Goal: Task Accomplishment & Management: Manage account settings

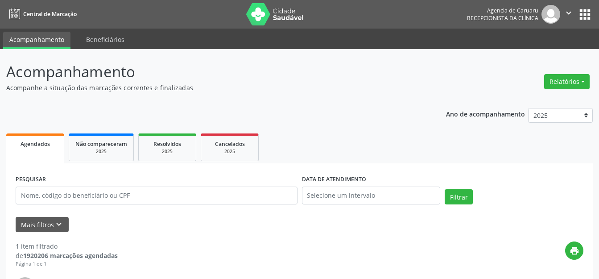
click at [354, 87] on p "Acompanhe a situação das marcações correntes e finalizadas" at bounding box center [211, 87] width 411 height 9
click at [325, 103] on div "Ano de acompanhamento 2025 2024 2023 2022 2021 Agendados Não compareceram 2025 …" at bounding box center [299, 258] width 587 height 312
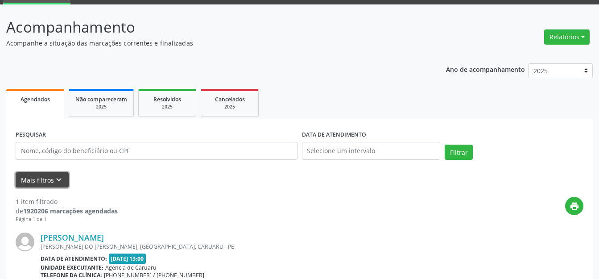
click at [35, 180] on button "Mais filtros keyboard_arrow_down" at bounding box center [42, 180] width 53 height 16
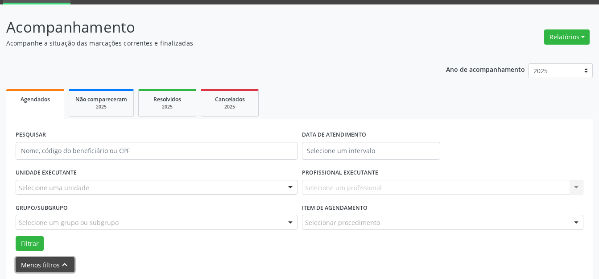
scroll to position [134, 0]
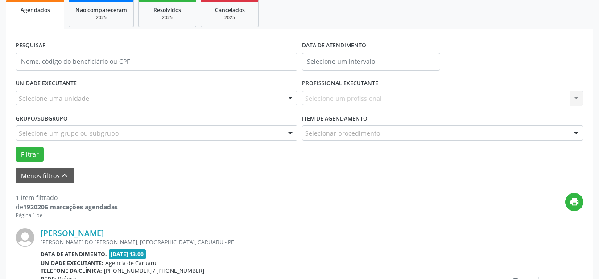
click at [87, 100] on div "Selecione uma unidade" at bounding box center [157, 98] width 282 height 15
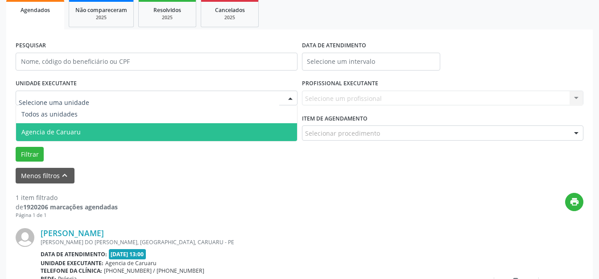
click at [75, 130] on span "Agencia de Caruaru" at bounding box center [50, 132] width 59 height 8
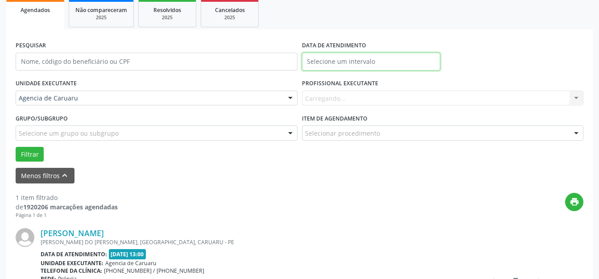
click at [354, 70] on body "Central de Marcação Agencia de Caruaru Recepcionista da clínica  Configurações…" at bounding box center [299, 5] width 599 height 279
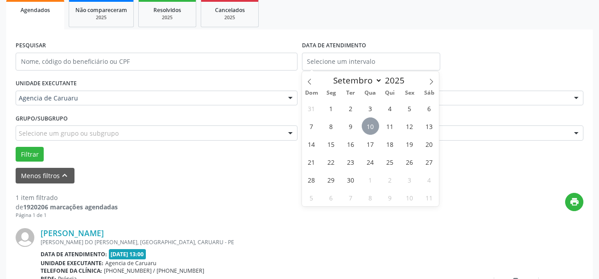
click at [374, 123] on span "10" at bounding box center [370, 125] width 17 height 17
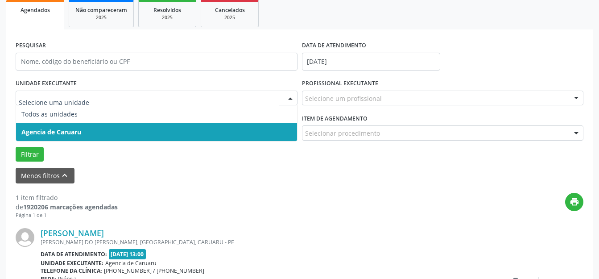
click at [113, 129] on span "Agencia de Caruaru" at bounding box center [156, 132] width 281 height 18
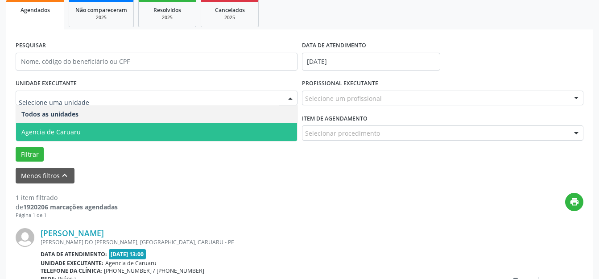
click at [117, 128] on span "Agencia de Caruaru" at bounding box center [156, 132] width 281 height 18
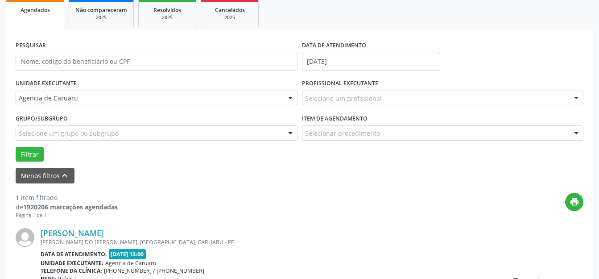
click at [388, 104] on div "Selecione um profissional" at bounding box center [443, 98] width 282 height 15
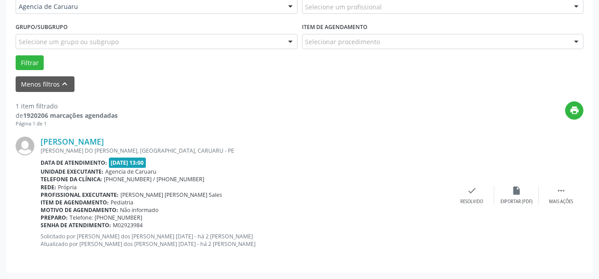
scroll to position [181, 0]
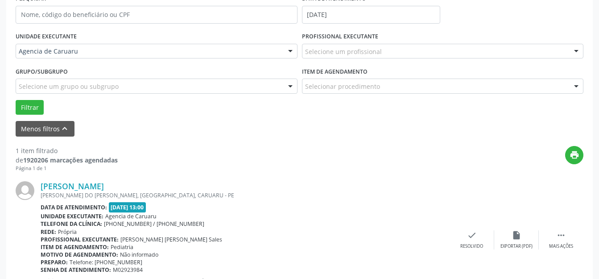
click at [404, 45] on div "Selecione um profissional" at bounding box center [443, 51] width 282 height 15
click at [399, 58] on input "text" at bounding box center [435, 56] width 261 height 18
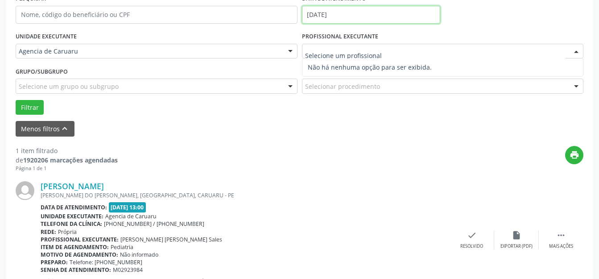
click at [364, 11] on input "[DATE]" at bounding box center [371, 15] width 139 height 18
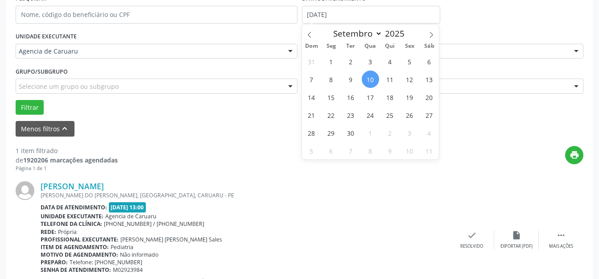
click at [374, 78] on span "10" at bounding box center [370, 79] width 17 height 17
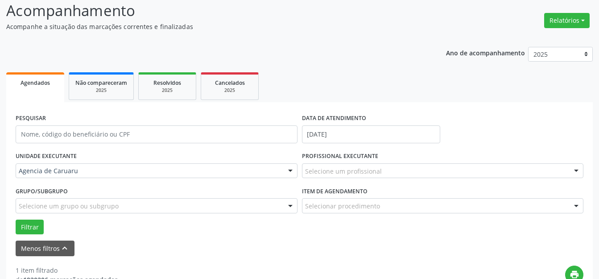
scroll to position [47, 0]
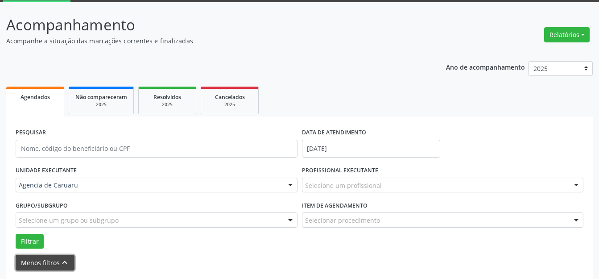
click at [50, 260] on button "Menos filtros keyboard_arrow_up" at bounding box center [45, 263] width 59 height 16
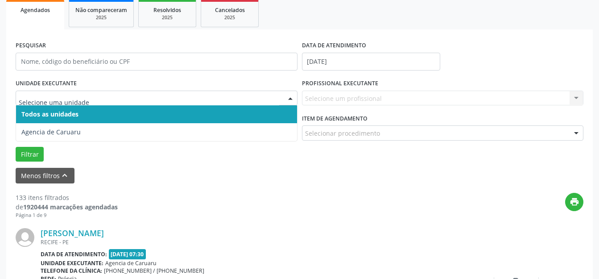
scroll to position [134, 0]
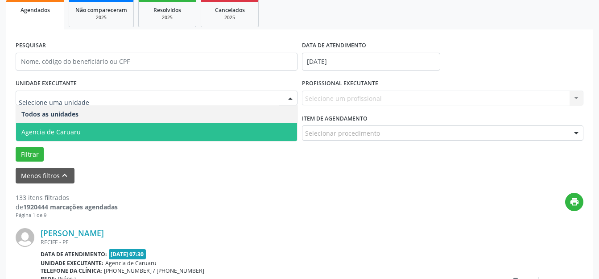
click at [65, 126] on span "Agencia de Caruaru" at bounding box center [156, 132] width 281 height 18
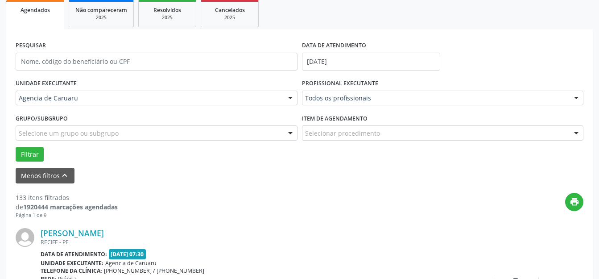
click at [361, 112] on label "Item de agendamento" at bounding box center [335, 119] width 66 height 14
click at [341, 108] on div "PROFISSIONAL EXECUTANTE Todos os profissionais Todos os profissionais [PERSON_N…" at bounding box center [443, 94] width 287 height 35
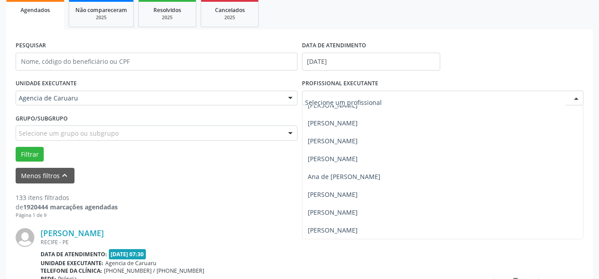
scroll to position [0, 0]
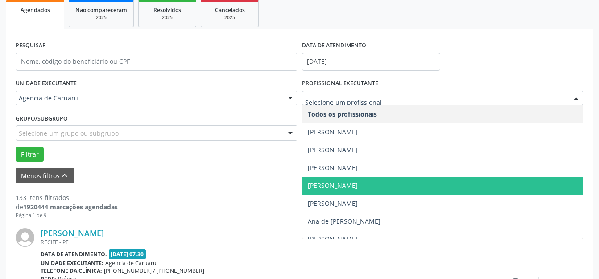
click at [331, 184] on span "[PERSON_NAME]" at bounding box center [333, 185] width 50 height 8
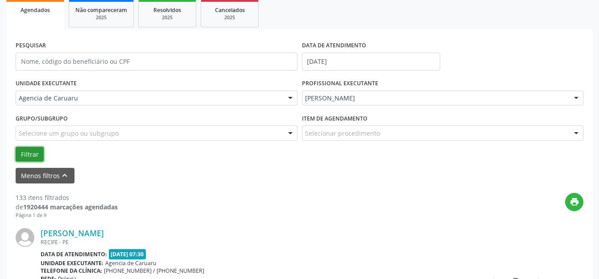
click at [32, 154] on button "Filtrar" at bounding box center [30, 154] width 28 height 15
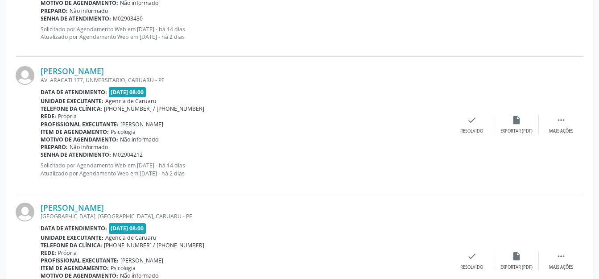
scroll to position [1295, 0]
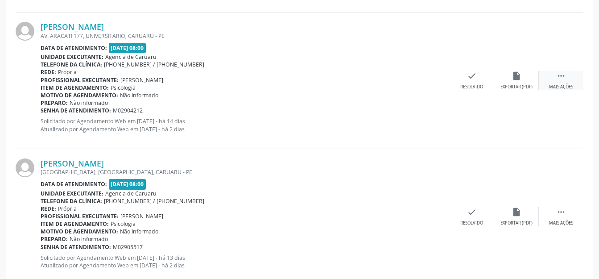
click at [578, 76] on div " Mais ações" at bounding box center [561, 80] width 45 height 19
click at [525, 78] on div "alarm_off Não compareceu" at bounding box center [517, 80] width 45 height 19
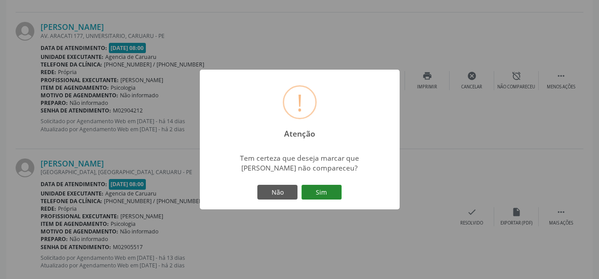
click at [331, 197] on button "Sim" at bounding box center [322, 192] width 40 height 15
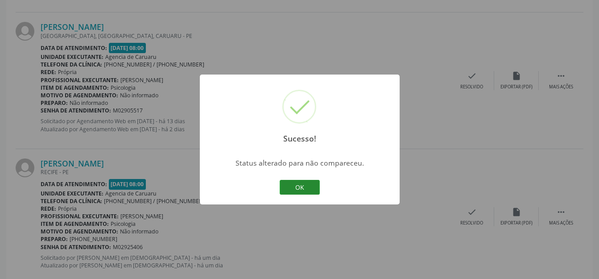
click at [288, 187] on button "OK" at bounding box center [300, 187] width 40 height 15
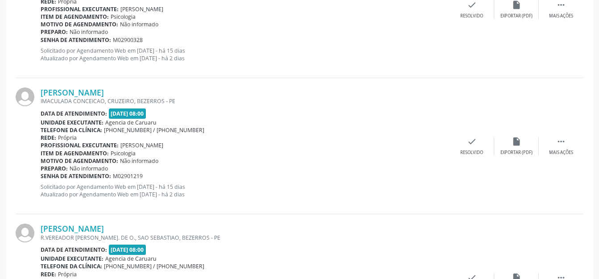
scroll to position [869, 0]
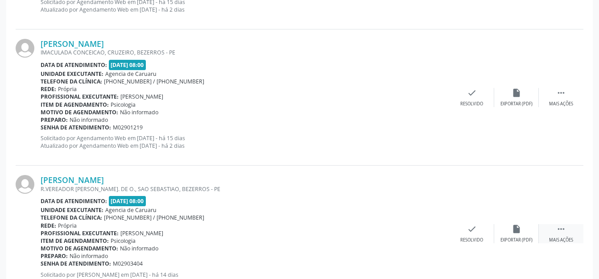
click at [551, 226] on div " Mais ações" at bounding box center [561, 233] width 45 height 19
click at [513, 234] on div "alarm_off Não compareceu" at bounding box center [517, 233] width 45 height 19
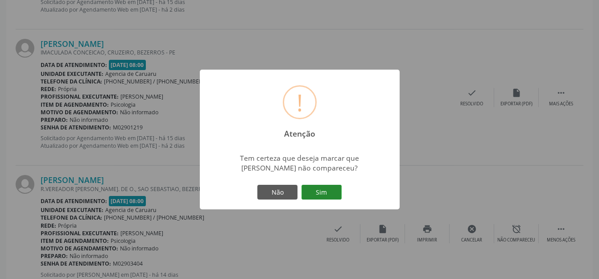
click at [332, 195] on button "Sim" at bounding box center [322, 192] width 40 height 15
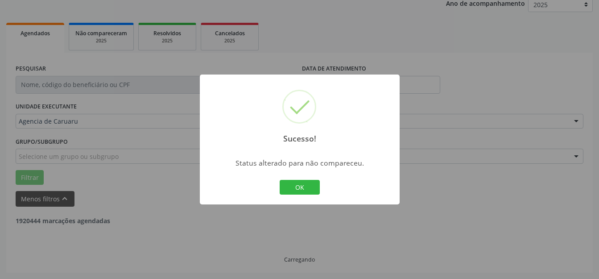
scroll to position [111, 0]
click at [296, 190] on button "OK" at bounding box center [300, 187] width 40 height 15
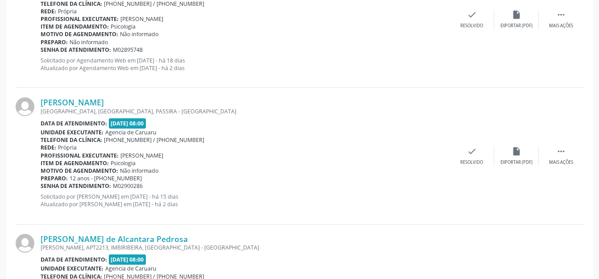
scroll to position [601, 0]
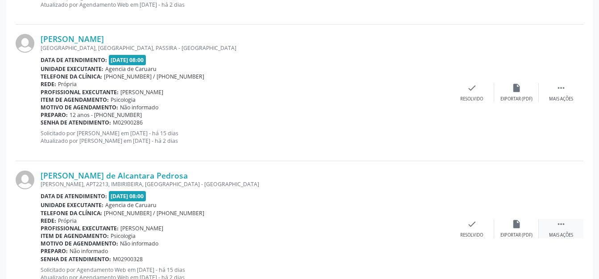
click at [557, 228] on icon "" at bounding box center [562, 224] width 10 height 10
click at [529, 228] on div "alarm_off Não compareceu" at bounding box center [517, 228] width 45 height 19
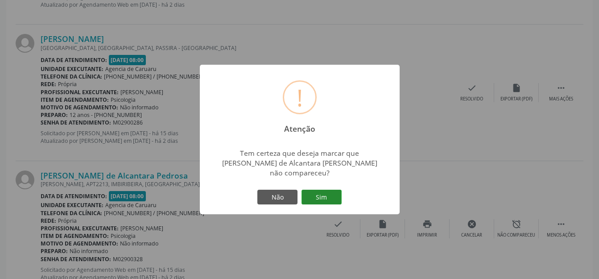
click at [332, 198] on button "Sim" at bounding box center [322, 197] width 40 height 15
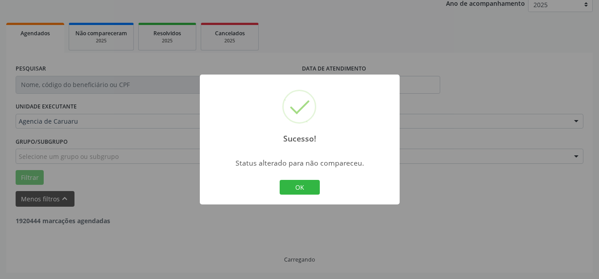
scroll to position [111, 0]
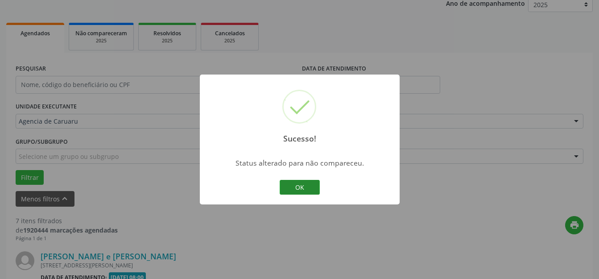
click at [308, 192] on button "OK" at bounding box center [300, 187] width 40 height 15
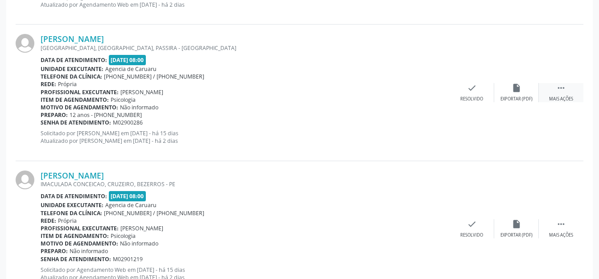
click at [561, 96] on div "Mais ações" at bounding box center [562, 99] width 24 height 6
click at [531, 95] on div "alarm_off Não compareceu" at bounding box center [517, 92] width 45 height 19
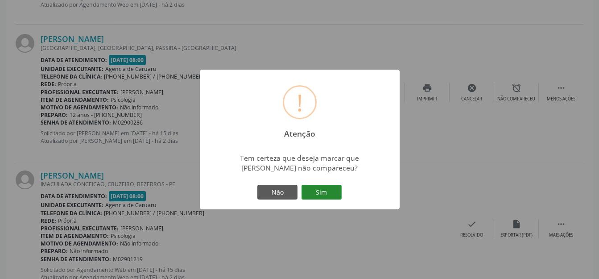
click at [338, 189] on button "Sim" at bounding box center [322, 192] width 40 height 15
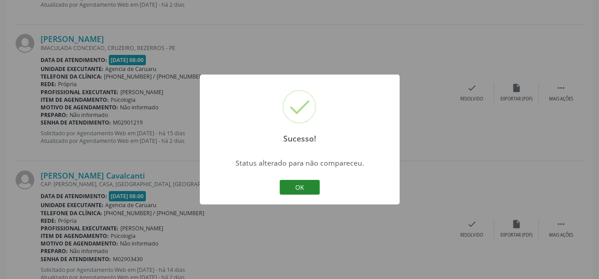
click at [296, 186] on button "OK" at bounding box center [300, 187] width 40 height 15
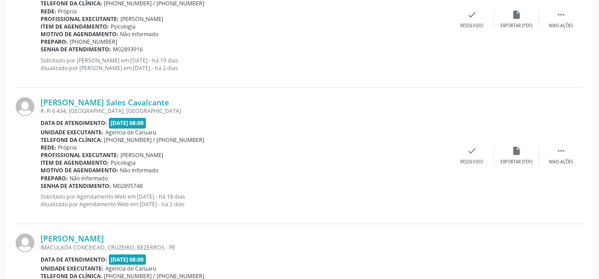
scroll to position [371, 0]
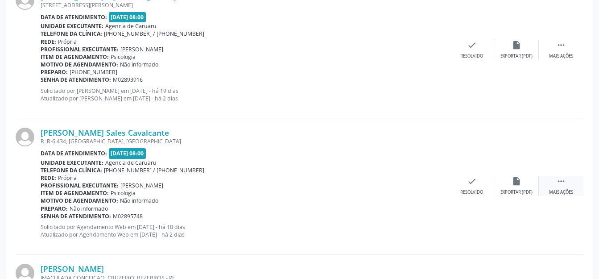
click at [555, 185] on div " Mais ações" at bounding box center [561, 185] width 45 height 19
click at [536, 186] on div "alarm_off Não compareceu" at bounding box center [517, 185] width 45 height 19
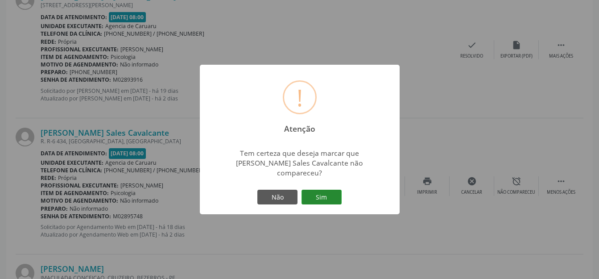
click at [332, 196] on button "Sim" at bounding box center [322, 197] width 40 height 15
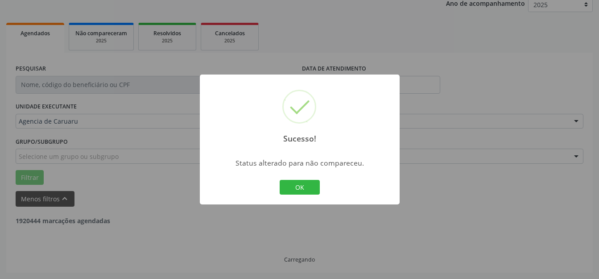
scroll to position [111, 0]
click at [300, 187] on button "OK" at bounding box center [300, 187] width 40 height 15
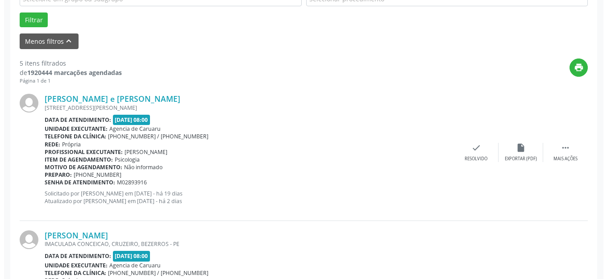
scroll to position [282, 0]
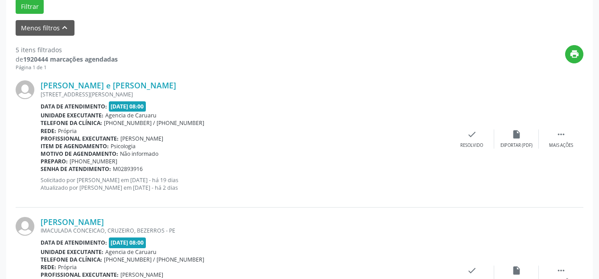
drag, startPoint x: 467, startPoint y: 117, endPoint x: 465, endPoint y: 122, distance: 5.6
click at [465, 122] on div "[PERSON_NAME] e [PERSON_NAME] [STREET_ADDRESS][PERSON_NAME] Data de atendimento…" at bounding box center [300, 139] width 568 height 136
click at [466, 135] on div "check Resolvido" at bounding box center [472, 138] width 45 height 19
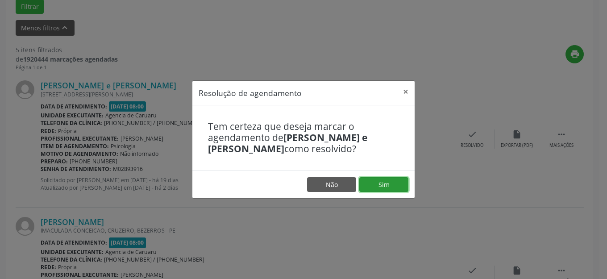
click at [384, 189] on button "Sim" at bounding box center [383, 184] width 49 height 15
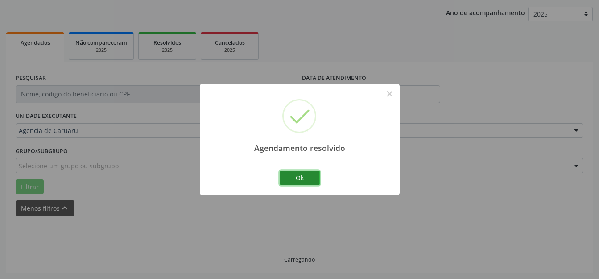
click at [302, 179] on button "Ok" at bounding box center [300, 178] width 40 height 15
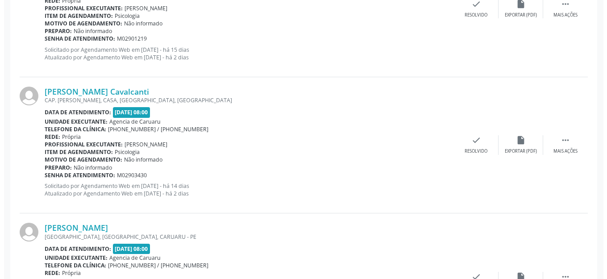
scroll to position [423, 0]
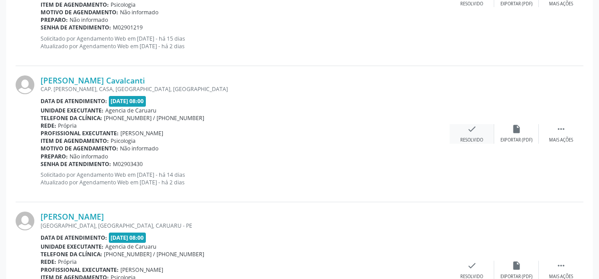
click at [470, 133] on icon "check" at bounding box center [472, 129] width 10 height 10
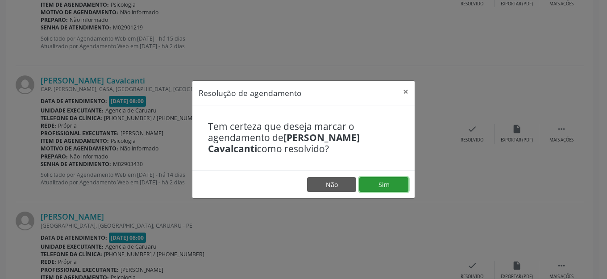
click at [393, 187] on button "Sim" at bounding box center [383, 184] width 49 height 15
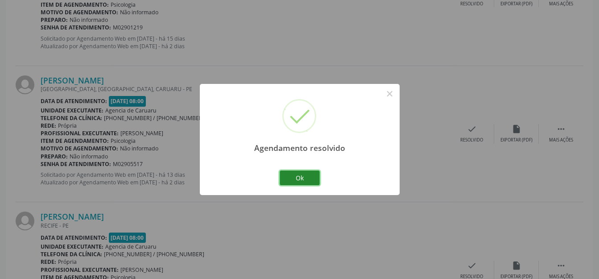
click at [308, 171] on button "Ok" at bounding box center [300, 178] width 40 height 15
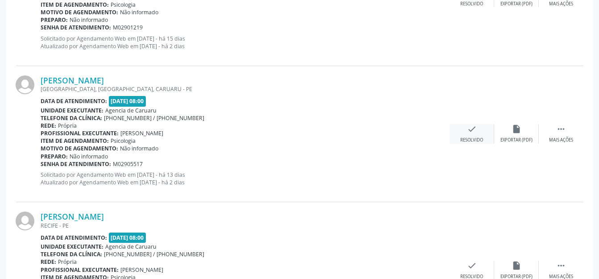
click at [467, 134] on icon "check" at bounding box center [472, 129] width 10 height 10
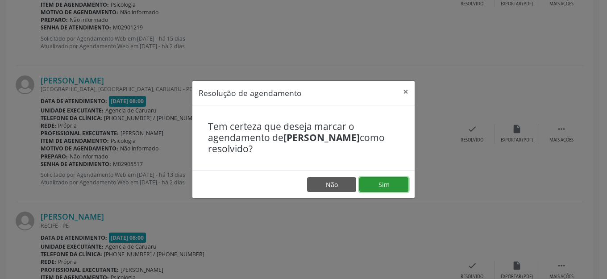
click at [386, 187] on button "Sim" at bounding box center [383, 184] width 49 height 15
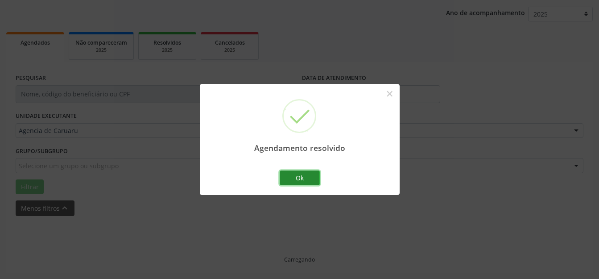
click at [301, 181] on button "Ok" at bounding box center [300, 178] width 40 height 15
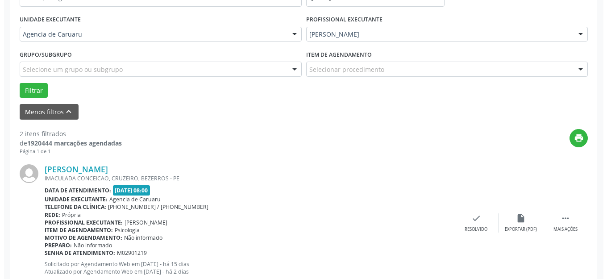
scroll to position [200, 0]
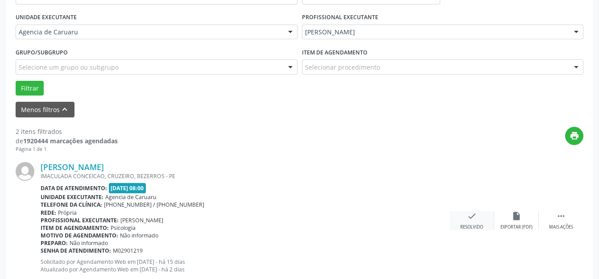
click at [470, 215] on icon "check" at bounding box center [472, 216] width 10 height 10
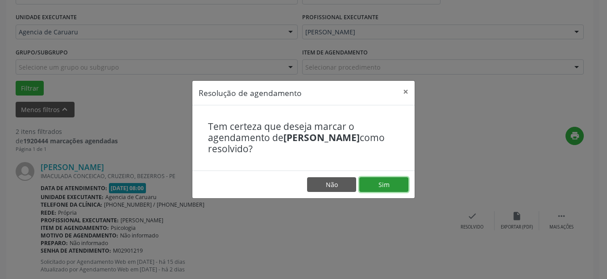
click at [389, 184] on button "Sim" at bounding box center [383, 184] width 49 height 15
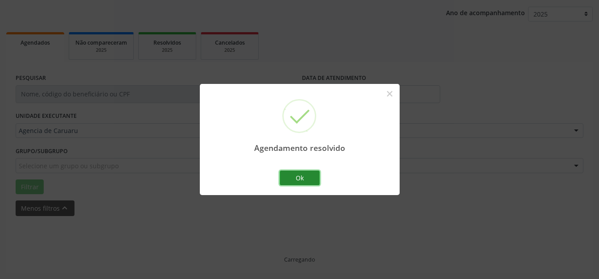
click at [289, 178] on button "Ok" at bounding box center [300, 178] width 40 height 15
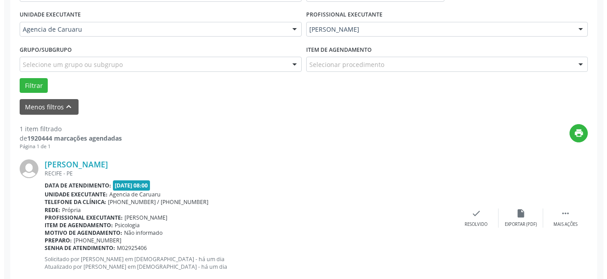
scroll to position [225, 0]
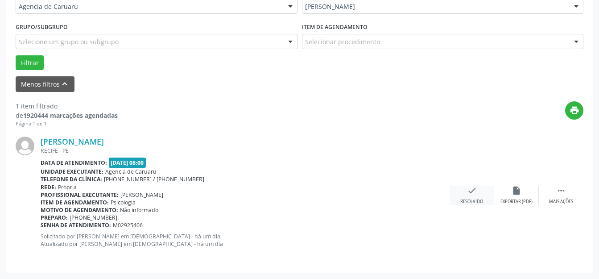
click at [479, 197] on div "check Resolvido" at bounding box center [472, 195] width 45 height 19
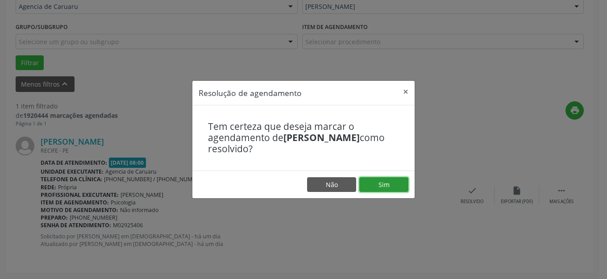
click at [393, 179] on button "Sim" at bounding box center [383, 184] width 49 height 15
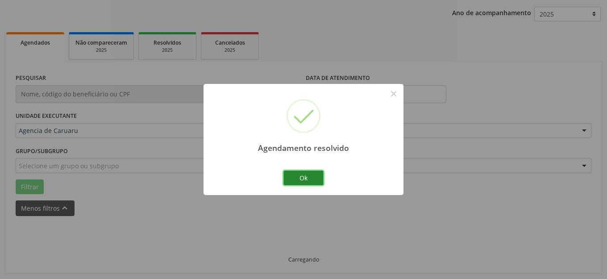
click at [308, 181] on button "Ok" at bounding box center [303, 178] width 40 height 15
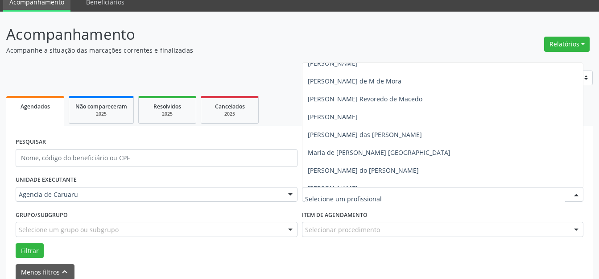
scroll to position [402, 0]
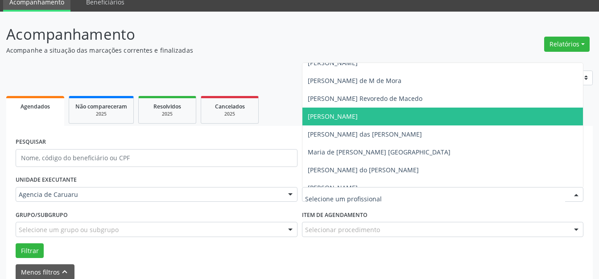
click at [350, 117] on span "[PERSON_NAME]" at bounding box center [333, 116] width 50 height 8
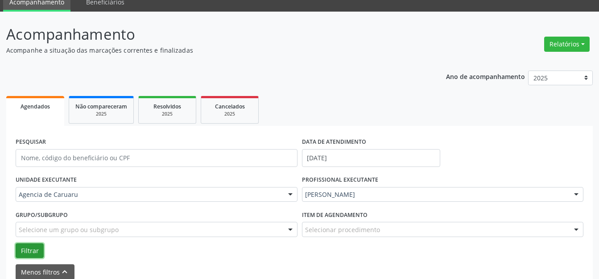
click at [23, 254] on button "Filtrar" at bounding box center [30, 250] width 28 height 15
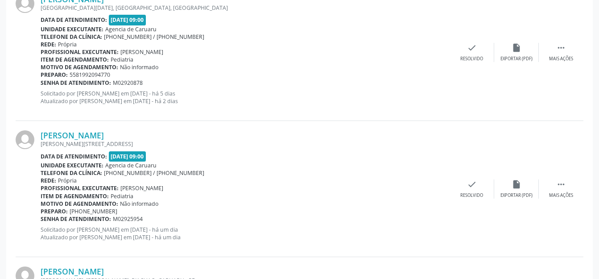
scroll to position [1588, 0]
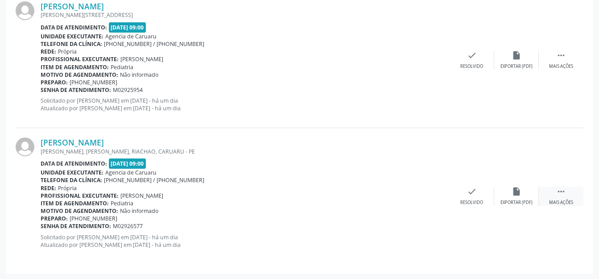
drag, startPoint x: 567, startPoint y: 198, endPoint x: 546, endPoint y: 196, distance: 21.1
click at [568, 198] on div " Mais ações" at bounding box center [561, 196] width 45 height 19
click at [529, 196] on div "alarm_off Não compareceu" at bounding box center [517, 196] width 45 height 19
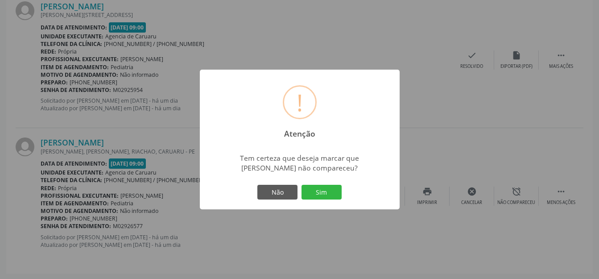
click at [342, 193] on div "Não Sim" at bounding box center [300, 192] width 88 height 19
click at [333, 194] on button "Sim" at bounding box center [322, 192] width 40 height 15
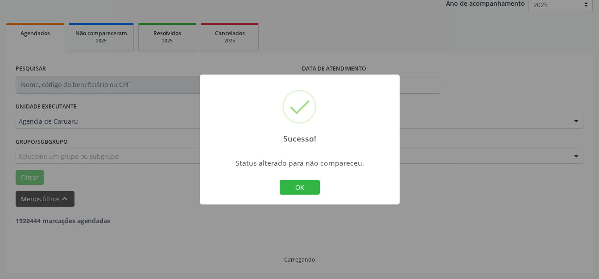
scroll to position [111, 0]
click at [314, 191] on button "OK" at bounding box center [300, 187] width 40 height 15
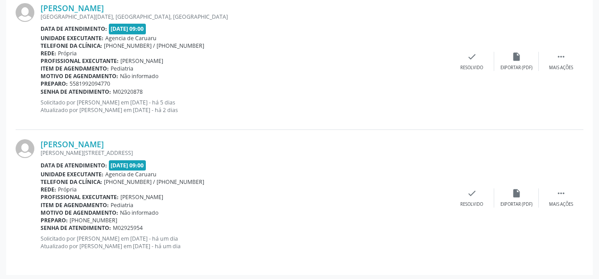
scroll to position [1451, 0]
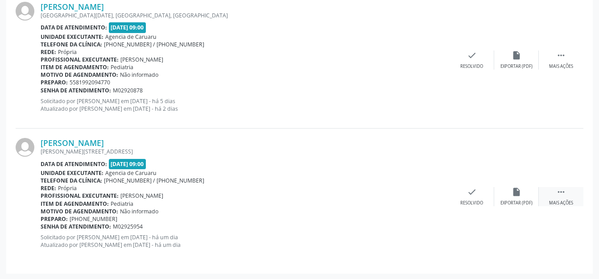
click at [564, 192] on icon "" at bounding box center [562, 192] width 10 height 10
click at [515, 192] on icon "alarm_off" at bounding box center [517, 192] width 10 height 10
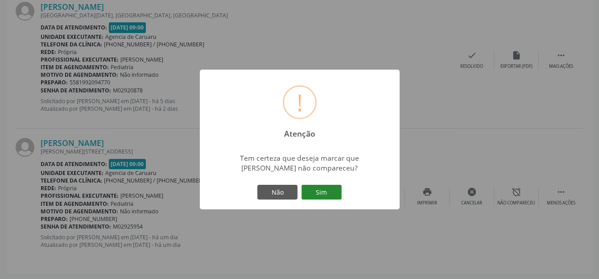
click at [317, 194] on button "Sim" at bounding box center [322, 192] width 40 height 15
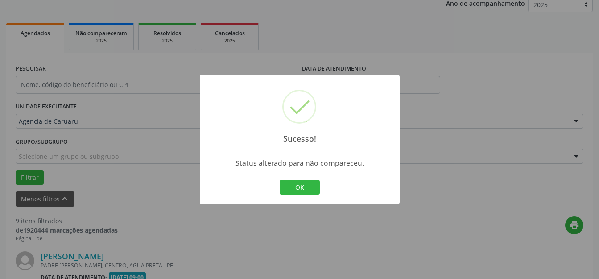
scroll to position [1315, 0]
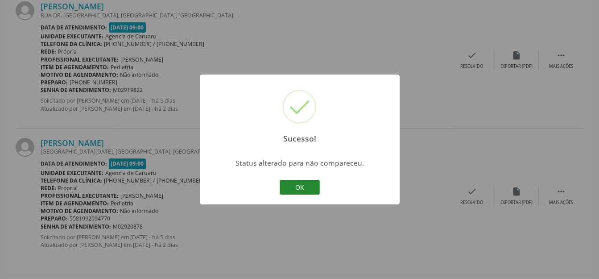
click at [288, 182] on button "OK" at bounding box center [300, 187] width 40 height 15
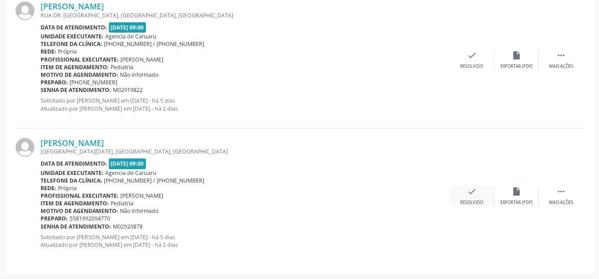
click at [459, 192] on div "check Resolvido" at bounding box center [472, 196] width 45 height 19
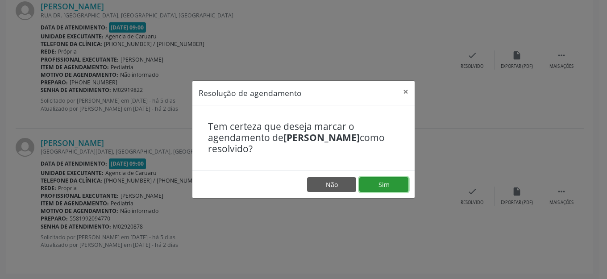
click at [377, 186] on button "Sim" at bounding box center [383, 184] width 49 height 15
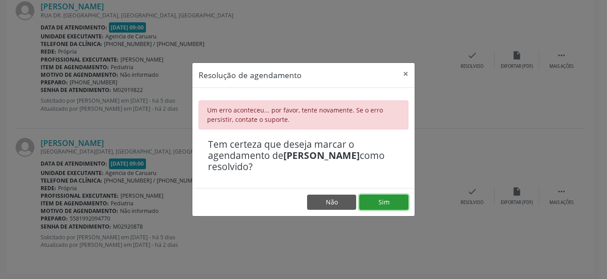
click at [370, 201] on button "Sim" at bounding box center [383, 202] width 49 height 15
click at [379, 197] on button "Sim" at bounding box center [383, 202] width 49 height 15
drag, startPoint x: 406, startPoint y: 74, endPoint x: 425, endPoint y: 74, distance: 18.7
click at [406, 74] on button "×" at bounding box center [406, 74] width 18 height 22
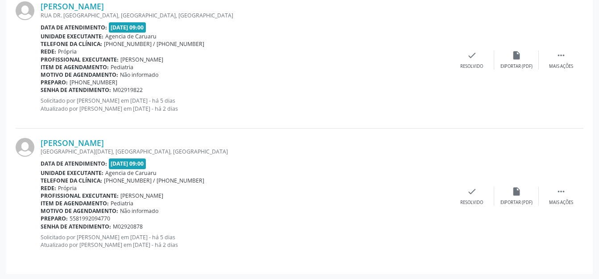
click at [429, 76] on div "Motivo de agendamento: Não informado" at bounding box center [245, 75] width 409 height 8
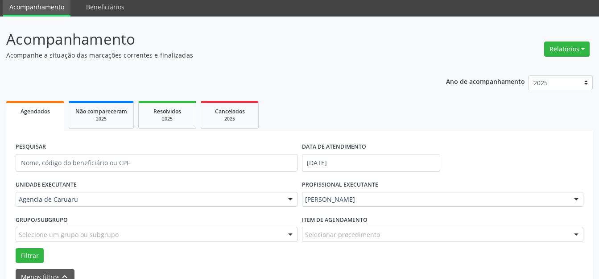
scroll to position [0, 0]
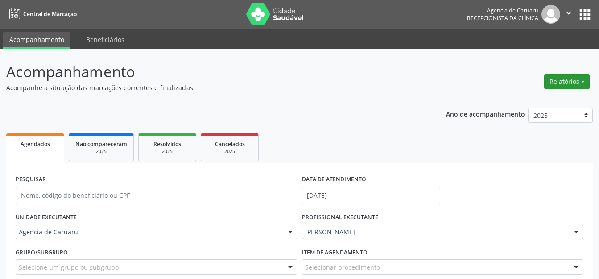
click at [568, 81] on button "Relatórios" at bounding box center [568, 81] width 46 height 15
click at [525, 101] on link "Agendamentos" at bounding box center [543, 101] width 96 height 12
select select "8"
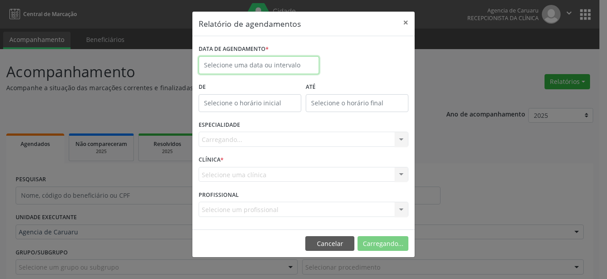
click at [292, 65] on input "text" at bounding box center [259, 65] width 121 height 18
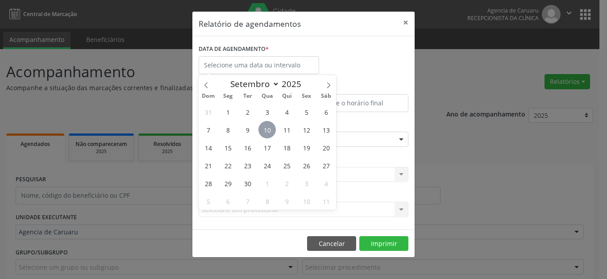
click at [271, 125] on span "10" at bounding box center [266, 129] width 17 height 17
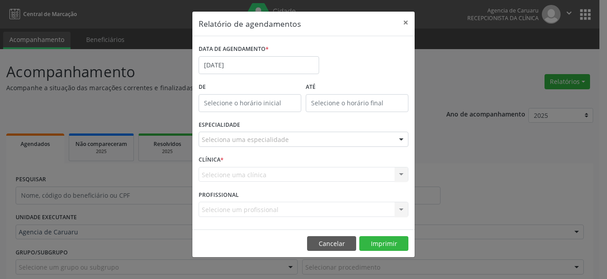
click at [300, 137] on div "Seleciona uma especialidade" at bounding box center [304, 139] width 210 height 15
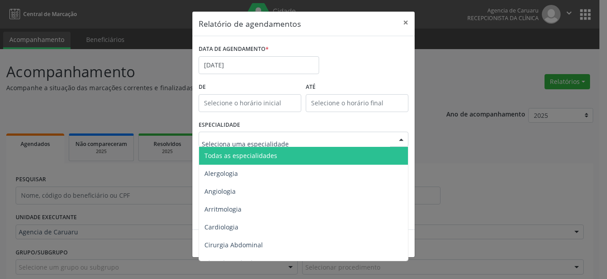
click at [308, 147] on span "Todas as especialidades" at bounding box center [304, 156] width 210 height 18
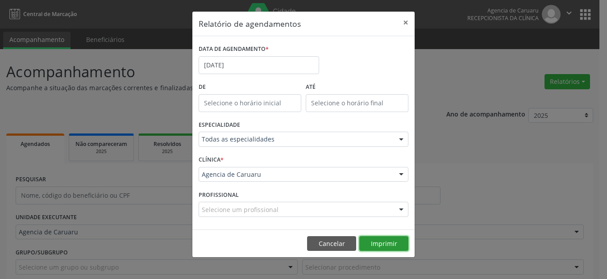
click at [391, 244] on button "Imprimir" at bounding box center [383, 243] width 49 height 15
click at [405, 17] on button "×" at bounding box center [406, 23] width 18 height 22
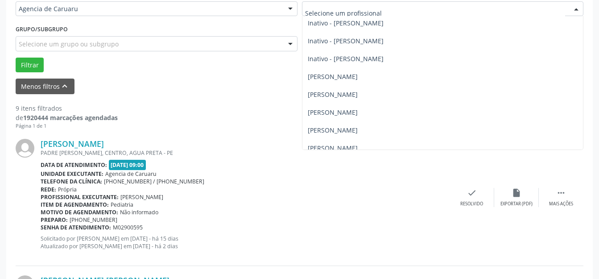
scroll to position [215, 0]
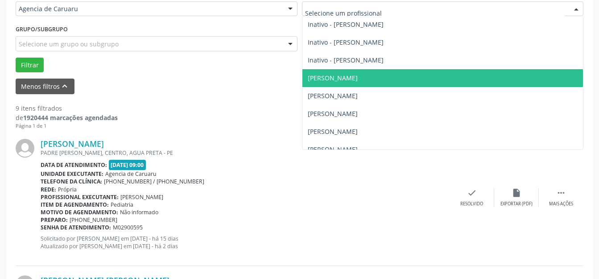
click at [361, 73] on span "[PERSON_NAME]" at bounding box center [443, 78] width 281 height 18
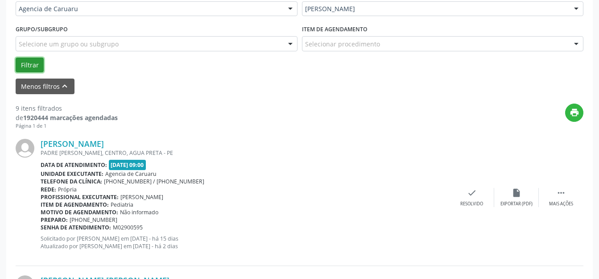
click at [41, 64] on button "Filtrar" at bounding box center [30, 65] width 28 height 15
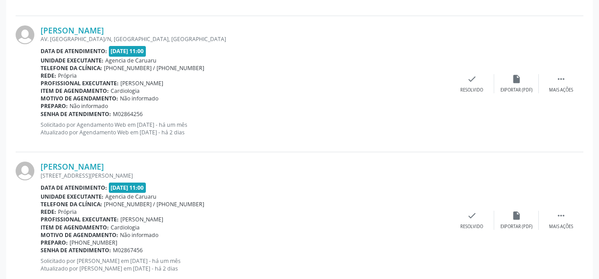
scroll to position [2158, 0]
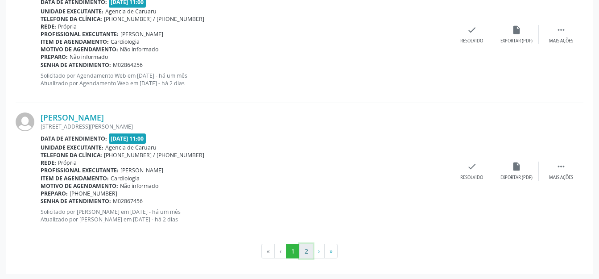
click at [305, 245] on button "2" at bounding box center [307, 251] width 14 height 15
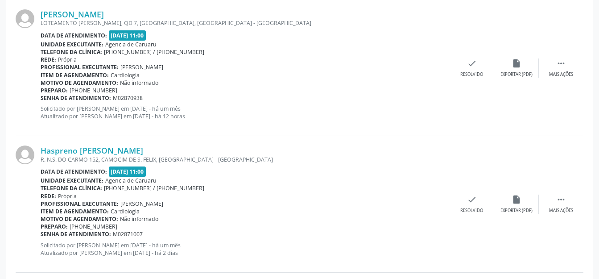
scroll to position [941, 0]
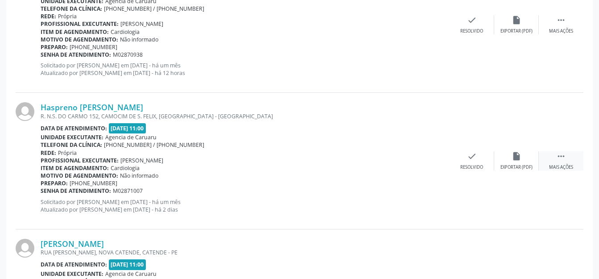
click at [556, 164] on div "Mais ações" at bounding box center [562, 167] width 24 height 6
click at [513, 158] on icon "alarm_off" at bounding box center [517, 156] width 10 height 10
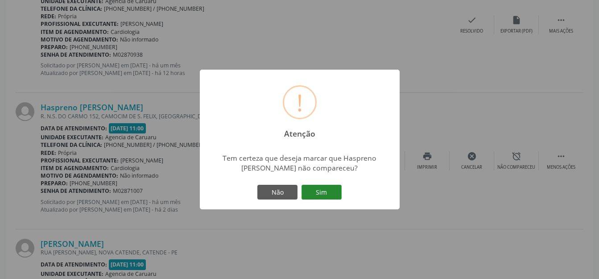
click at [315, 194] on button "Sim" at bounding box center [322, 192] width 40 height 15
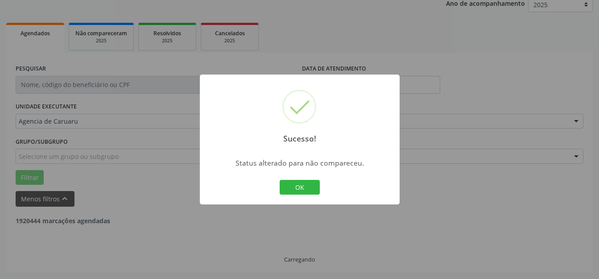
scroll to position [111, 0]
click at [301, 187] on button "OK" at bounding box center [300, 187] width 40 height 15
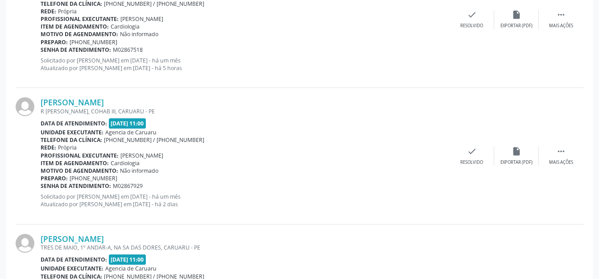
scroll to position [627, 0]
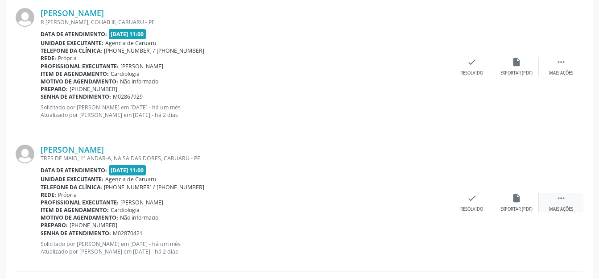
click at [563, 204] on div " Mais ações" at bounding box center [561, 202] width 45 height 19
click at [520, 204] on div "alarm_off Não compareceu" at bounding box center [517, 202] width 45 height 19
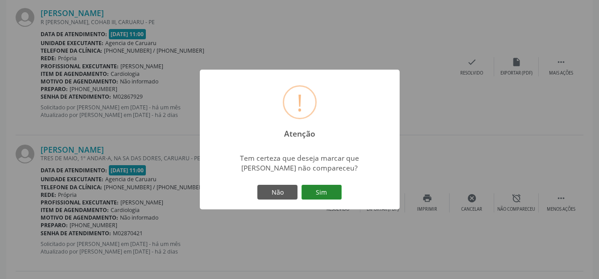
click at [323, 190] on button "Sim" at bounding box center [322, 192] width 40 height 15
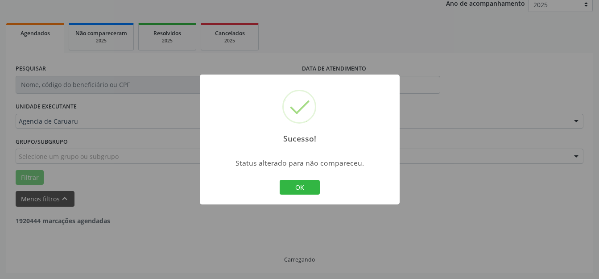
scroll to position [111, 0]
click at [307, 190] on button "OK" at bounding box center [300, 187] width 40 height 15
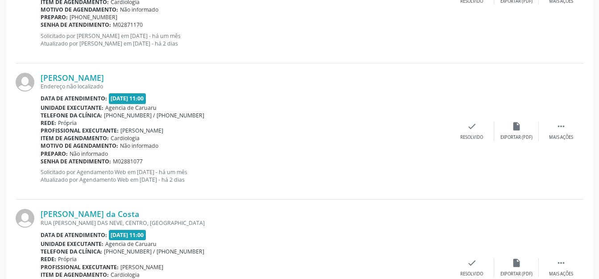
scroll to position [1205, 0]
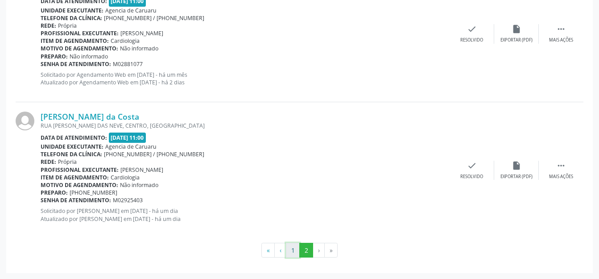
click at [291, 246] on button "1" at bounding box center [293, 250] width 14 height 15
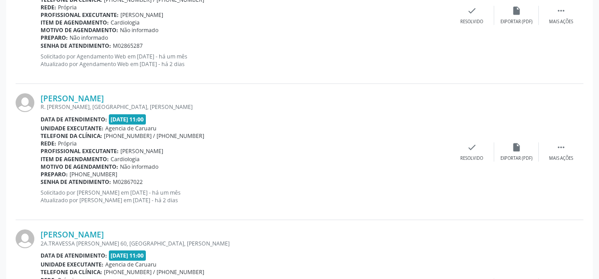
scroll to position [819, 0]
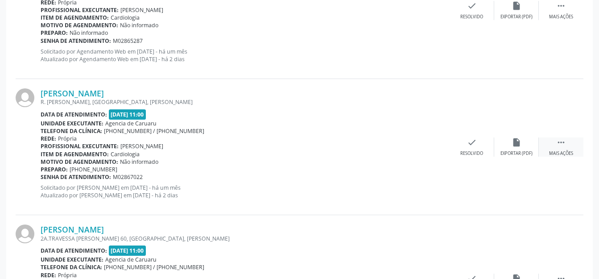
click at [556, 149] on div " Mais ações" at bounding box center [561, 146] width 45 height 19
click at [523, 149] on div "alarm_off Não compareceu" at bounding box center [517, 146] width 45 height 19
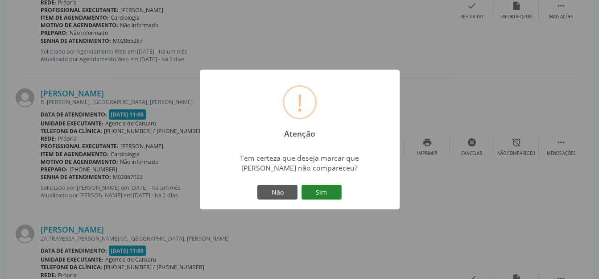
click at [322, 192] on button "Sim" at bounding box center [322, 192] width 40 height 15
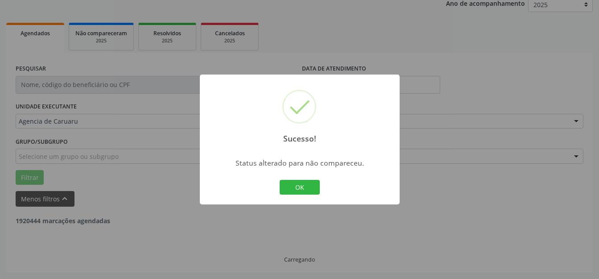
scroll to position [111, 0]
click at [299, 184] on button "OK" at bounding box center [300, 187] width 40 height 15
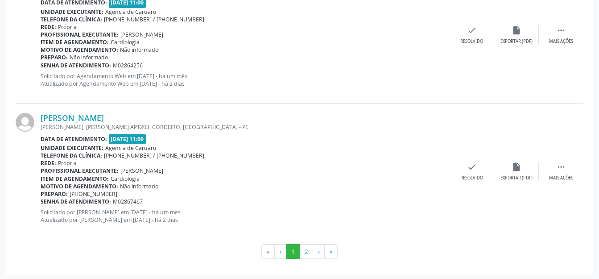
scroll to position [2158, 0]
click at [310, 248] on button "2" at bounding box center [307, 251] width 14 height 15
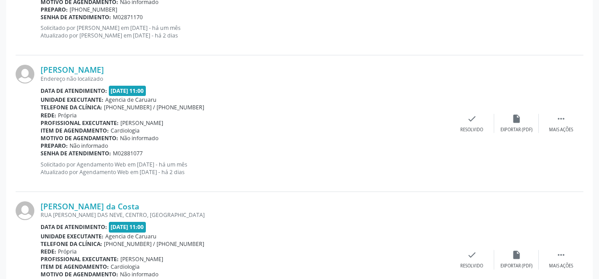
scroll to position [1068, 0]
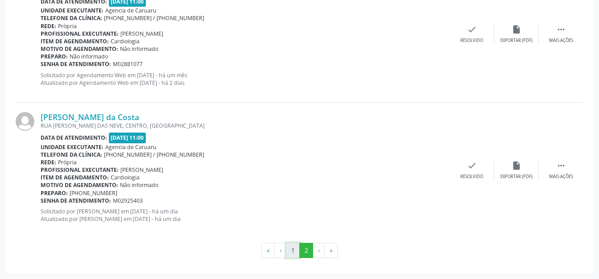
click at [298, 251] on button "1" at bounding box center [293, 250] width 14 height 15
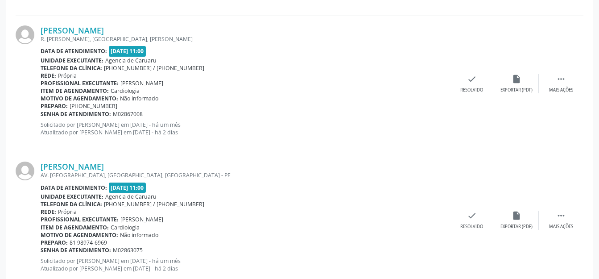
scroll to position [1470, 0]
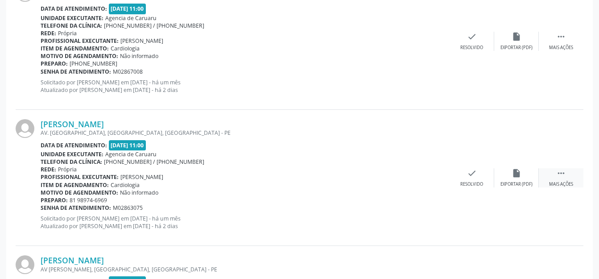
click at [559, 174] on icon "" at bounding box center [562, 173] width 10 height 10
drag, startPoint x: 542, startPoint y: 174, endPoint x: 520, endPoint y: 177, distance: 22.6
click at [520, 177] on div "alarm_off Não compareceu" at bounding box center [517, 177] width 45 height 19
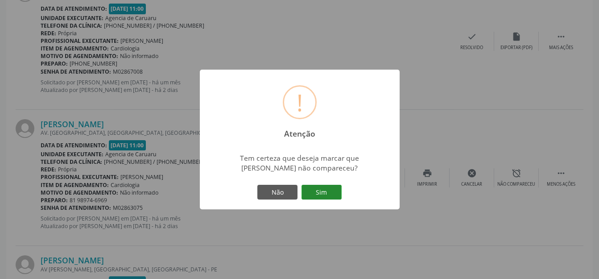
click at [328, 190] on button "Sim" at bounding box center [322, 192] width 40 height 15
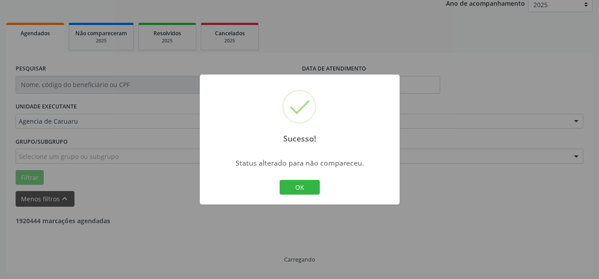
scroll to position [111, 0]
click at [309, 192] on button "OK" at bounding box center [300, 187] width 40 height 15
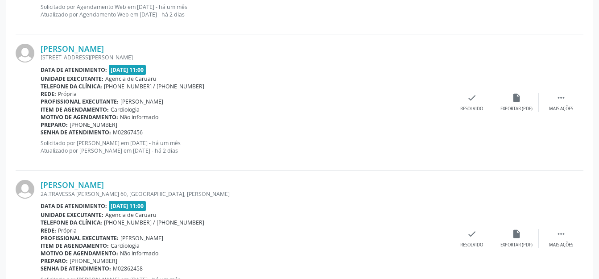
scroll to position [998, 0]
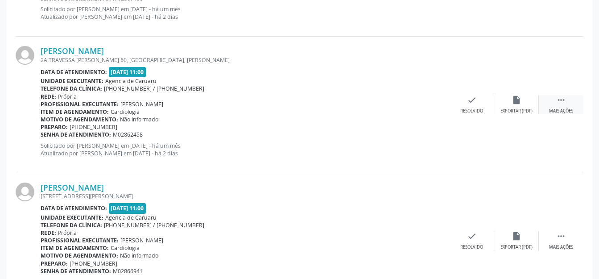
click at [551, 100] on div " Mais ações" at bounding box center [561, 104] width 45 height 19
click at [523, 108] on div "Não compareceu" at bounding box center [517, 111] width 38 height 6
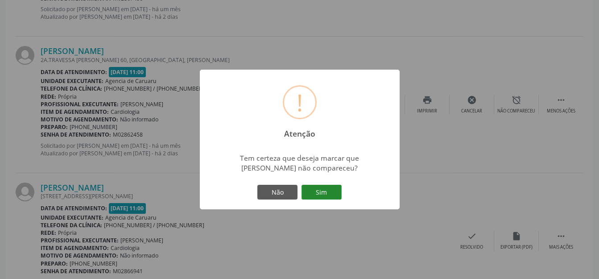
click at [331, 189] on button "Sim" at bounding box center [322, 192] width 40 height 15
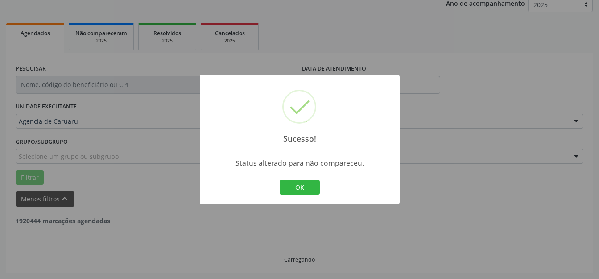
scroll to position [111, 0]
click at [323, 186] on div "Sucesso! × Status alterado para não compareceu. OK Cancel" at bounding box center [300, 140] width 200 height 130
click at [312, 183] on button "OK" at bounding box center [300, 187] width 40 height 15
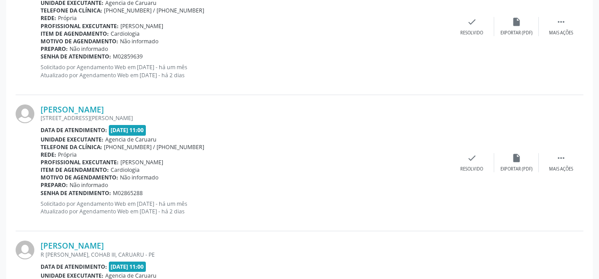
scroll to position [2158, 0]
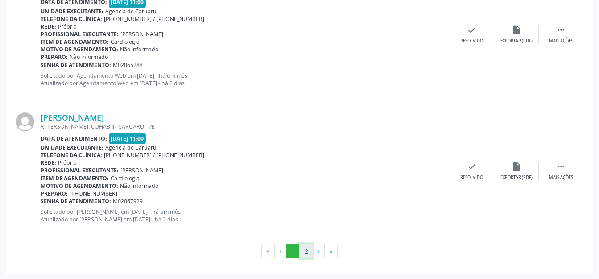
click at [304, 244] on button "2" at bounding box center [307, 251] width 14 height 15
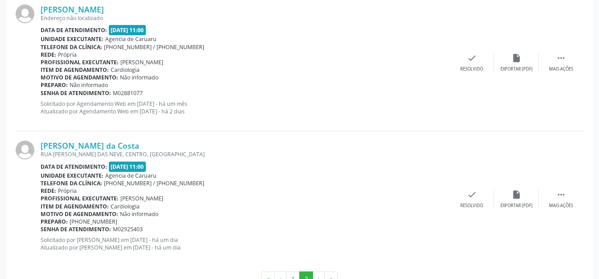
scroll to position [796, 0]
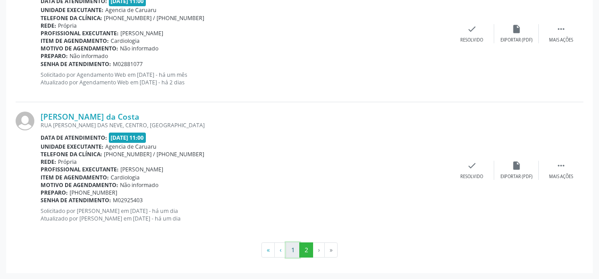
click at [297, 246] on button "1" at bounding box center [293, 249] width 14 height 15
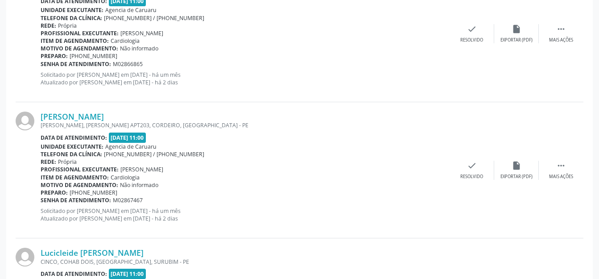
scroll to position [930, 0]
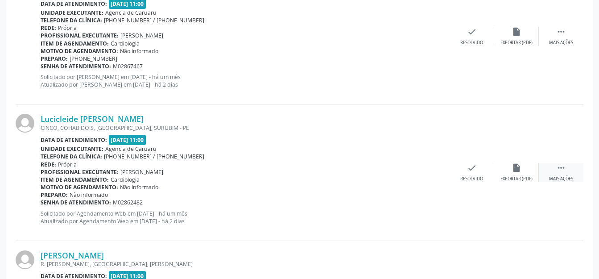
click at [563, 179] on div "Mais ações" at bounding box center [562, 179] width 24 height 6
click at [525, 176] on div "Não compareceu" at bounding box center [517, 179] width 38 height 6
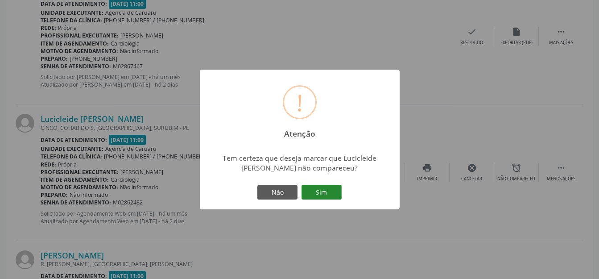
click at [321, 188] on button "Sim" at bounding box center [322, 192] width 40 height 15
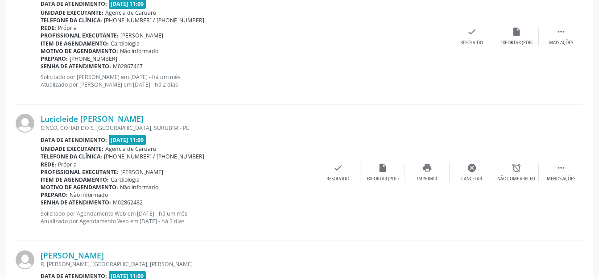
scroll to position [111, 0]
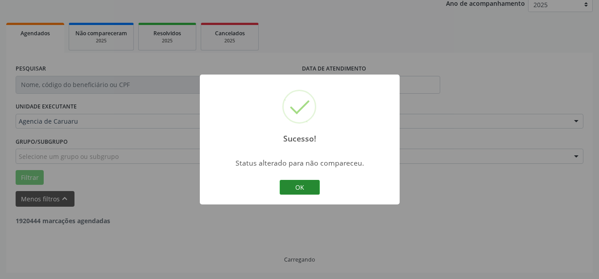
click at [311, 190] on button "OK" at bounding box center [300, 187] width 40 height 15
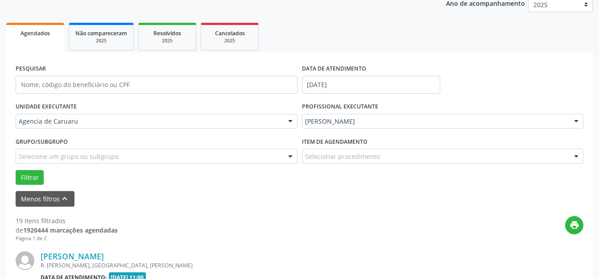
scroll to position [200, 0]
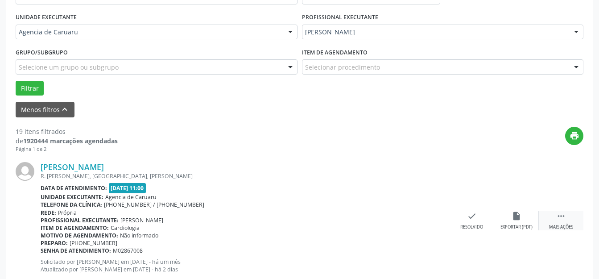
click at [549, 214] on div " Mais ações" at bounding box center [561, 220] width 45 height 19
click at [528, 216] on div "alarm_off Não compareceu" at bounding box center [517, 220] width 45 height 19
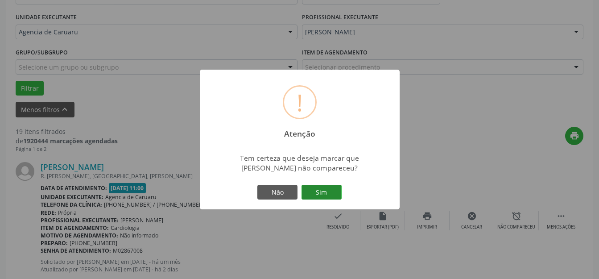
click at [329, 190] on button "Sim" at bounding box center [322, 192] width 40 height 15
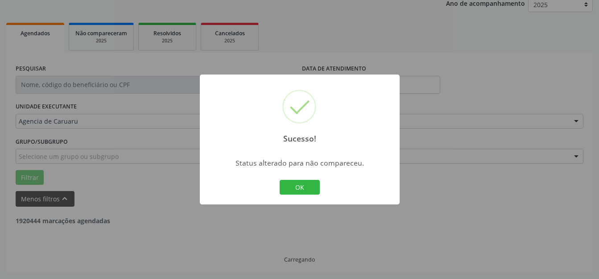
scroll to position [111, 0]
click at [311, 191] on button "OK" at bounding box center [300, 187] width 40 height 15
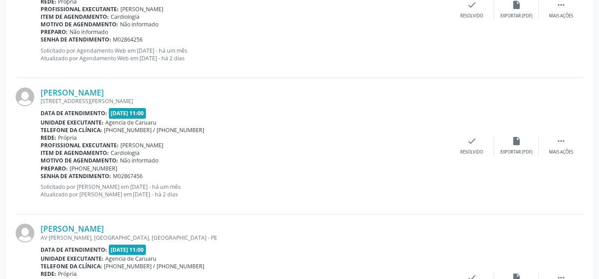
scroll to position [959, 0]
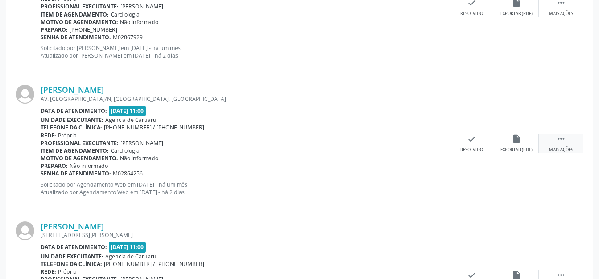
drag, startPoint x: 565, startPoint y: 148, endPoint x: 545, endPoint y: 148, distance: 20.1
click at [563, 148] on div "Mais ações" at bounding box center [562, 150] width 24 height 6
click at [520, 144] on div "alarm_off Não compareceu" at bounding box center [517, 143] width 45 height 19
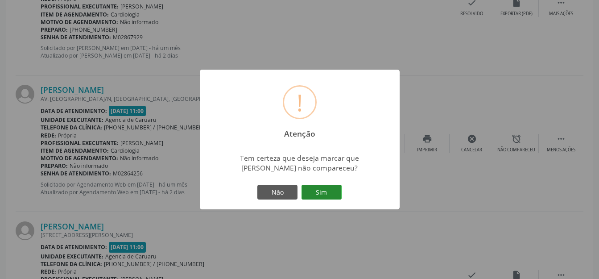
click at [336, 193] on button "Sim" at bounding box center [322, 192] width 40 height 15
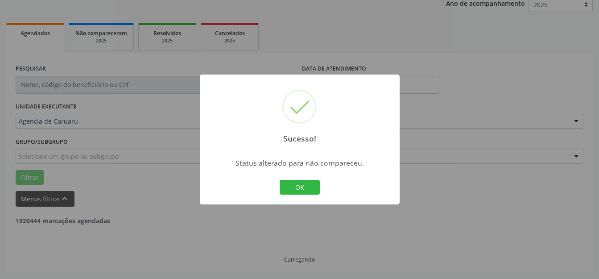
scroll to position [111, 0]
drag, startPoint x: 325, startPoint y: 183, endPoint x: 299, endPoint y: 191, distance: 28.0
click at [325, 183] on div "Sucesso! × Status alterado para não compareceu. OK Cancel" at bounding box center [300, 140] width 200 height 130
click at [299, 191] on button "OK" at bounding box center [300, 187] width 40 height 15
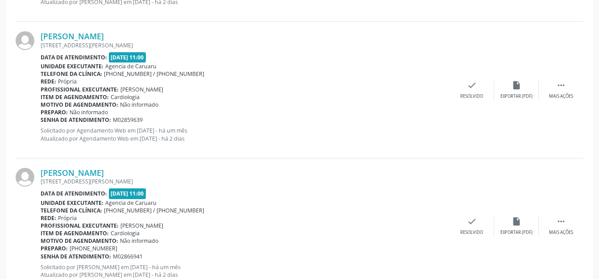
scroll to position [2075, 0]
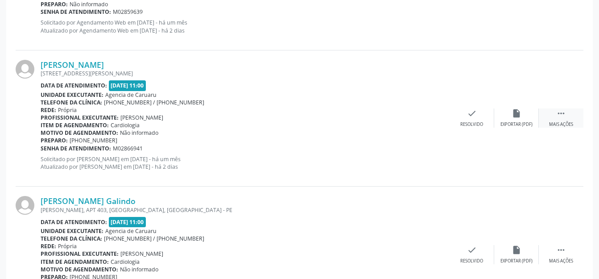
click at [559, 116] on icon "" at bounding box center [562, 113] width 10 height 10
click at [528, 118] on div "alarm_off Não compareceu" at bounding box center [517, 117] width 45 height 19
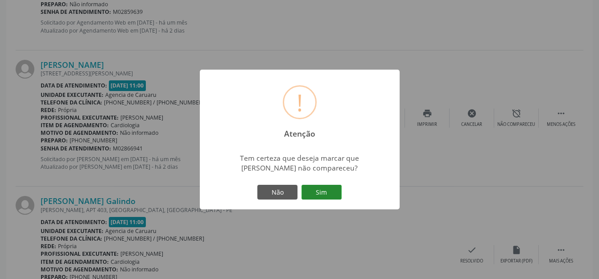
click at [331, 188] on button "Sim" at bounding box center [322, 192] width 40 height 15
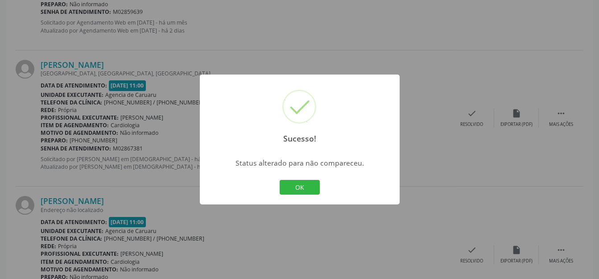
click at [294, 179] on div "OK Cancel" at bounding box center [300, 187] width 44 height 19
click at [292, 185] on button "OK" at bounding box center [300, 187] width 40 height 15
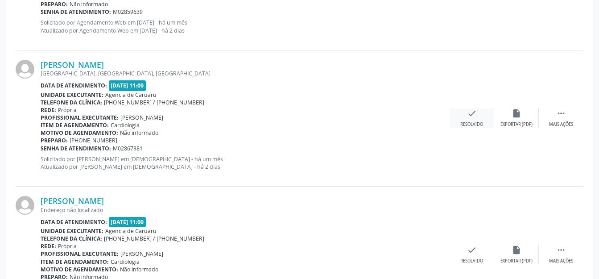
click at [478, 118] on div "check Resolvido" at bounding box center [472, 117] width 45 height 19
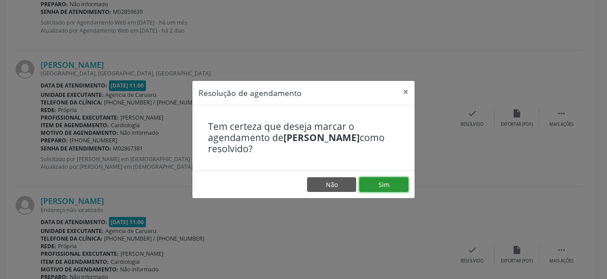
click at [376, 187] on button "Sim" at bounding box center [383, 184] width 49 height 15
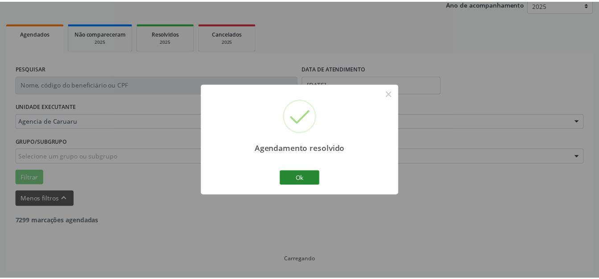
scroll to position [111, 0]
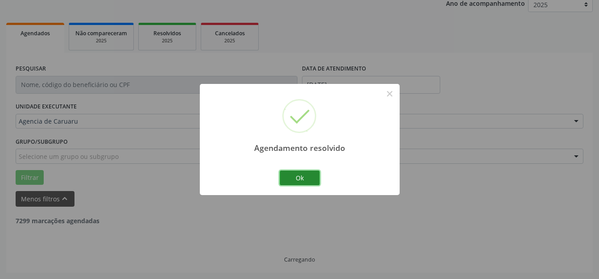
click at [310, 184] on button "Ok" at bounding box center [300, 178] width 40 height 15
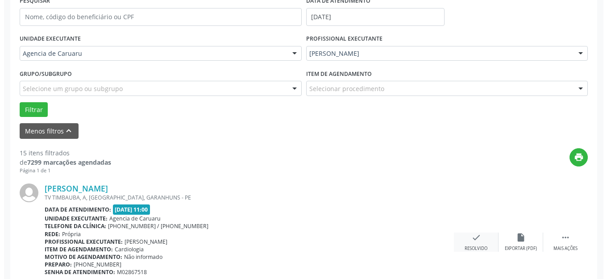
scroll to position [245, 0]
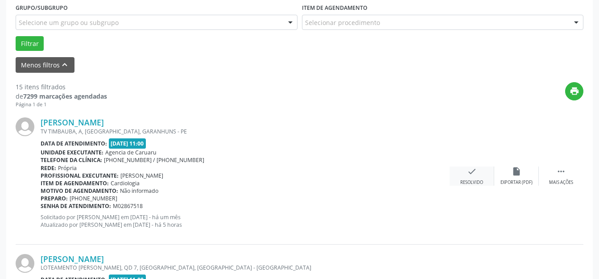
click at [471, 175] on icon "check" at bounding box center [472, 172] width 10 height 10
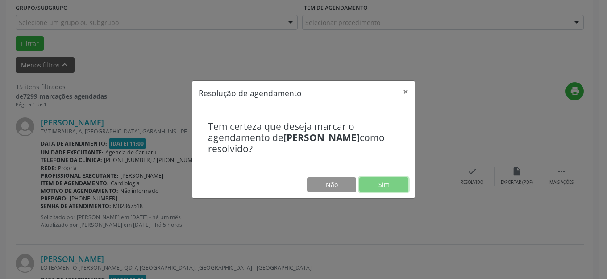
click at [388, 183] on button "Sim" at bounding box center [383, 184] width 49 height 15
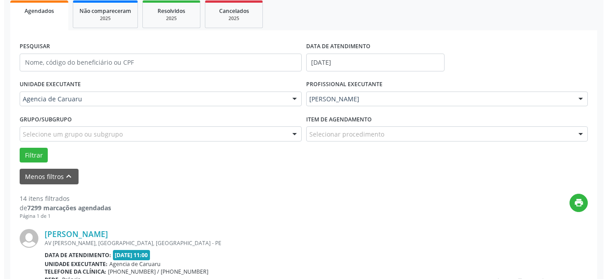
scroll to position [200, 0]
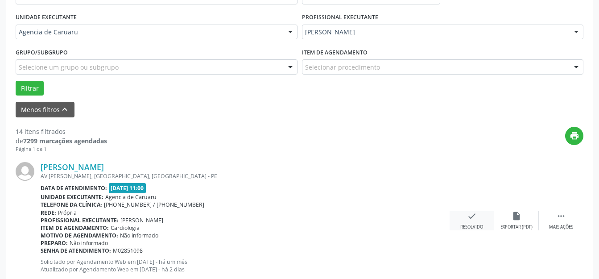
click at [472, 227] on div "Resolvido" at bounding box center [472, 227] width 23 height 6
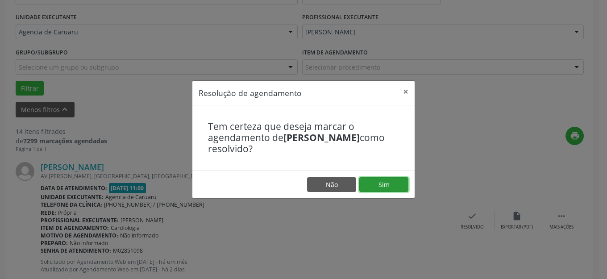
click at [377, 185] on button "Sim" at bounding box center [383, 184] width 49 height 15
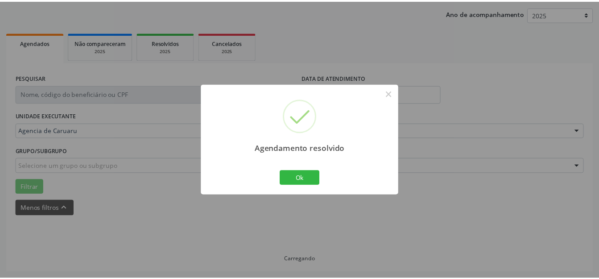
scroll to position [101, 0]
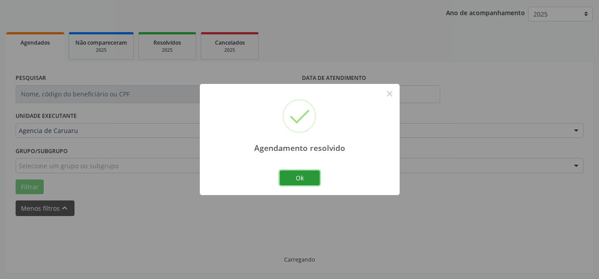
click at [301, 179] on button "Ok" at bounding box center [300, 178] width 40 height 15
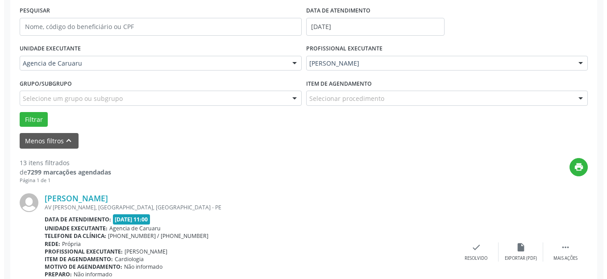
scroll to position [245, 0]
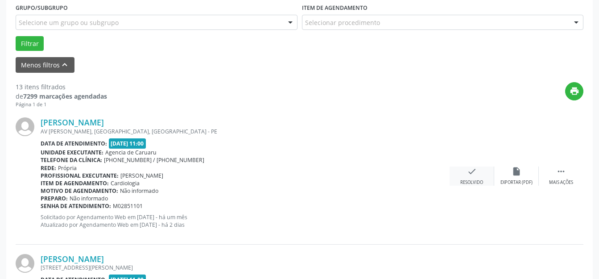
click at [476, 180] on div "Resolvido" at bounding box center [472, 182] width 23 height 6
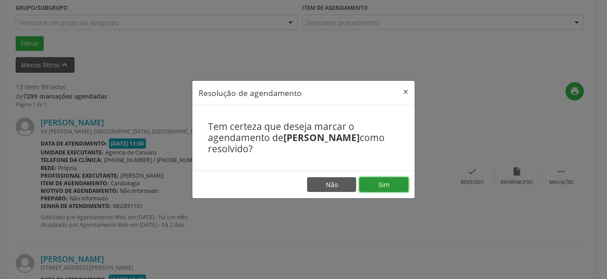
click at [374, 181] on button "Sim" at bounding box center [383, 184] width 49 height 15
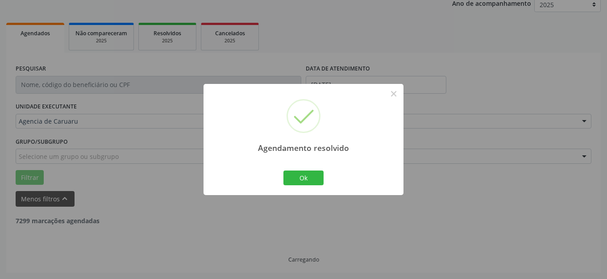
click at [295, 176] on button "Ok" at bounding box center [303, 178] width 40 height 15
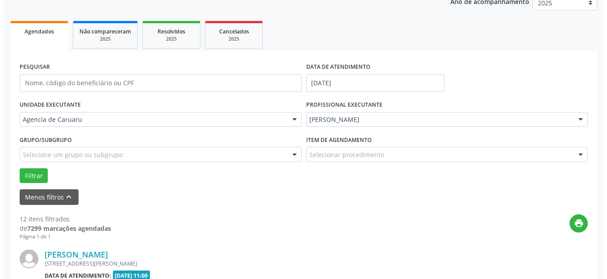
scroll to position [289, 0]
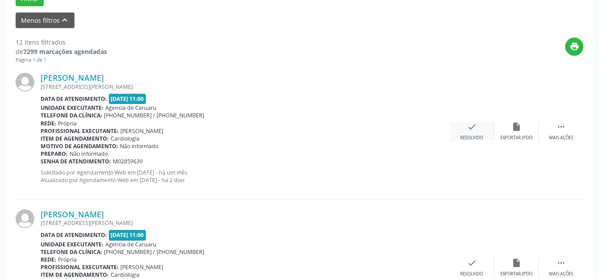
click at [476, 136] on div "Resolvido" at bounding box center [472, 138] width 23 height 6
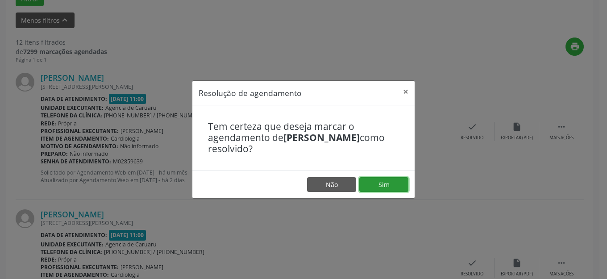
click at [379, 182] on button "Sim" at bounding box center [383, 184] width 49 height 15
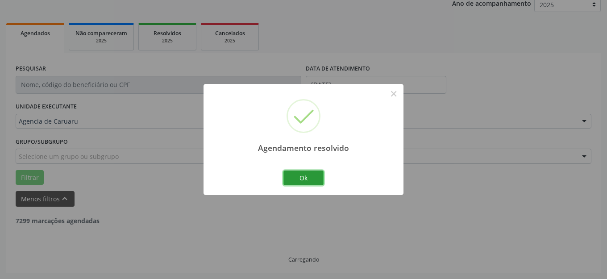
click at [300, 179] on button "Ok" at bounding box center [303, 178] width 40 height 15
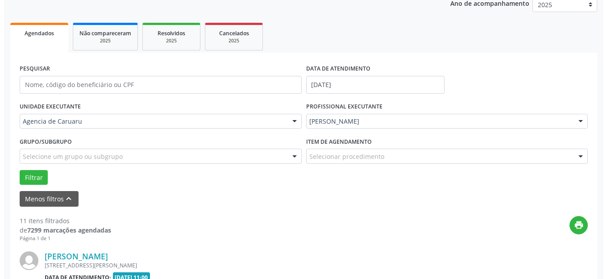
scroll to position [245, 0]
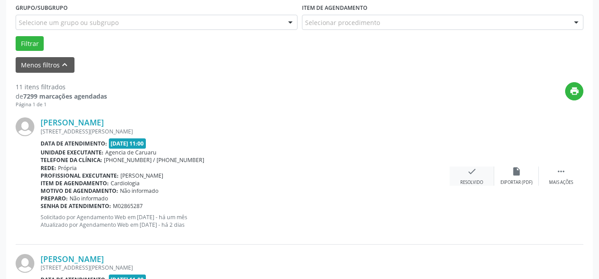
click at [473, 172] on icon "check" at bounding box center [472, 172] width 10 height 10
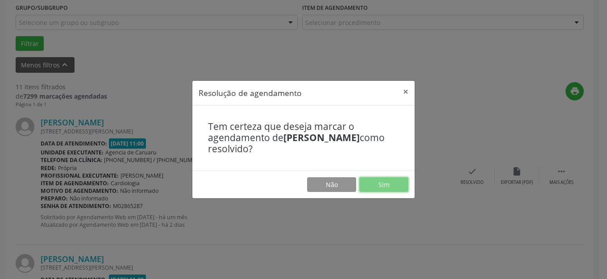
click at [387, 180] on button "Sim" at bounding box center [383, 184] width 49 height 15
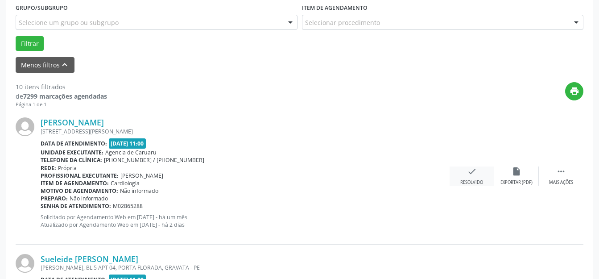
click at [472, 171] on icon "check" at bounding box center [472, 172] width 10 height 10
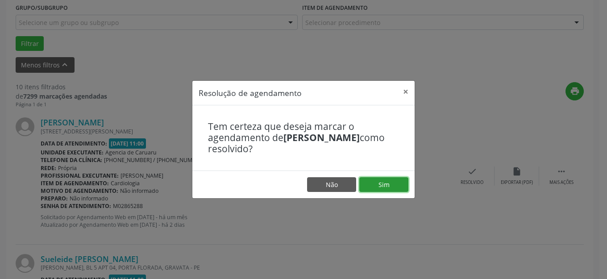
click at [389, 177] on button "Sim" at bounding box center [383, 184] width 49 height 15
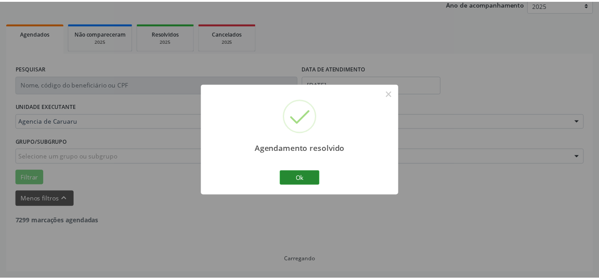
scroll to position [111, 0]
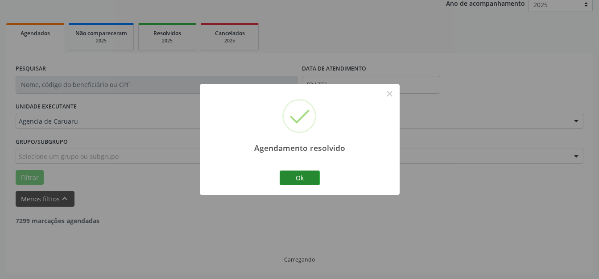
click at [322, 179] on div "Agendamento resolvido × Ok Cancel" at bounding box center [300, 139] width 200 height 111
click at [314, 176] on button "Ok" at bounding box center [300, 178] width 40 height 15
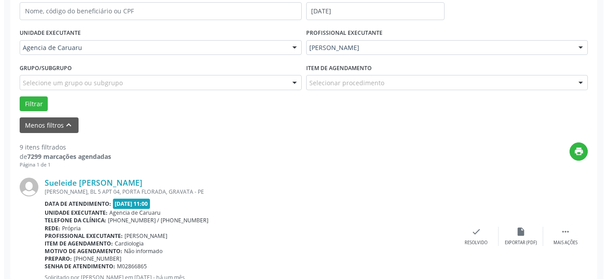
scroll to position [200, 0]
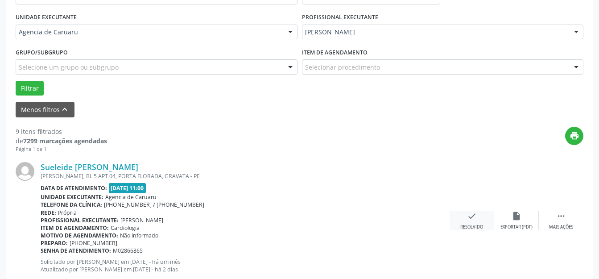
click at [468, 217] on icon "check" at bounding box center [472, 216] width 10 height 10
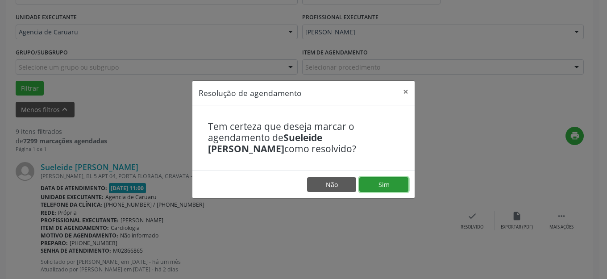
click at [378, 179] on button "Sim" at bounding box center [383, 184] width 49 height 15
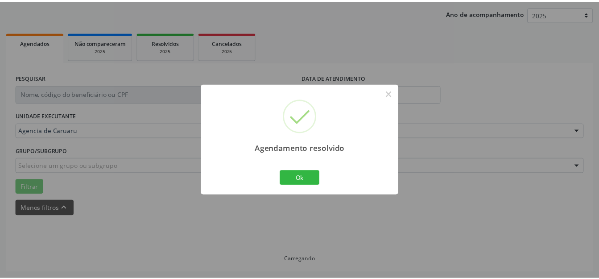
scroll to position [101, 0]
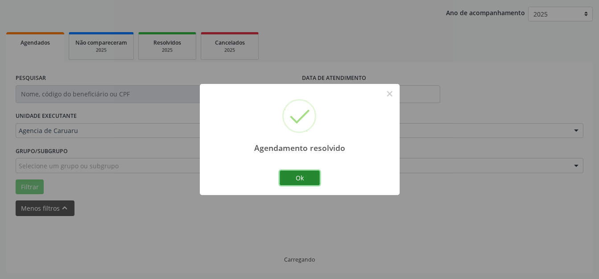
click at [303, 174] on button "Ok" at bounding box center [300, 178] width 40 height 15
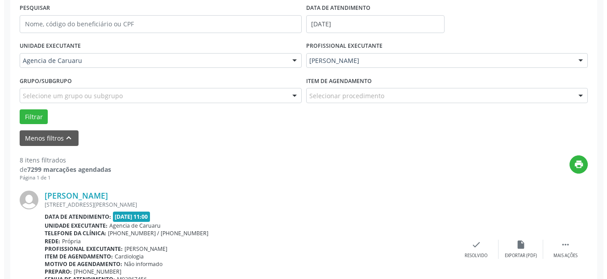
scroll to position [245, 0]
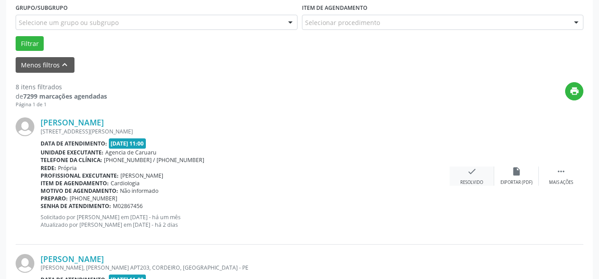
click at [473, 175] on icon "check" at bounding box center [472, 172] width 10 height 10
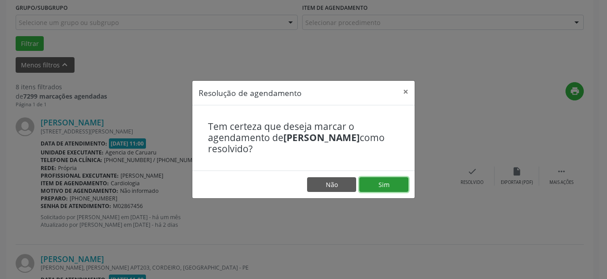
click at [392, 192] on button "Sim" at bounding box center [383, 184] width 49 height 15
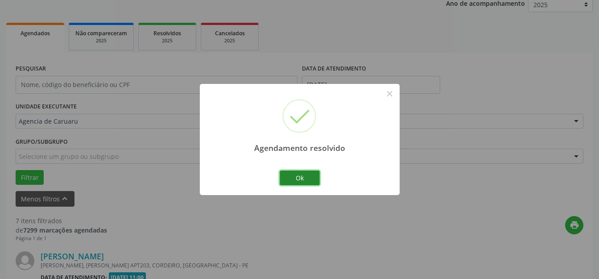
click at [303, 179] on button "Ok" at bounding box center [300, 178] width 40 height 15
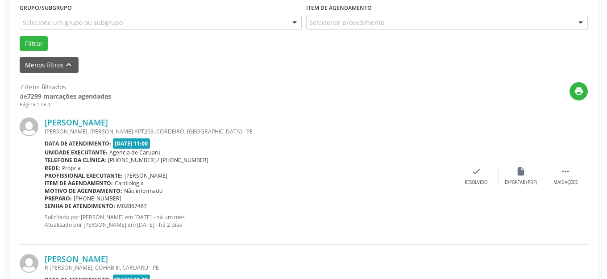
scroll to position [379, 0]
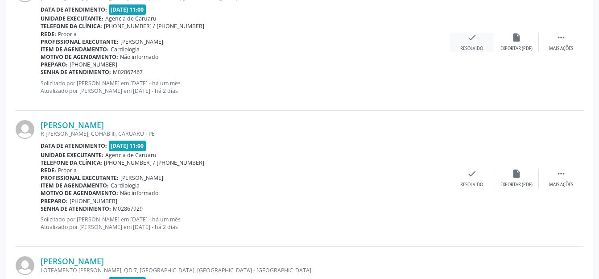
click at [472, 35] on icon "check" at bounding box center [472, 38] width 10 height 10
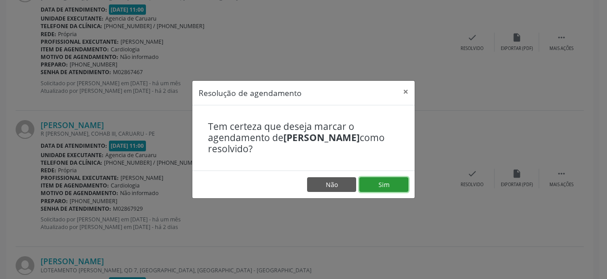
click at [375, 179] on button "Sim" at bounding box center [383, 184] width 49 height 15
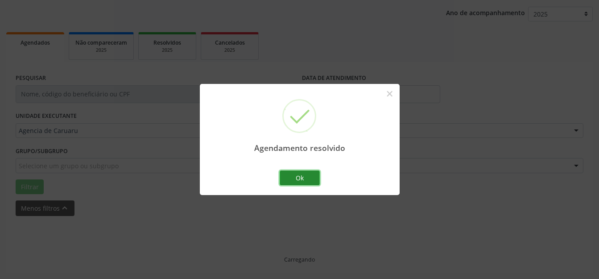
click at [306, 181] on button "Ok" at bounding box center [300, 178] width 40 height 15
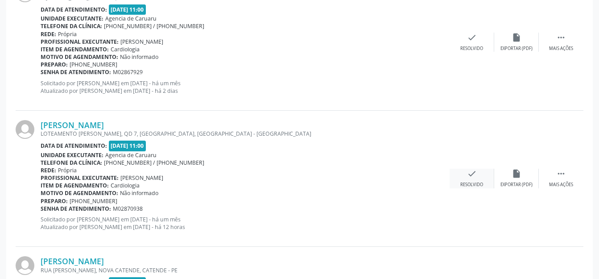
click at [453, 176] on div "check Resolvido" at bounding box center [472, 178] width 45 height 19
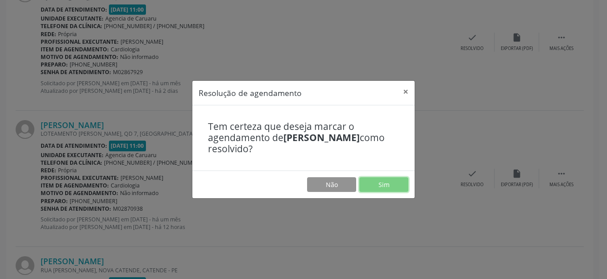
click at [380, 180] on button "Sim" at bounding box center [383, 184] width 49 height 15
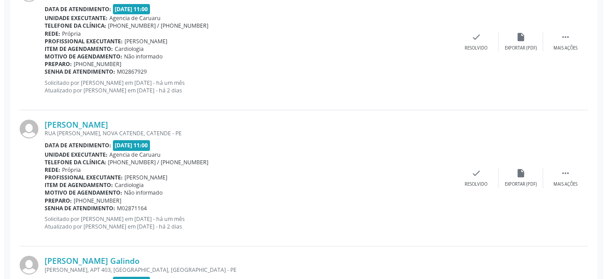
scroll to position [423, 0]
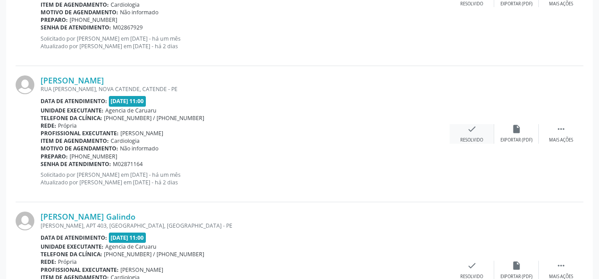
click at [485, 142] on div "check Resolvido" at bounding box center [472, 133] width 45 height 19
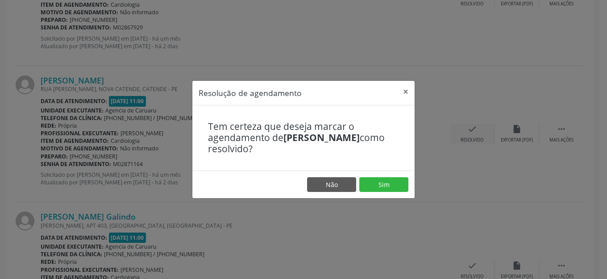
click at [370, 182] on button "Sim" at bounding box center [383, 184] width 49 height 15
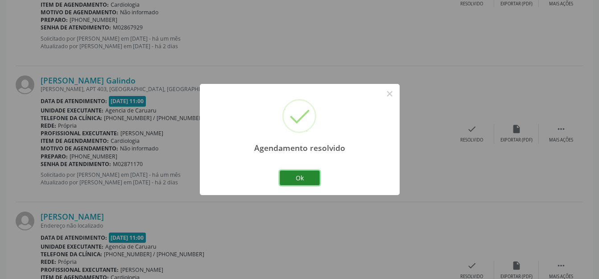
click at [306, 176] on button "Ok" at bounding box center [300, 178] width 40 height 15
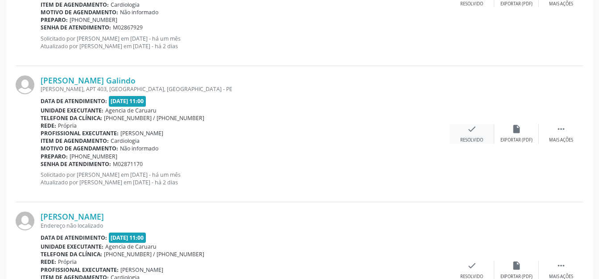
click at [479, 135] on div "check Resolvido" at bounding box center [472, 133] width 45 height 19
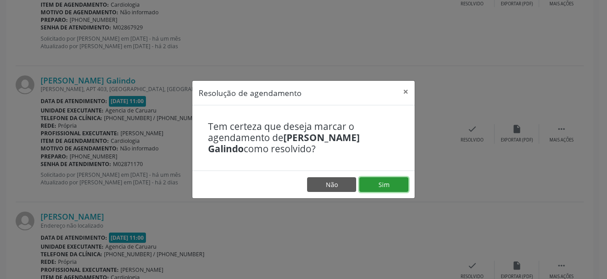
click at [383, 184] on button "Sim" at bounding box center [383, 184] width 49 height 15
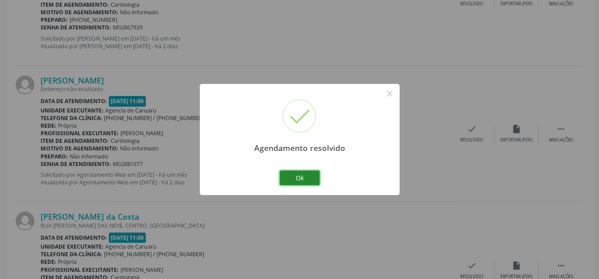
click at [310, 177] on button "Ok" at bounding box center [300, 178] width 40 height 15
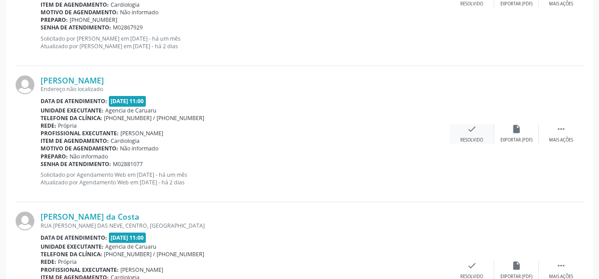
click at [472, 133] on icon "check" at bounding box center [472, 129] width 10 height 10
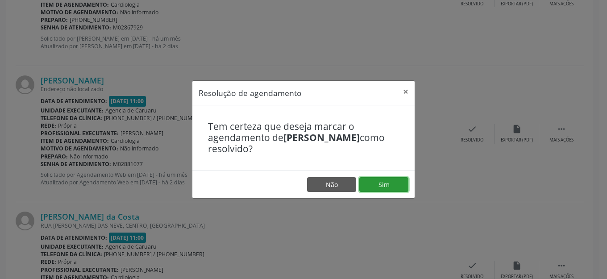
click at [375, 185] on button "Sim" at bounding box center [383, 184] width 49 height 15
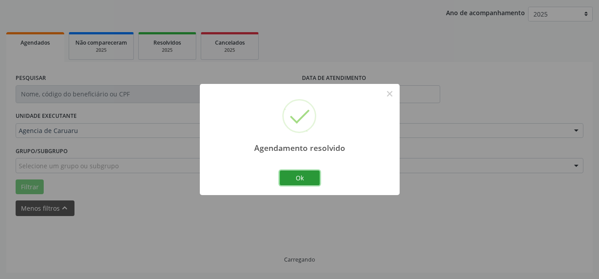
click at [313, 174] on button "Ok" at bounding box center [300, 178] width 40 height 15
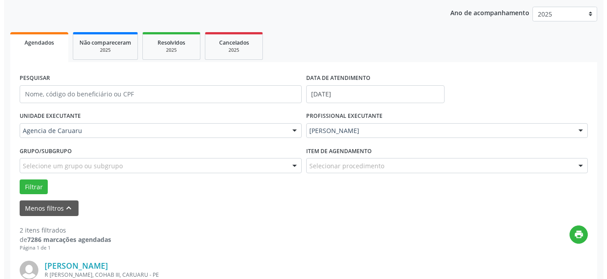
scroll to position [362, 0]
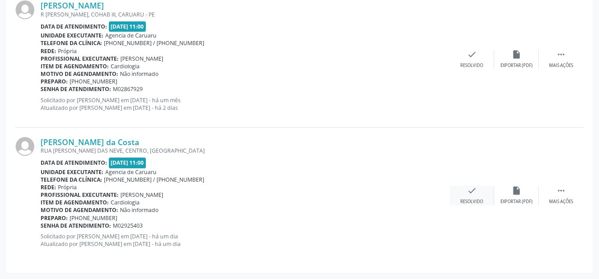
click at [466, 193] on div "check Resolvido" at bounding box center [472, 195] width 45 height 19
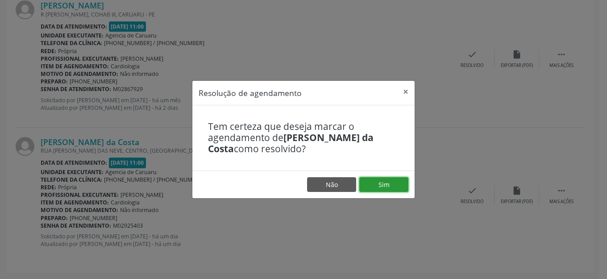
click at [395, 190] on button "Sim" at bounding box center [383, 184] width 49 height 15
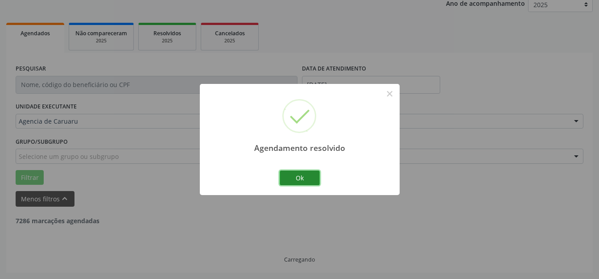
click at [315, 176] on button "Ok" at bounding box center [300, 178] width 40 height 15
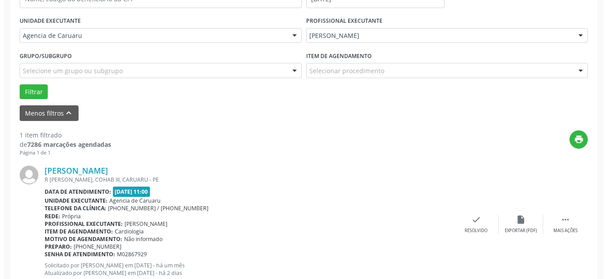
scroll to position [200, 0]
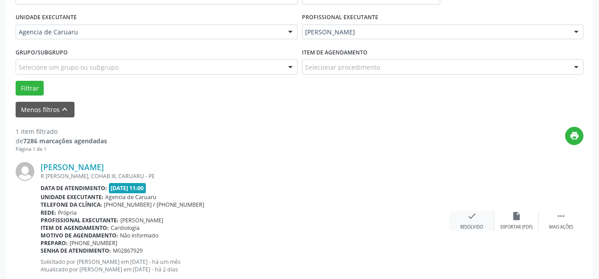
click at [467, 215] on icon "check" at bounding box center [472, 216] width 10 height 10
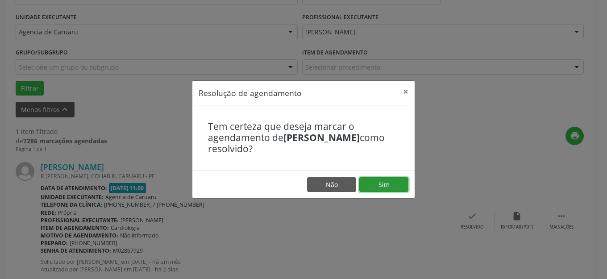
click at [395, 179] on button "Sim" at bounding box center [383, 184] width 49 height 15
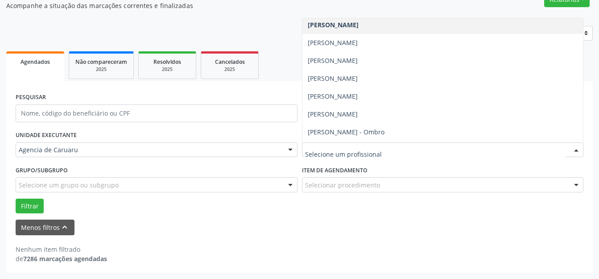
scroll to position [269, 0]
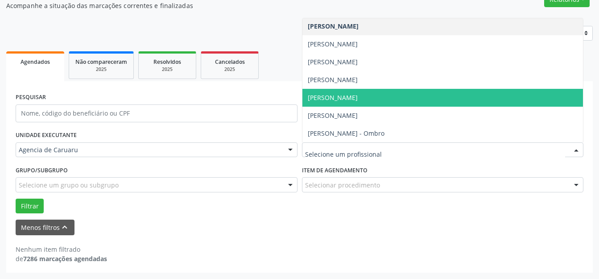
click at [353, 95] on span "[PERSON_NAME]" at bounding box center [333, 97] width 50 height 8
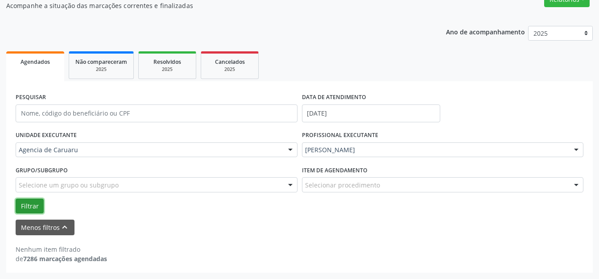
click at [35, 206] on button "Filtrar" at bounding box center [30, 206] width 28 height 15
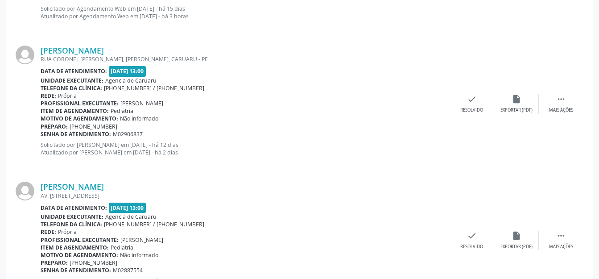
scroll to position [1176, 0]
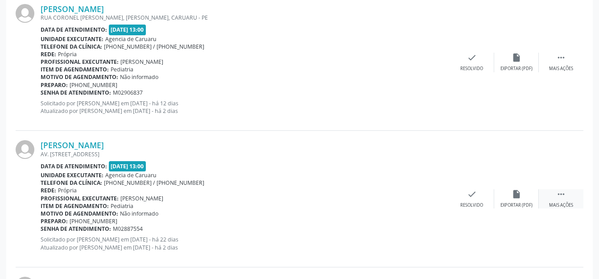
click at [558, 195] on icon "" at bounding box center [562, 194] width 10 height 10
click at [521, 198] on icon "alarm_off" at bounding box center [517, 194] width 10 height 10
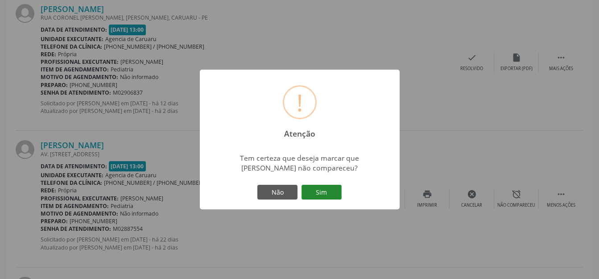
click at [333, 189] on button "Sim" at bounding box center [322, 192] width 40 height 15
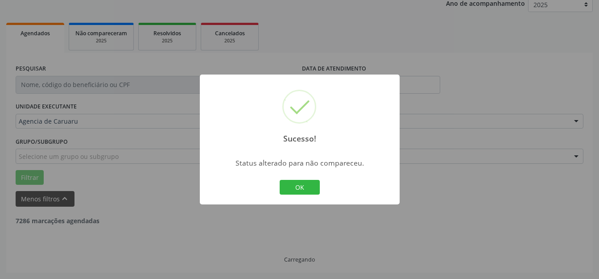
scroll to position [111, 0]
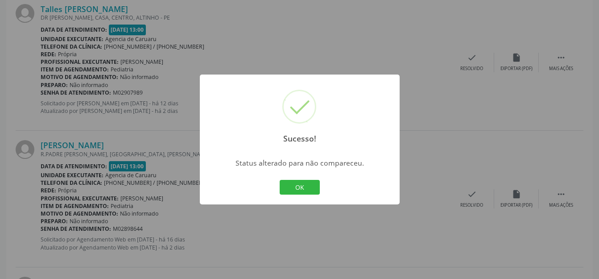
click at [308, 185] on button "OK" at bounding box center [300, 187] width 40 height 15
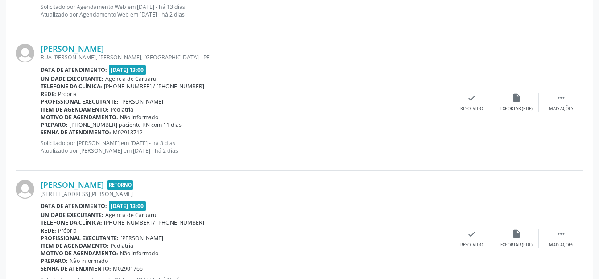
scroll to position [908, 0]
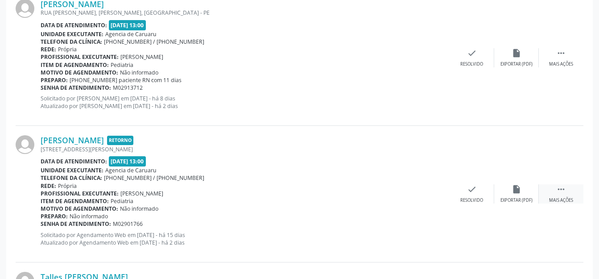
click at [548, 192] on div " Mais ações" at bounding box center [561, 193] width 45 height 19
click at [521, 190] on icon "alarm_off" at bounding box center [517, 189] width 10 height 10
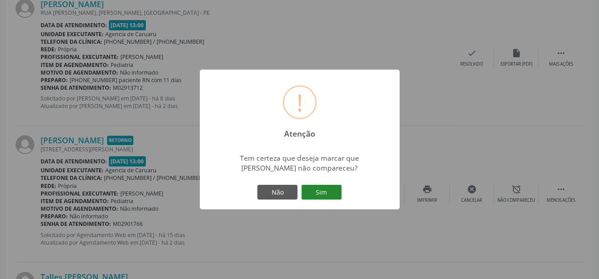
click at [336, 190] on button "Sim" at bounding box center [322, 192] width 40 height 15
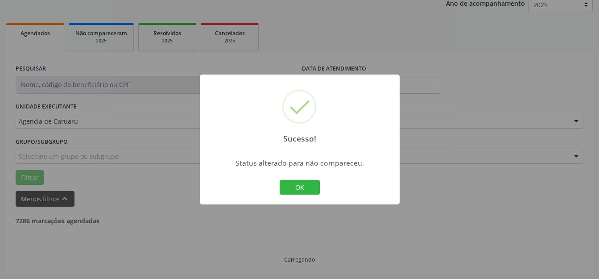
scroll to position [111, 0]
click at [312, 188] on button "OK" at bounding box center [300, 187] width 40 height 15
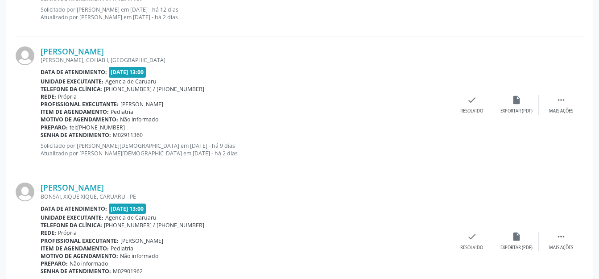
scroll to position [462, 0]
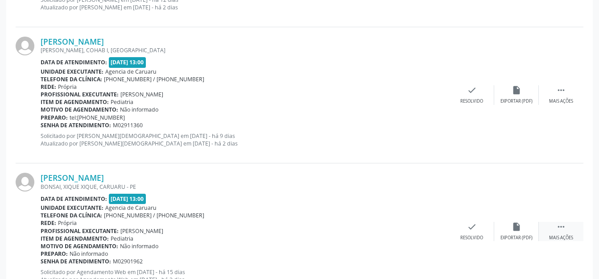
click at [558, 232] on div " Mais ações" at bounding box center [561, 231] width 45 height 19
click at [530, 229] on div "alarm_off Não compareceu" at bounding box center [517, 231] width 45 height 19
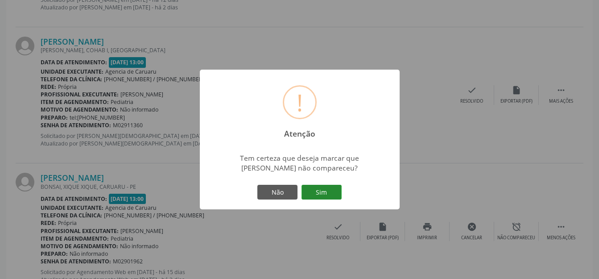
click at [334, 196] on button "Sim" at bounding box center [322, 192] width 40 height 15
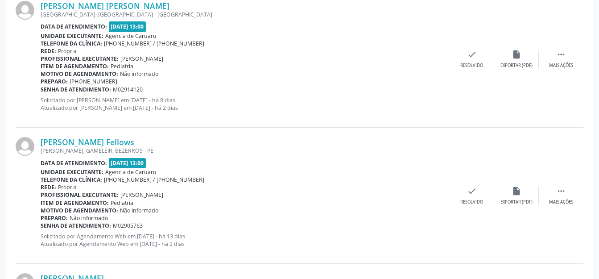
scroll to position [1489, 0]
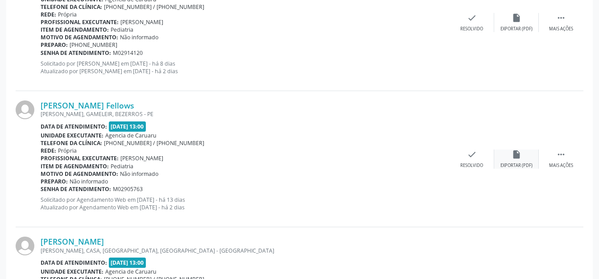
click at [534, 159] on div "insert_drive_file Exportar (PDF)" at bounding box center [517, 159] width 45 height 19
click at [558, 160] on div " Mais ações" at bounding box center [561, 159] width 45 height 19
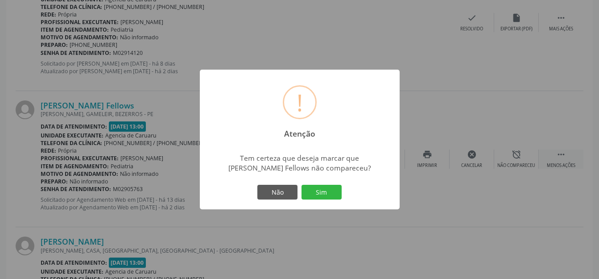
click at [320, 190] on button "Sim" at bounding box center [322, 192] width 40 height 15
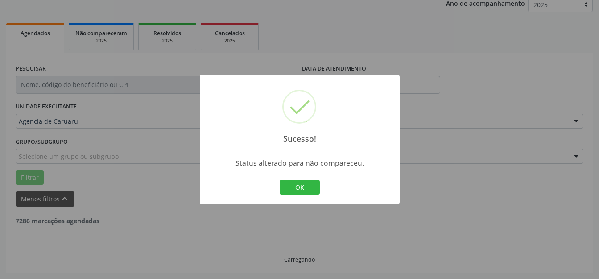
scroll to position [111, 0]
click at [305, 173] on div "Sucesso! × Status alterado para não compareceu. OK Cancel" at bounding box center [300, 140] width 200 height 130
click at [305, 180] on button "OK" at bounding box center [300, 187] width 40 height 15
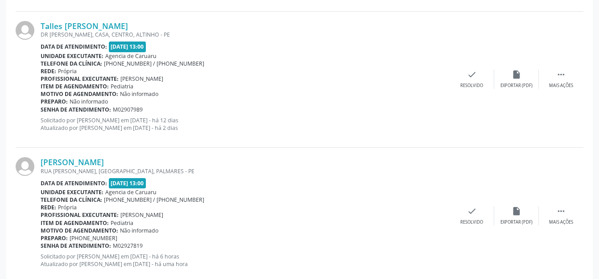
scroll to position [2158, 0]
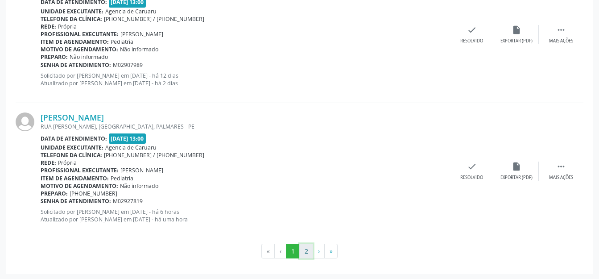
click at [304, 252] on button "2" at bounding box center [307, 251] width 14 height 15
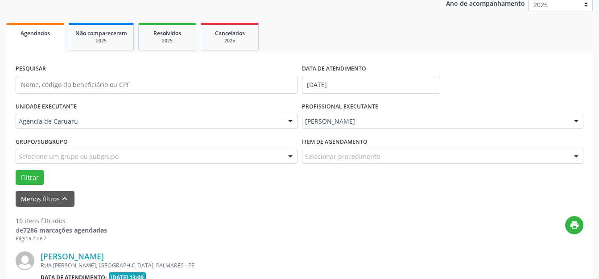
scroll to position [251, 0]
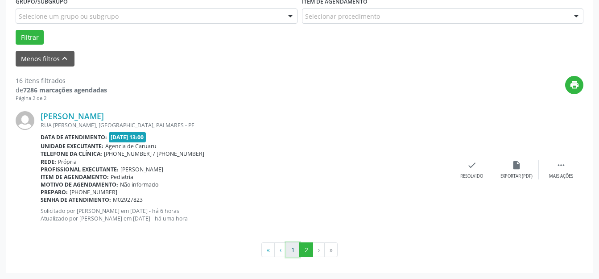
click at [291, 251] on button "1" at bounding box center [293, 249] width 14 height 15
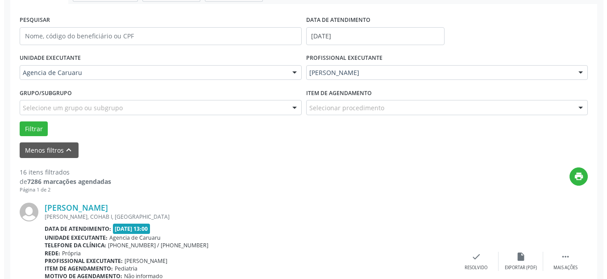
scroll to position [194, 0]
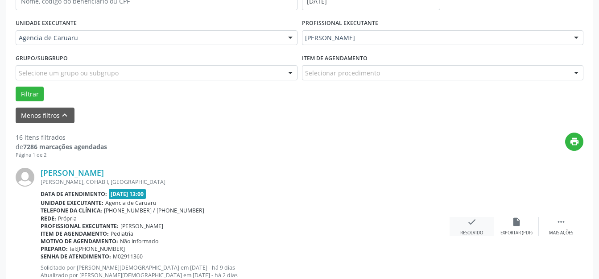
click at [479, 221] on div "check Resolvido" at bounding box center [472, 226] width 45 height 19
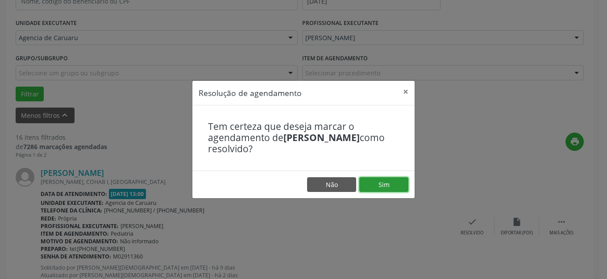
click at [389, 181] on button "Sim" at bounding box center [383, 184] width 49 height 15
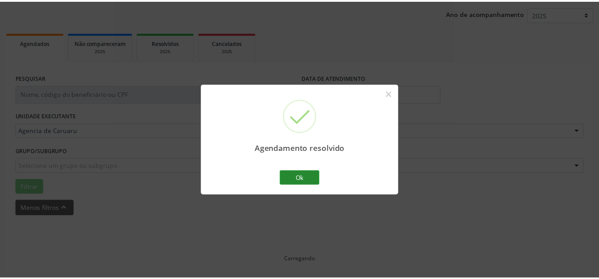
scroll to position [101, 0]
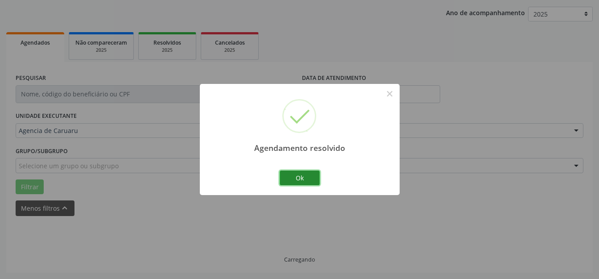
click at [297, 174] on button "Ok" at bounding box center [300, 178] width 40 height 15
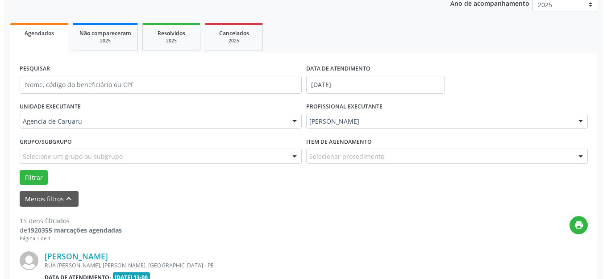
scroll to position [200, 0]
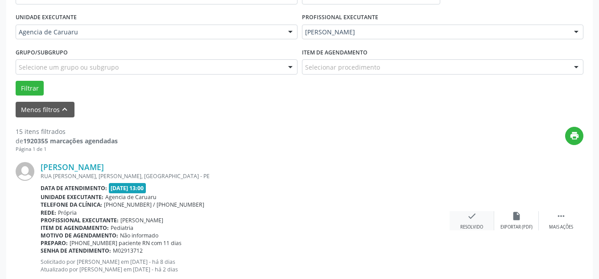
click at [480, 228] on div "Resolvido" at bounding box center [472, 227] width 23 height 6
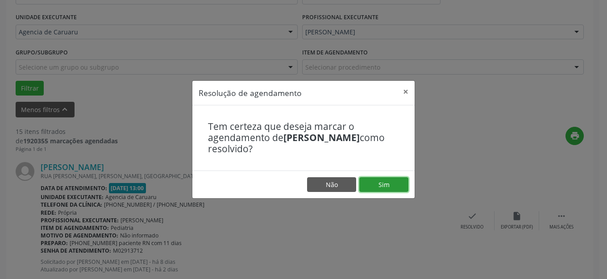
click at [382, 183] on button "Sim" at bounding box center [383, 184] width 49 height 15
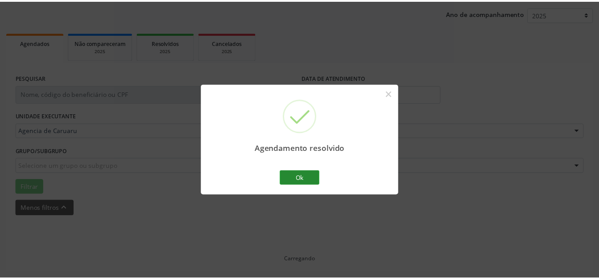
scroll to position [101, 0]
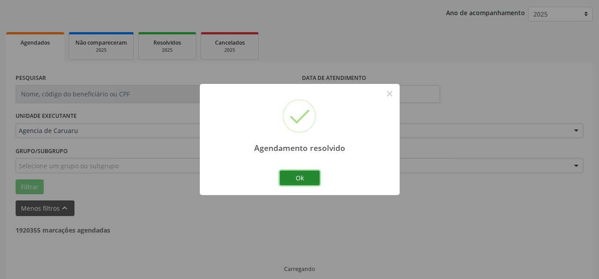
click at [293, 178] on button "Ok" at bounding box center [300, 178] width 40 height 15
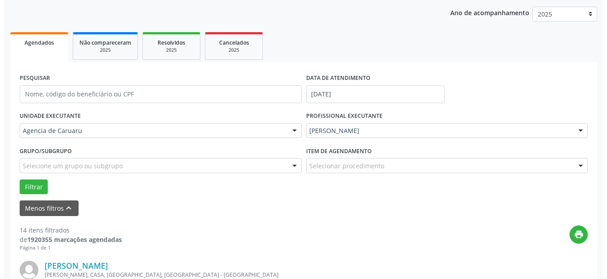
scroll to position [280, 0]
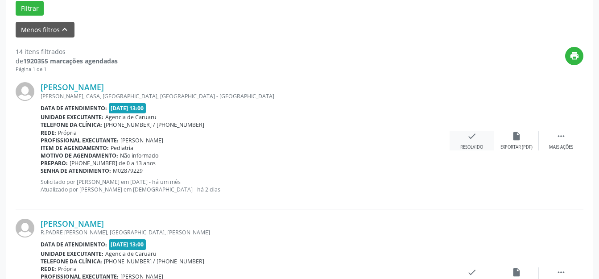
click at [464, 142] on div "check Resolvido" at bounding box center [472, 140] width 45 height 19
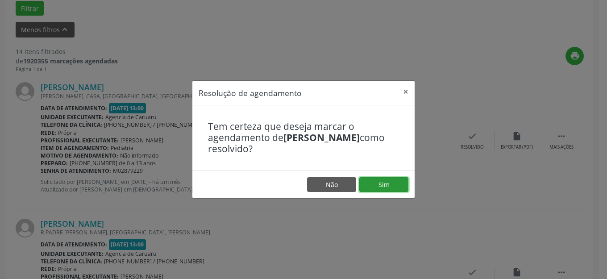
click at [396, 181] on button "Sim" at bounding box center [383, 184] width 49 height 15
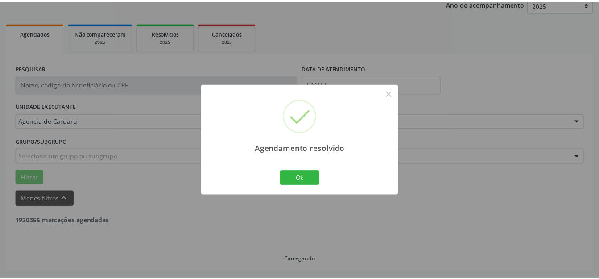
scroll to position [111, 0]
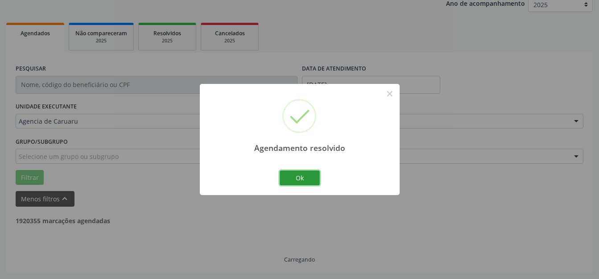
click at [296, 180] on button "Ok" at bounding box center [300, 178] width 40 height 15
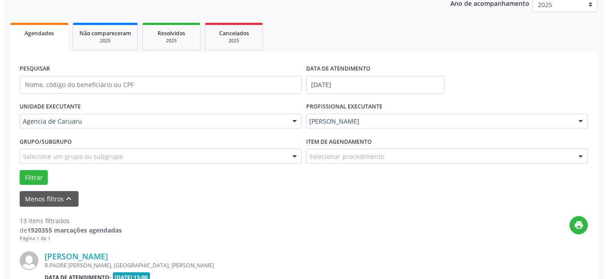
scroll to position [200, 0]
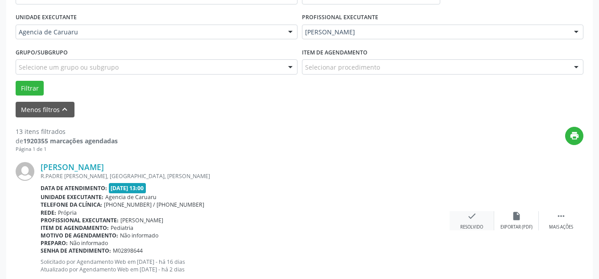
click at [481, 223] on div "check Resolvido" at bounding box center [472, 220] width 45 height 19
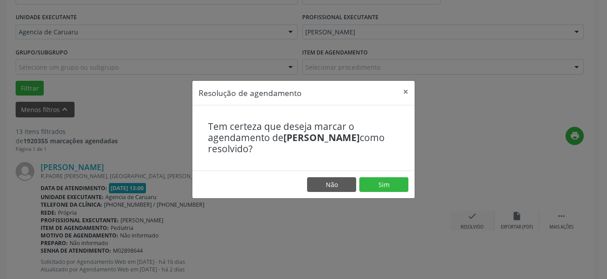
click at [365, 176] on footer "Não Sim" at bounding box center [303, 185] width 222 height 28
click at [379, 187] on button "Sim" at bounding box center [383, 184] width 49 height 15
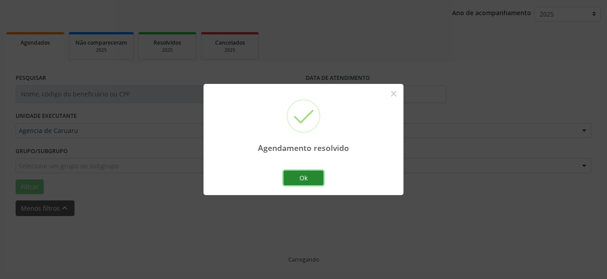
click at [284, 181] on button "Ok" at bounding box center [303, 178] width 40 height 15
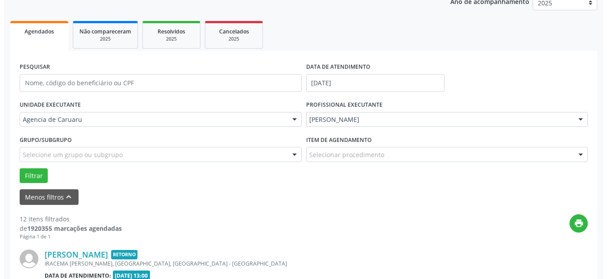
scroll to position [245, 0]
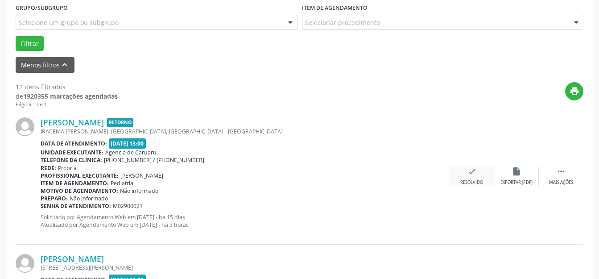
click at [465, 171] on div "check Resolvido" at bounding box center [472, 176] width 45 height 19
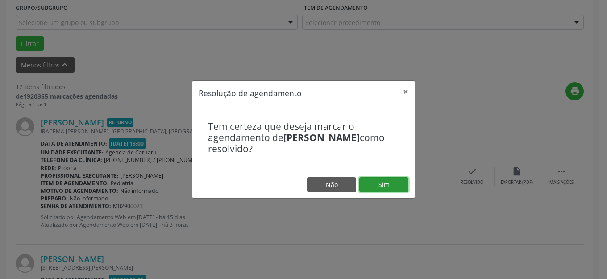
drag, startPoint x: 465, startPoint y: 171, endPoint x: 375, endPoint y: 184, distance: 90.7
click at [375, 184] on button "Sim" at bounding box center [383, 184] width 49 height 15
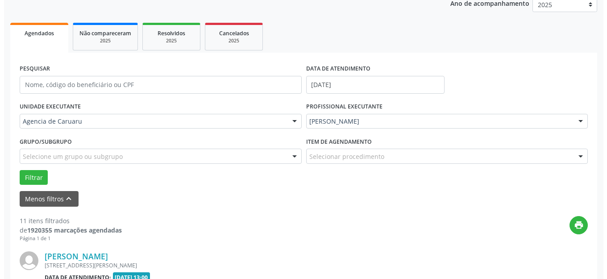
scroll to position [289, 0]
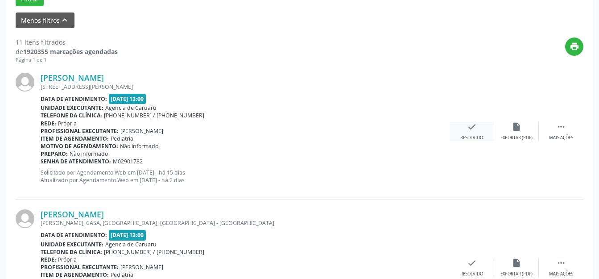
click at [456, 133] on div "check Resolvido" at bounding box center [472, 131] width 45 height 19
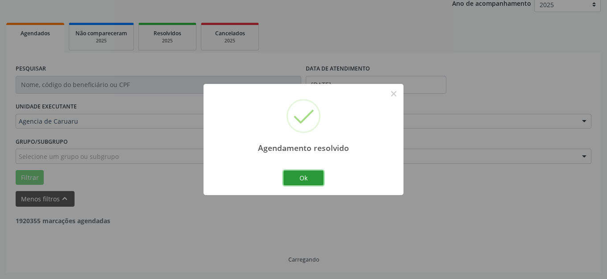
click at [300, 175] on button "Ok" at bounding box center [303, 178] width 40 height 15
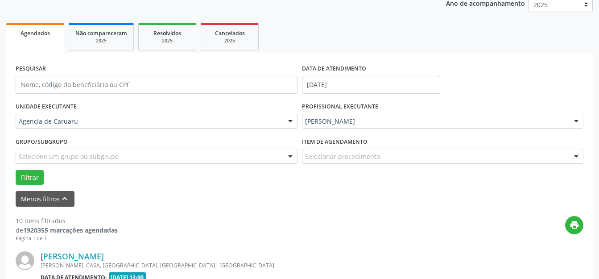
scroll to position [200, 0]
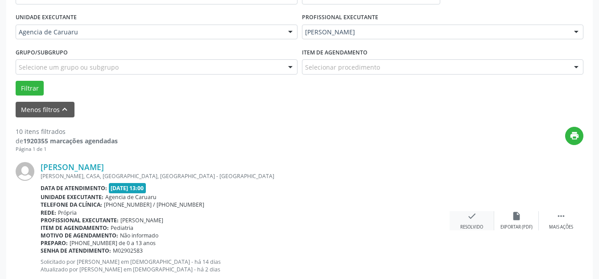
click at [473, 225] on div "Resolvido" at bounding box center [472, 227] width 23 height 6
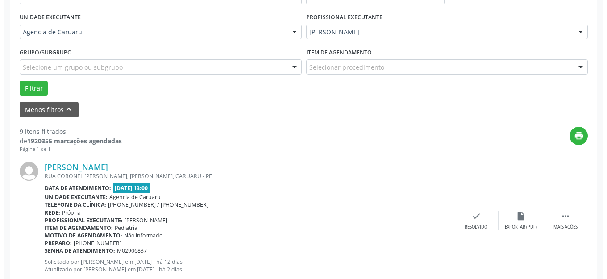
scroll to position [245, 0]
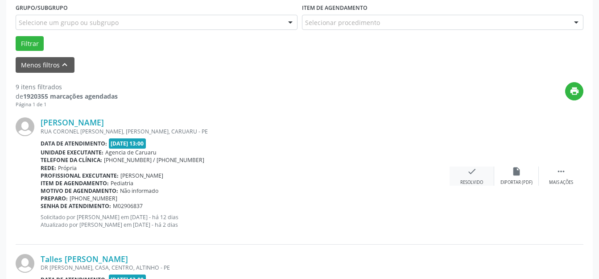
click at [470, 173] on icon "check" at bounding box center [472, 172] width 10 height 10
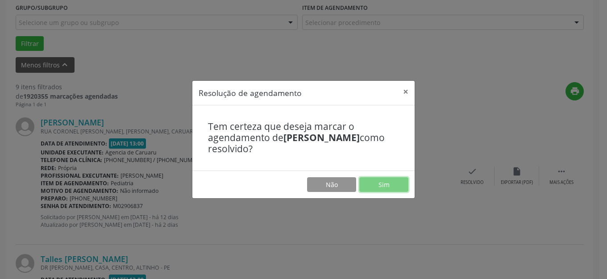
click at [391, 188] on button "Sim" at bounding box center [383, 184] width 49 height 15
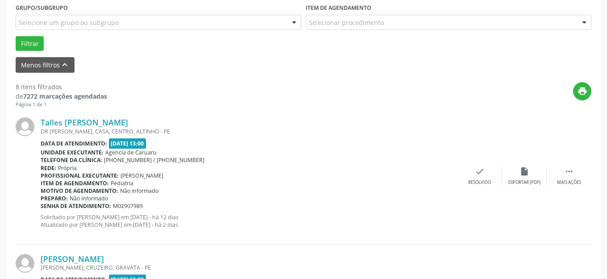
scroll to position [235, 0]
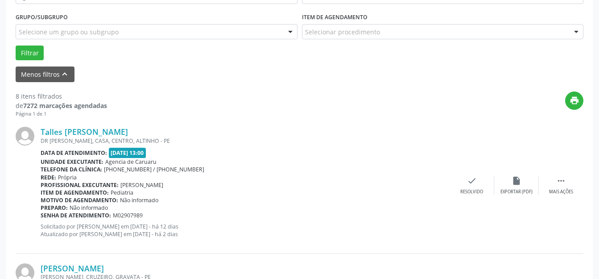
click at [482, 198] on div "Talles [PERSON_NAME] [GEOGRAPHIC_DATA][PERSON_NAME], CASA, CENTRO, [GEOGRAPHIC_…" at bounding box center [300, 185] width 568 height 136
click at [479, 194] on div "Resolvido" at bounding box center [472, 192] width 23 height 6
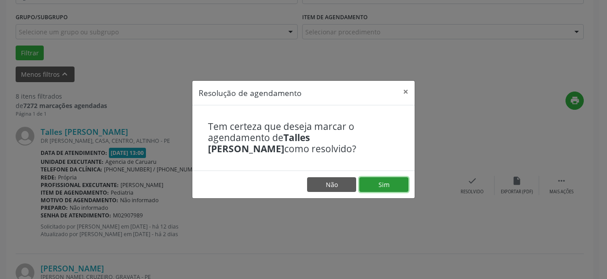
click at [388, 181] on button "Sim" at bounding box center [383, 184] width 49 height 15
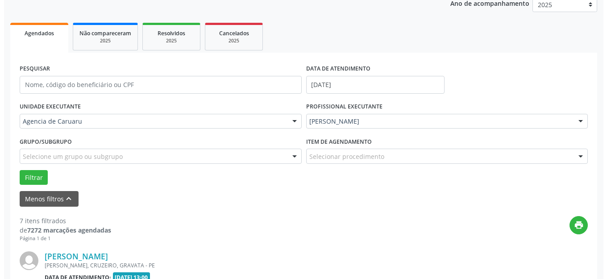
scroll to position [200, 0]
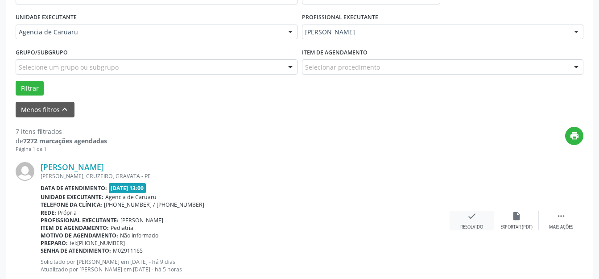
click at [469, 217] on icon "check" at bounding box center [472, 216] width 10 height 10
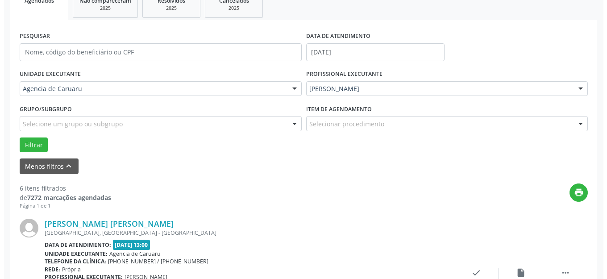
scroll to position [155, 0]
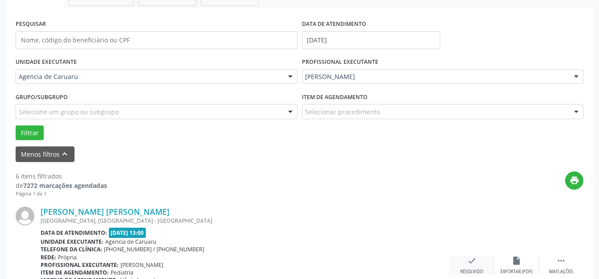
click at [470, 267] on div "check Resolvido" at bounding box center [472, 265] width 45 height 19
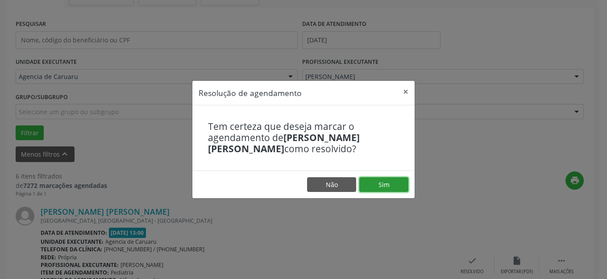
click at [381, 189] on button "Sim" at bounding box center [383, 184] width 49 height 15
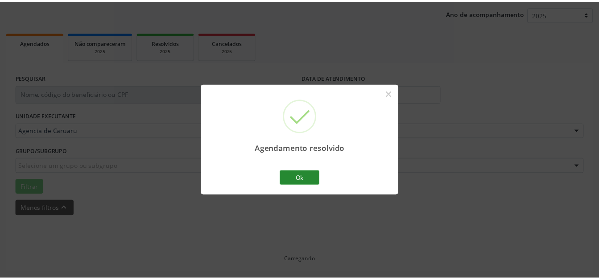
scroll to position [101, 0]
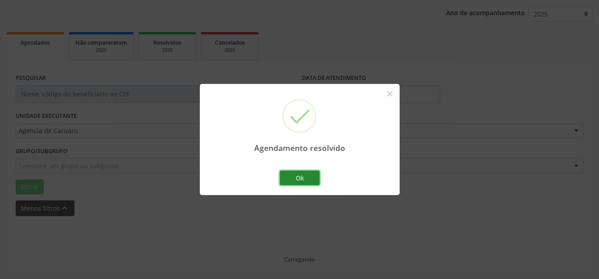
click at [305, 176] on button "Ok" at bounding box center [300, 178] width 40 height 15
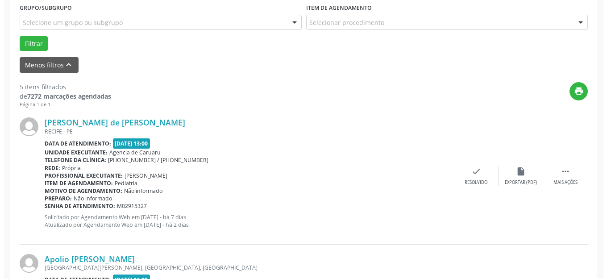
scroll to position [334, 0]
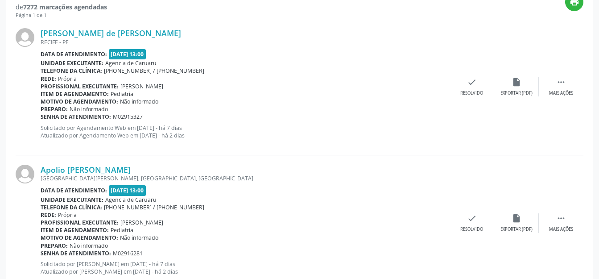
click at [478, 97] on div "[PERSON_NAME] de [PERSON_NAME] [GEOGRAPHIC_DATA] - [GEOGRAPHIC_DATA] Data de at…" at bounding box center [300, 87] width 568 height 136
click at [459, 89] on div "check Resolvido" at bounding box center [472, 86] width 45 height 19
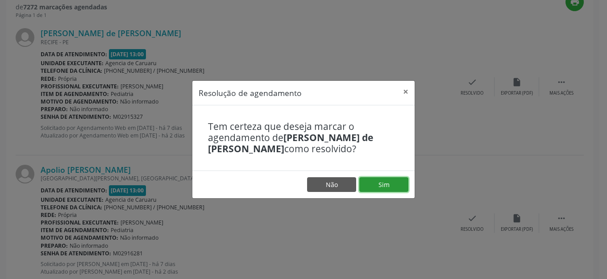
click at [393, 189] on button "Sim" at bounding box center [383, 184] width 49 height 15
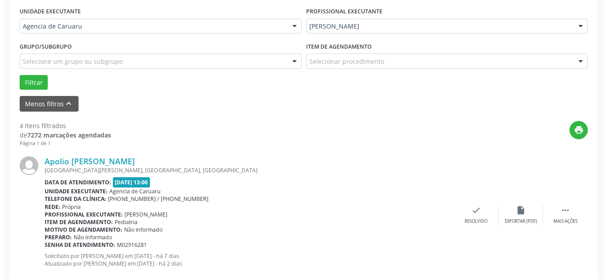
scroll to position [245, 0]
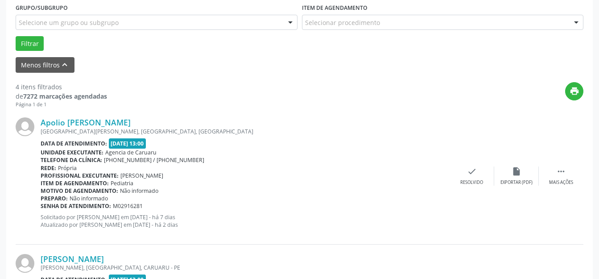
click at [468, 161] on div "Apolio [PERSON_NAME] [GEOGRAPHIC_DATA][PERSON_NAME], [GEOGRAPHIC_DATA], [GEOGRA…" at bounding box center [300, 176] width 568 height 136
click at [476, 180] on div "Resolvido" at bounding box center [472, 182] width 23 height 6
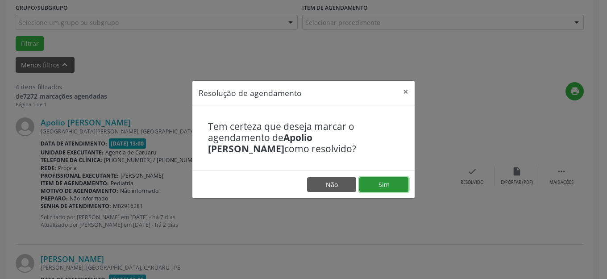
click at [402, 183] on button "Sim" at bounding box center [383, 184] width 49 height 15
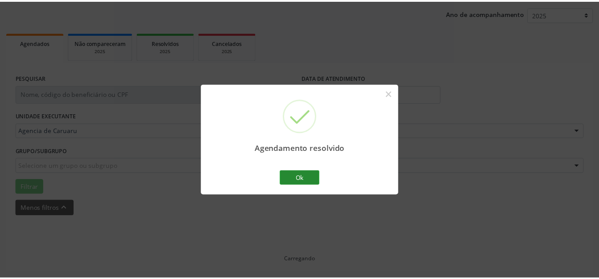
scroll to position [101, 0]
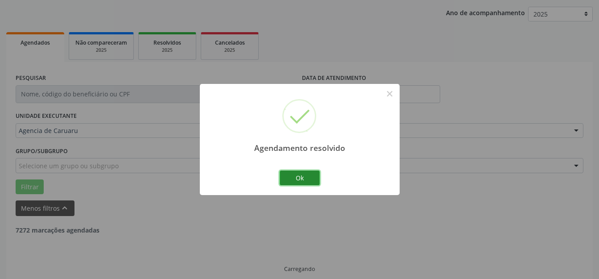
click at [291, 177] on button "Ok" at bounding box center [300, 178] width 40 height 15
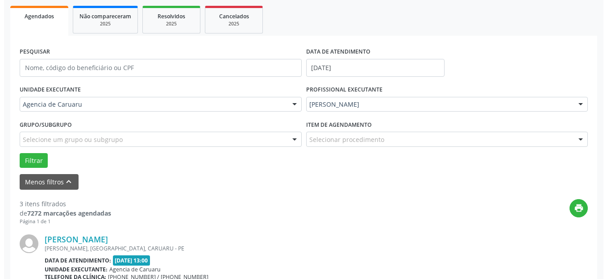
scroll to position [155, 0]
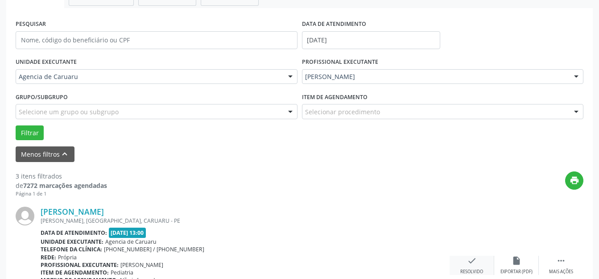
click at [467, 259] on icon "check" at bounding box center [472, 261] width 10 height 10
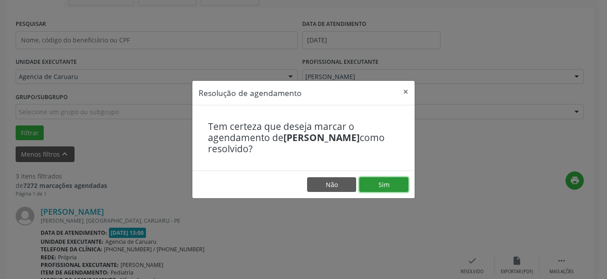
click at [391, 190] on button "Sim" at bounding box center [383, 184] width 49 height 15
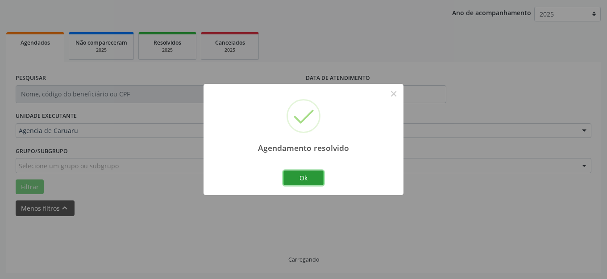
click at [310, 179] on button "Ok" at bounding box center [303, 178] width 40 height 15
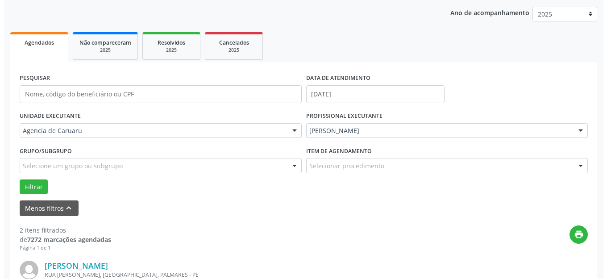
scroll to position [245, 0]
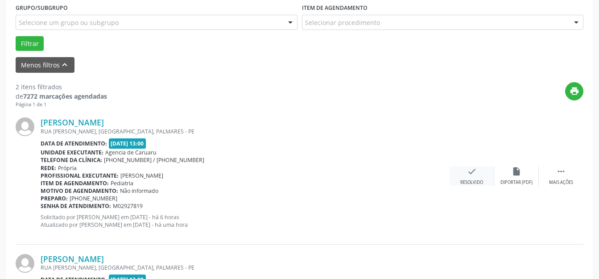
click at [472, 180] on div "Resolvido" at bounding box center [472, 182] width 23 height 6
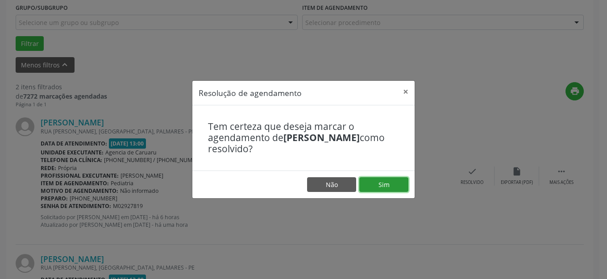
click at [391, 187] on button "Sim" at bounding box center [383, 184] width 49 height 15
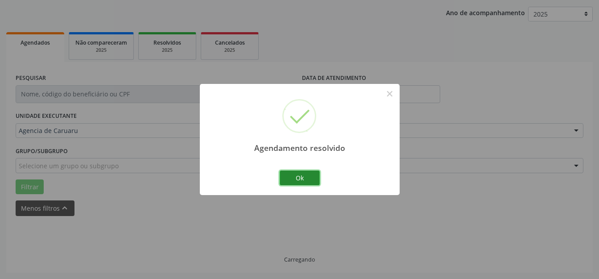
click at [294, 178] on button "Ok" at bounding box center [300, 178] width 40 height 15
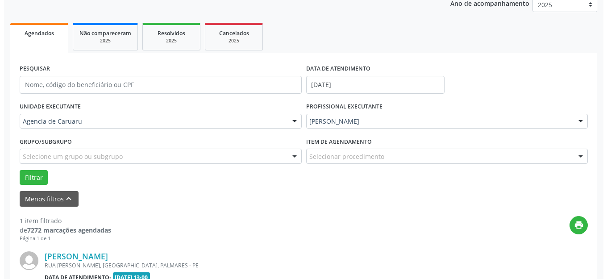
scroll to position [225, 0]
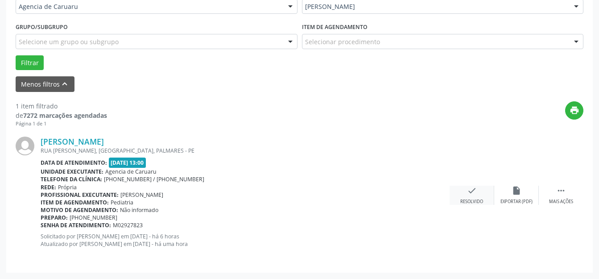
click at [474, 197] on div "check Resolvido" at bounding box center [472, 195] width 45 height 19
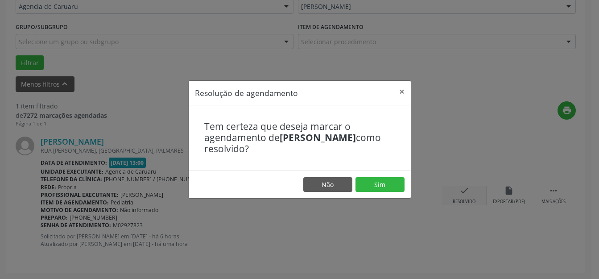
click at [371, 171] on footer "Não Sim" at bounding box center [300, 185] width 222 height 28
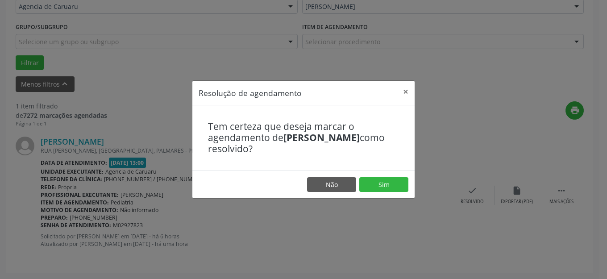
click at [372, 176] on footer "Não Sim" at bounding box center [303, 185] width 222 height 28
click at [371, 179] on button "Sim" at bounding box center [383, 184] width 49 height 15
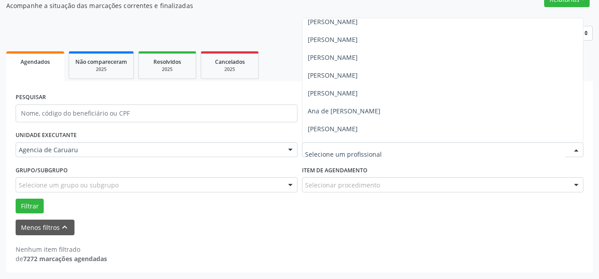
scroll to position [0, 0]
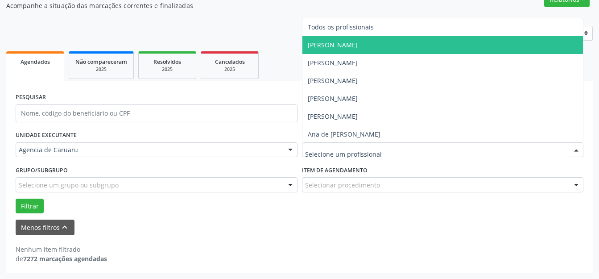
click at [346, 50] on span "[PERSON_NAME]" at bounding box center [443, 45] width 281 height 18
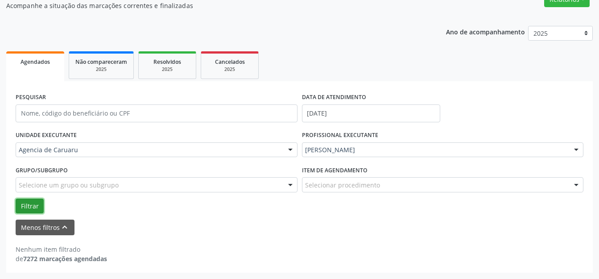
click at [33, 202] on button "Filtrar" at bounding box center [30, 206] width 28 height 15
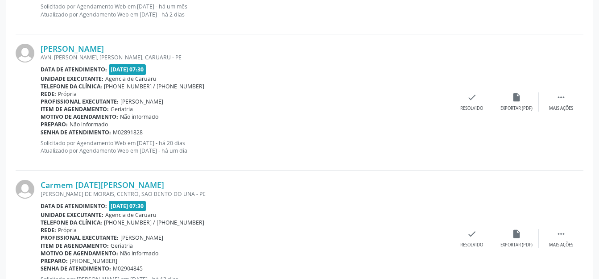
scroll to position [2158, 0]
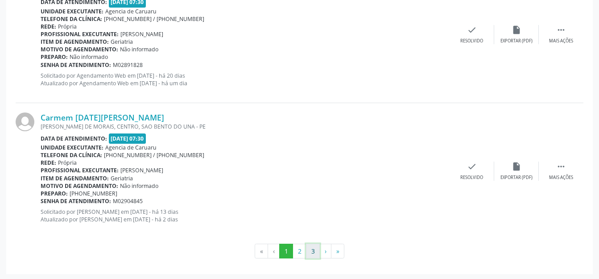
click at [317, 250] on button "3" at bounding box center [313, 251] width 14 height 15
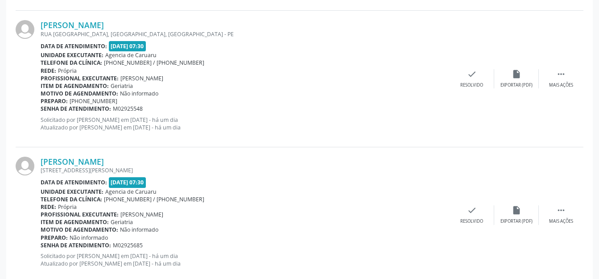
scroll to position [1068, 0]
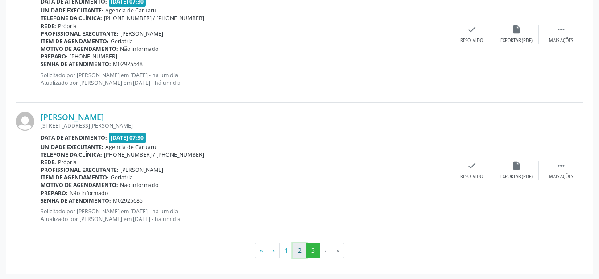
click at [300, 248] on button "2" at bounding box center [300, 250] width 14 height 15
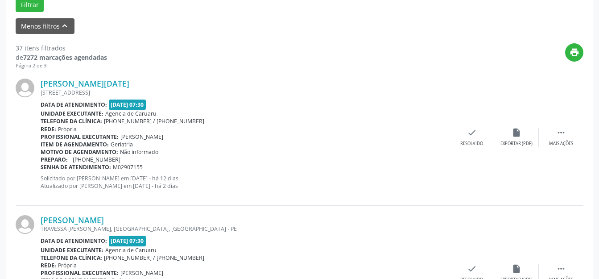
scroll to position [239, 0]
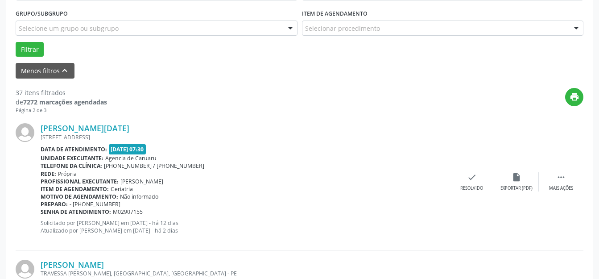
click at [552, 168] on div "[PERSON_NAME][DATE] [STREET_ADDRESS] Data de atendimento: [DATE] 07:30 Unidade …" at bounding box center [300, 182] width 568 height 136
click at [553, 182] on div " Mais ações" at bounding box center [561, 181] width 45 height 19
click at [527, 183] on div "alarm_off Não compareceu" at bounding box center [517, 181] width 45 height 19
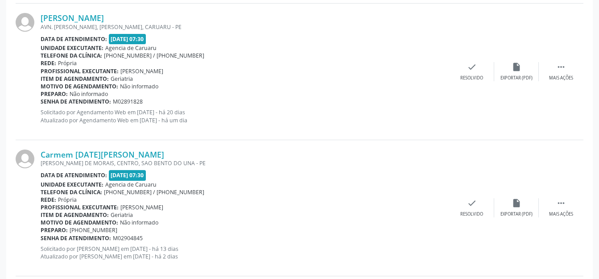
scroll to position [1980, 0]
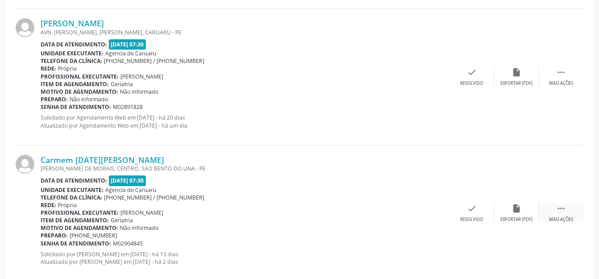
click at [547, 212] on div " Mais ações" at bounding box center [561, 213] width 45 height 19
click at [518, 208] on icon "alarm_off" at bounding box center [517, 209] width 10 height 10
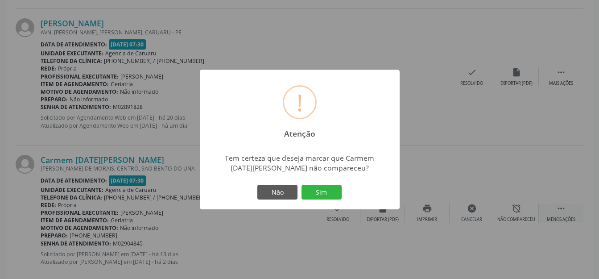
click at [318, 194] on button "Sim" at bounding box center [322, 192] width 40 height 15
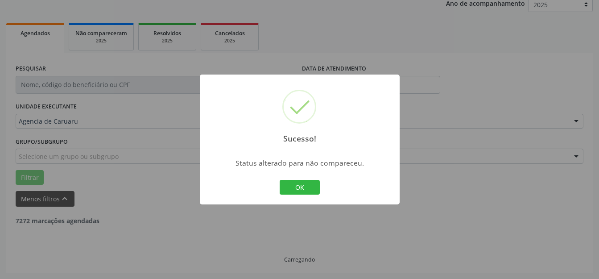
scroll to position [111, 0]
click at [304, 186] on button "OK" at bounding box center [300, 187] width 40 height 15
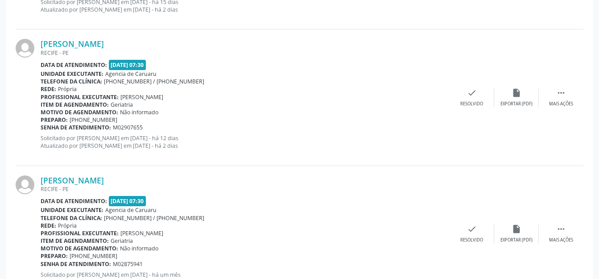
scroll to position [730, 0]
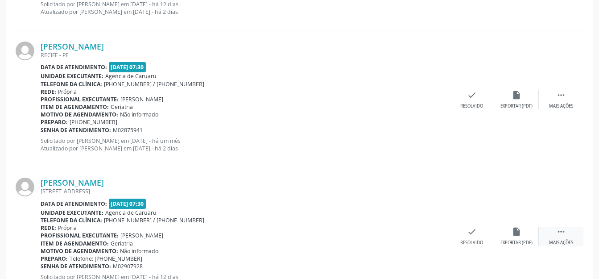
click at [567, 233] on div " Mais ações" at bounding box center [561, 236] width 45 height 19
click at [509, 235] on div "alarm_off Não compareceu" at bounding box center [517, 236] width 45 height 19
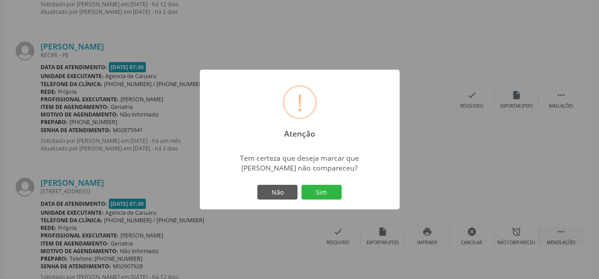
click at [320, 188] on button "Sim" at bounding box center [322, 192] width 40 height 15
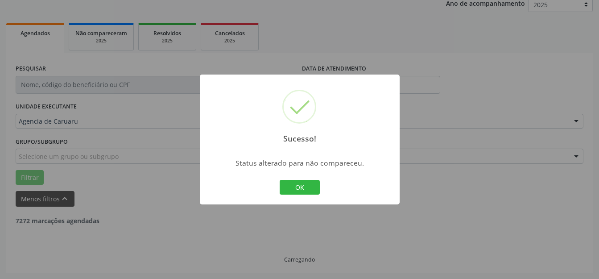
scroll to position [111, 0]
click at [295, 194] on button "OK" at bounding box center [300, 187] width 40 height 15
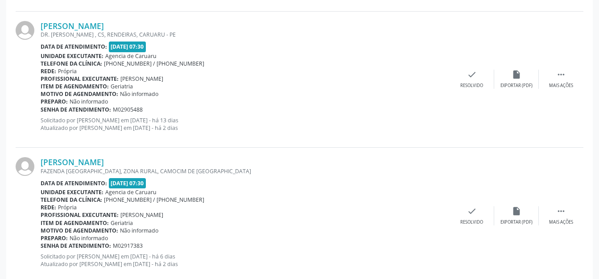
scroll to position [2158, 0]
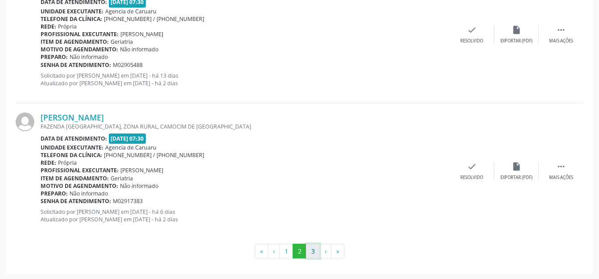
click at [314, 246] on button "3" at bounding box center [313, 251] width 14 height 15
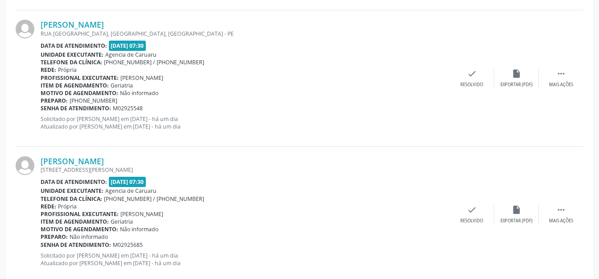
scroll to position [660, 0]
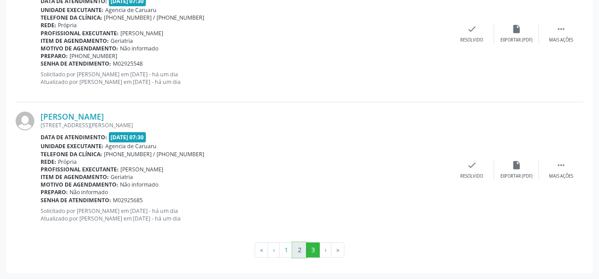
click at [305, 248] on button "2" at bounding box center [300, 249] width 14 height 15
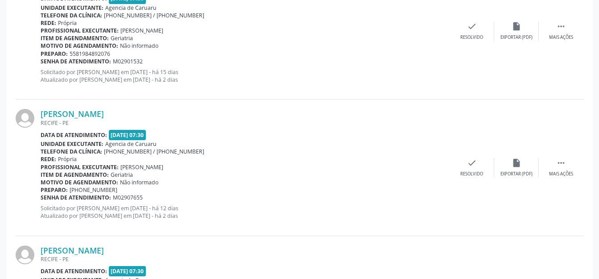
scroll to position [615, 0]
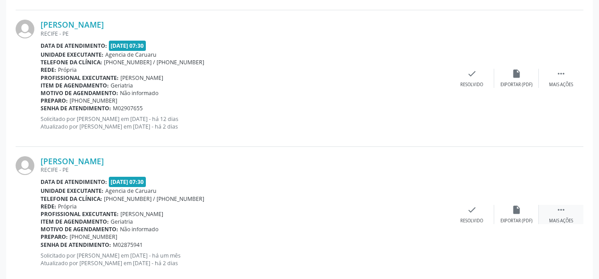
click at [545, 210] on div " Mais ações" at bounding box center [561, 214] width 45 height 19
click at [499, 207] on div "alarm_off Não compareceu" at bounding box center [517, 214] width 45 height 19
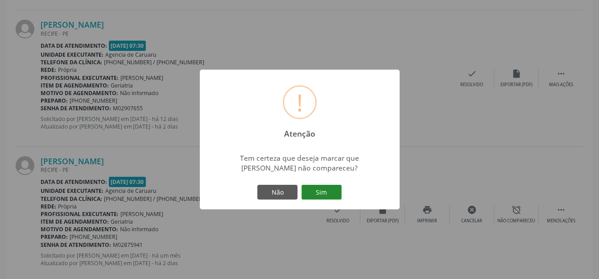
click at [327, 192] on button "Sim" at bounding box center [322, 192] width 40 height 15
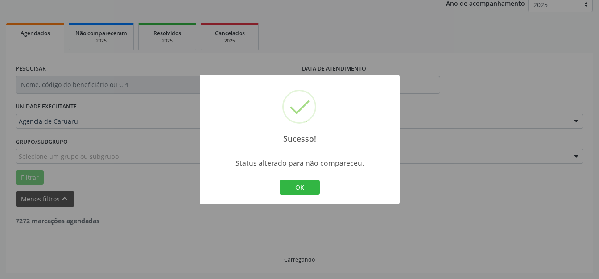
scroll to position [111, 0]
click at [312, 183] on button "OK" at bounding box center [300, 187] width 40 height 15
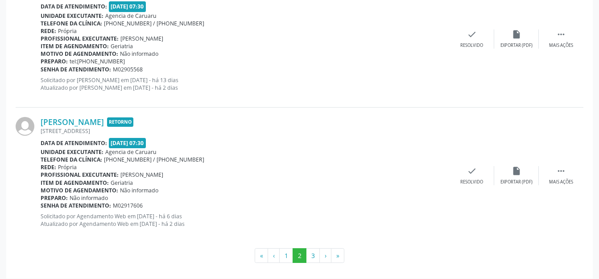
scroll to position [2158, 0]
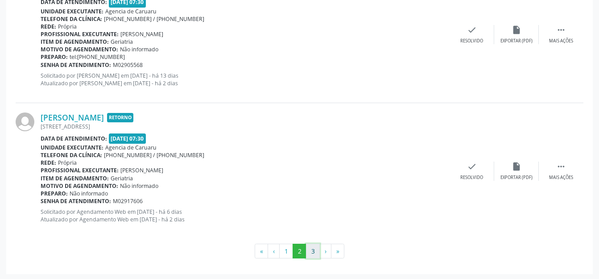
click at [314, 249] on button "3" at bounding box center [313, 251] width 14 height 15
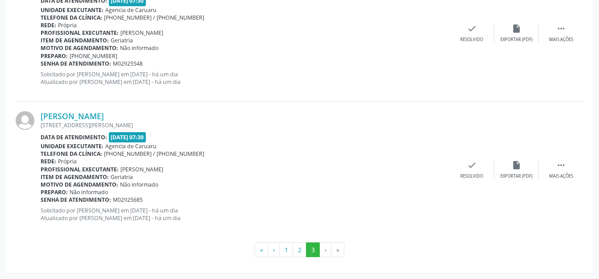
scroll to position [345, 0]
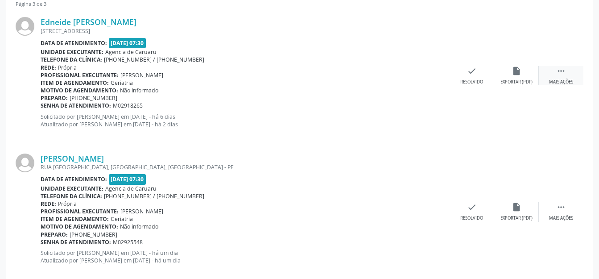
click at [570, 73] on div " Mais ações" at bounding box center [561, 75] width 45 height 19
click at [526, 80] on div "Não compareceu" at bounding box center [517, 82] width 38 height 6
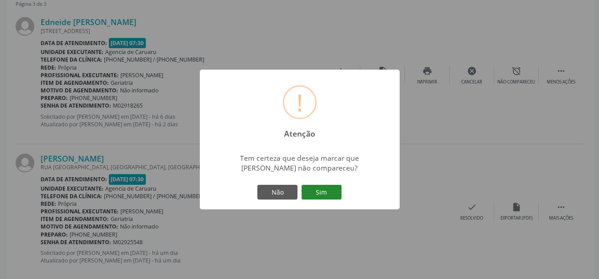
click at [321, 190] on button "Sim" at bounding box center [322, 192] width 40 height 15
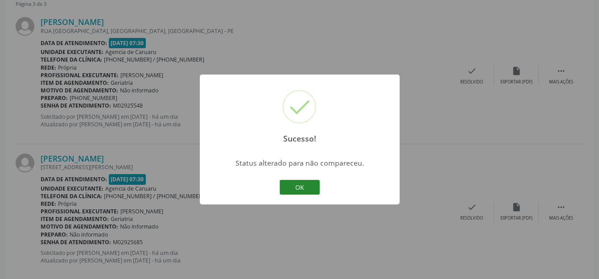
click at [316, 189] on button "OK" at bounding box center [300, 187] width 40 height 15
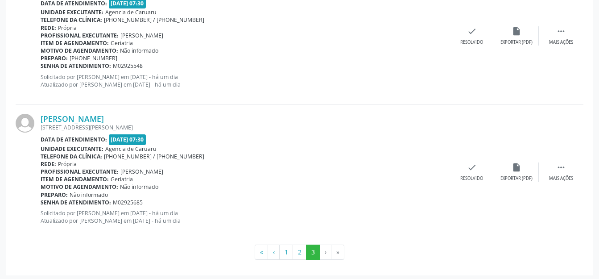
scroll to position [387, 0]
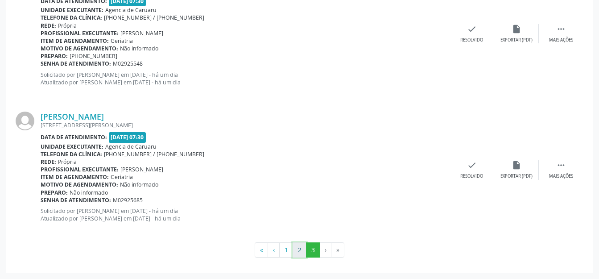
click at [301, 243] on button "2" at bounding box center [300, 249] width 14 height 15
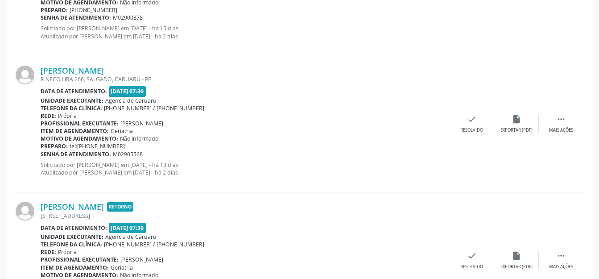
scroll to position [2158, 0]
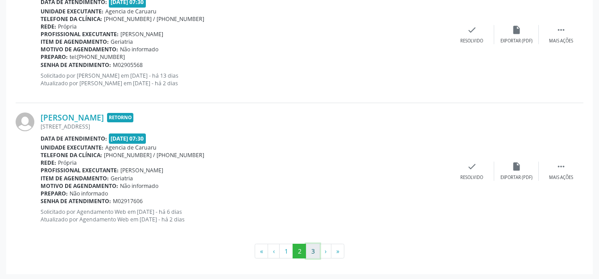
click at [311, 244] on button "3" at bounding box center [313, 251] width 14 height 15
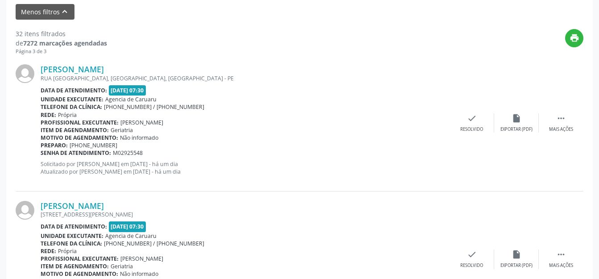
scroll to position [387, 0]
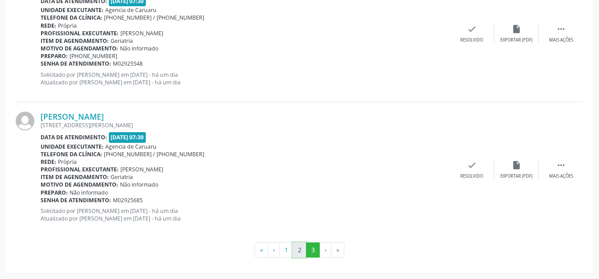
click at [299, 251] on button "2" at bounding box center [300, 249] width 14 height 15
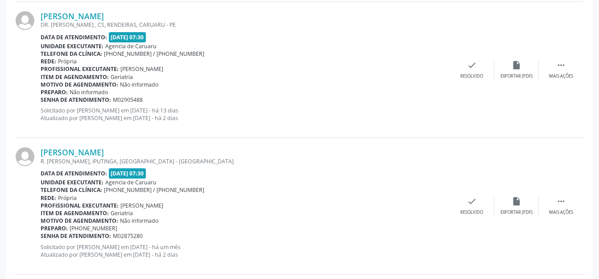
scroll to position [2158, 0]
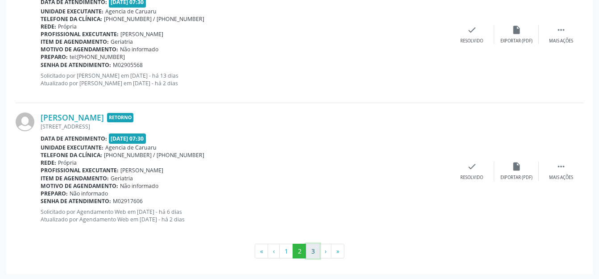
click at [313, 249] on button "3" at bounding box center [313, 251] width 14 height 15
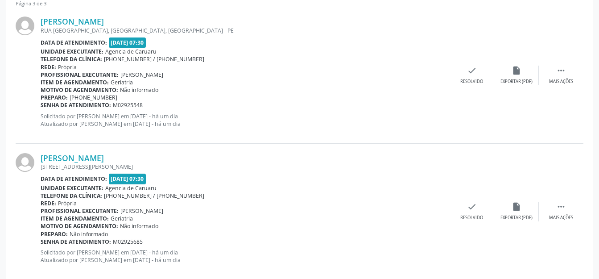
scroll to position [387, 0]
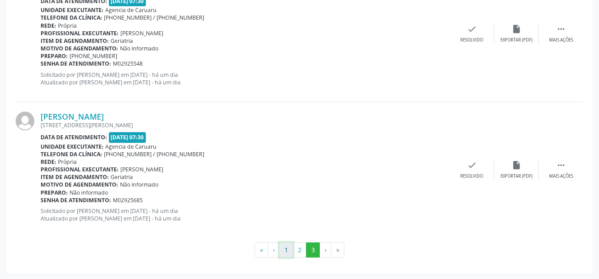
click at [286, 248] on button "1" at bounding box center [286, 249] width 14 height 15
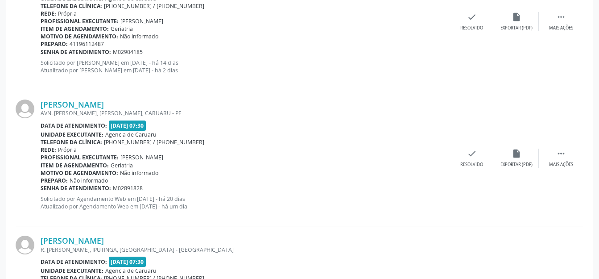
scroll to position [2024, 0]
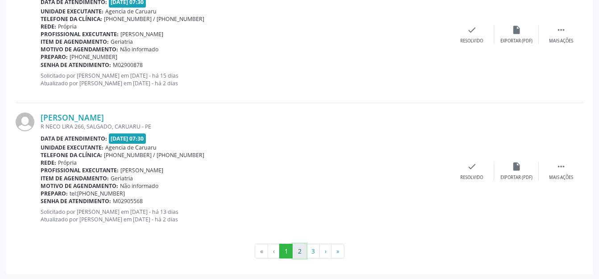
click at [294, 246] on button "2" at bounding box center [300, 251] width 14 height 15
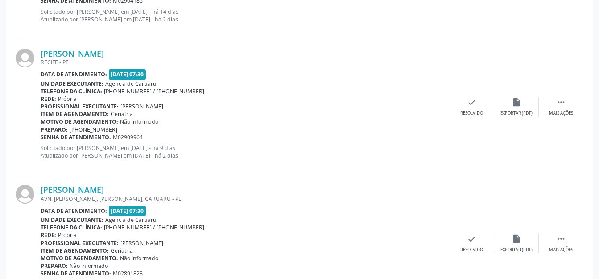
scroll to position [1042, 0]
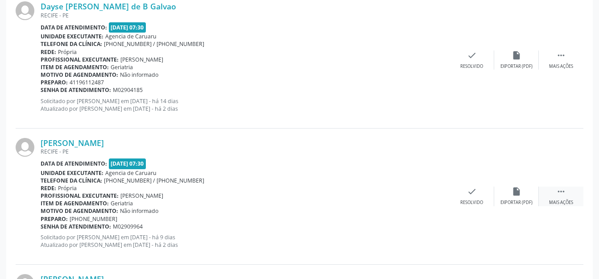
click at [554, 189] on div " Mais ações" at bounding box center [561, 196] width 45 height 19
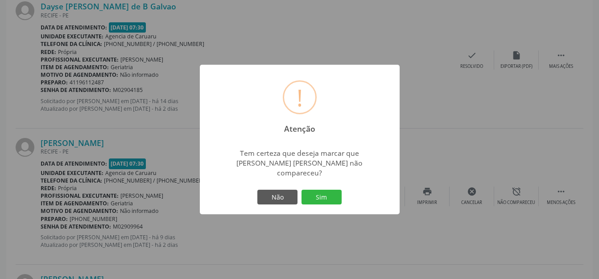
click at [325, 194] on button "Sim" at bounding box center [322, 197] width 40 height 15
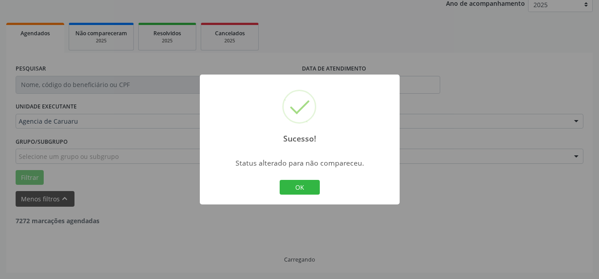
scroll to position [111, 0]
click at [311, 186] on button "OK" at bounding box center [300, 187] width 40 height 15
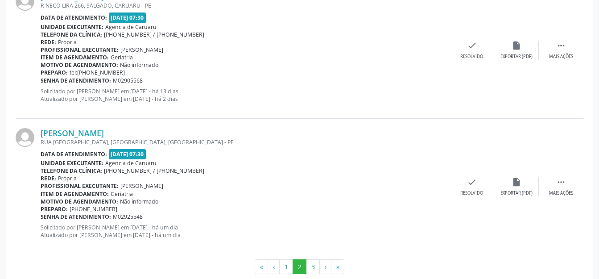
scroll to position [2158, 0]
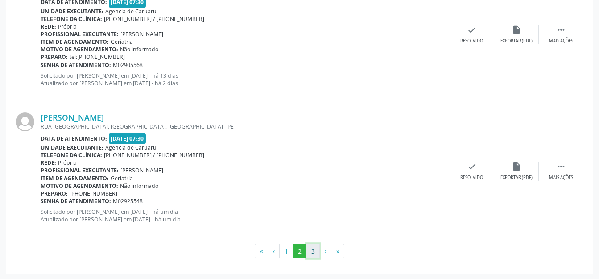
click at [310, 248] on button "3" at bounding box center [313, 251] width 14 height 15
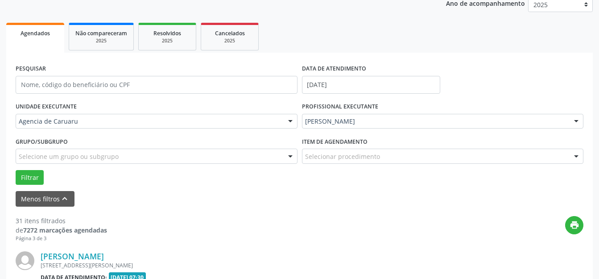
scroll to position [251, 0]
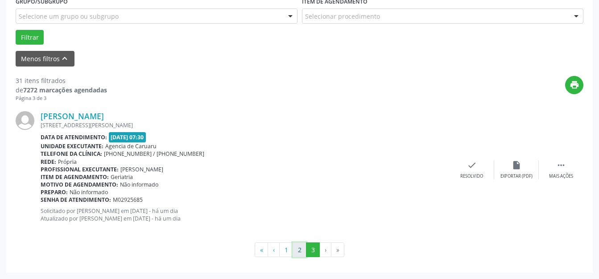
click at [303, 246] on button "2" at bounding box center [300, 249] width 14 height 15
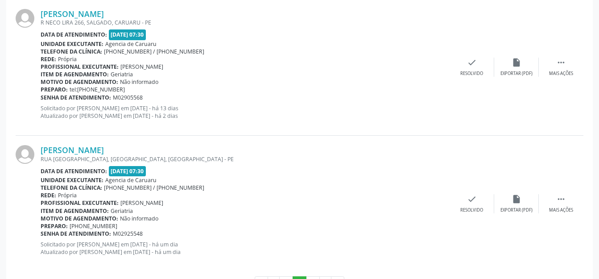
scroll to position [2158, 0]
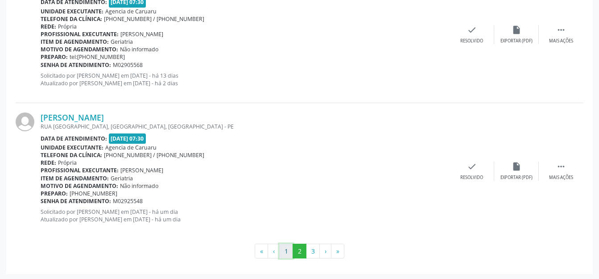
click at [288, 248] on button "1" at bounding box center [286, 251] width 14 height 15
click at [292, 247] on button "1" at bounding box center [286, 251] width 14 height 15
click at [295, 246] on button "2" at bounding box center [300, 251] width 14 height 15
click at [285, 244] on button "1" at bounding box center [286, 251] width 14 height 15
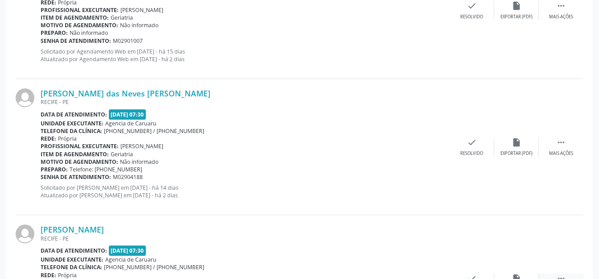
scroll to position [864, 0]
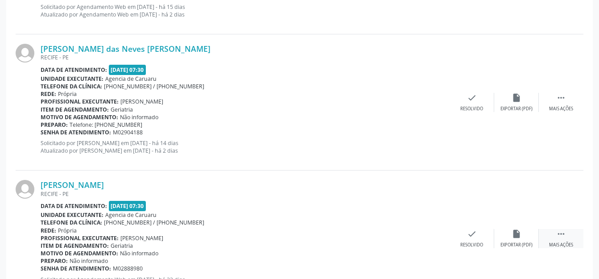
click at [550, 235] on div " Mais ações" at bounding box center [561, 238] width 45 height 19
click at [517, 238] on div "alarm_off Não compareceu" at bounding box center [517, 238] width 45 height 19
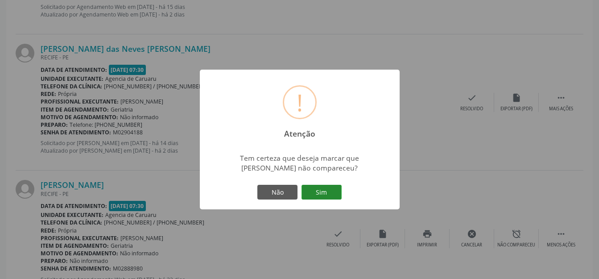
click at [331, 197] on button "Sim" at bounding box center [322, 192] width 40 height 15
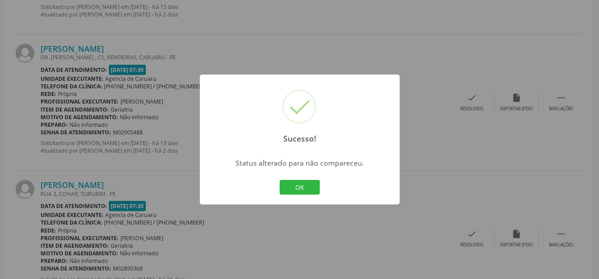
click at [316, 179] on div "OK Cancel" at bounding box center [300, 187] width 44 height 19
click at [310, 180] on button "OK" at bounding box center [300, 187] width 40 height 15
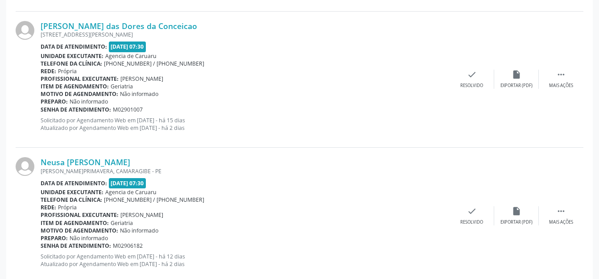
scroll to position [2158, 0]
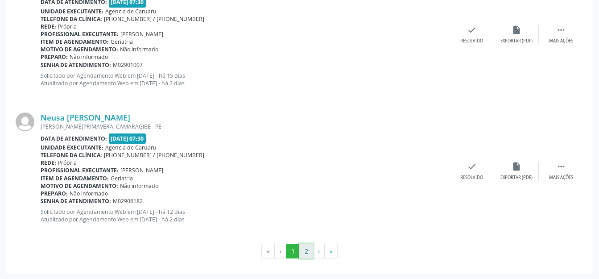
click at [304, 246] on button "2" at bounding box center [307, 251] width 14 height 15
click at [298, 253] on button "1" at bounding box center [293, 251] width 14 height 15
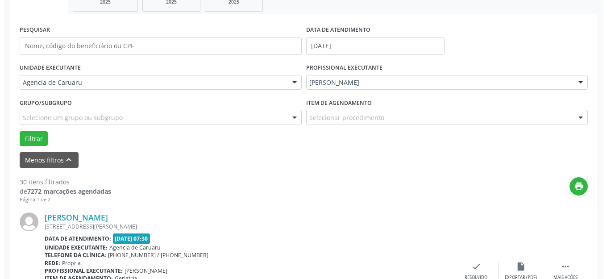
scroll to position [283, 0]
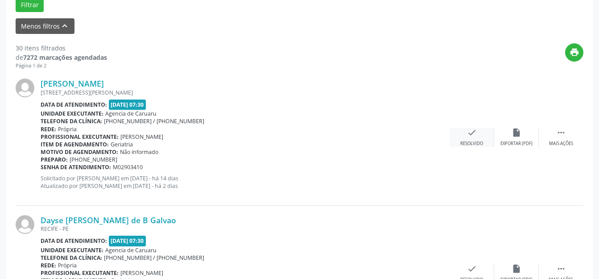
click at [475, 136] on icon "check" at bounding box center [472, 133] width 10 height 10
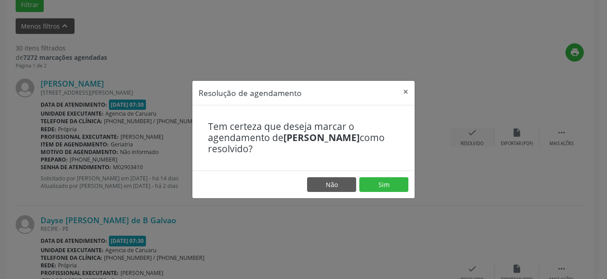
click at [370, 175] on footer "Não Sim" at bounding box center [303, 185] width 222 height 28
click at [372, 180] on button "Sim" at bounding box center [383, 184] width 49 height 15
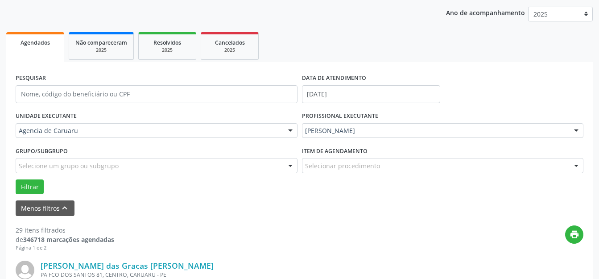
scroll to position [200, 0]
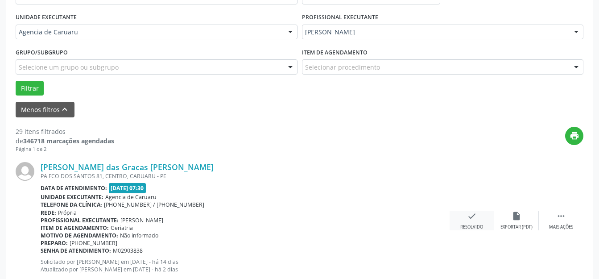
click at [466, 216] on div "check Resolvido" at bounding box center [472, 220] width 45 height 19
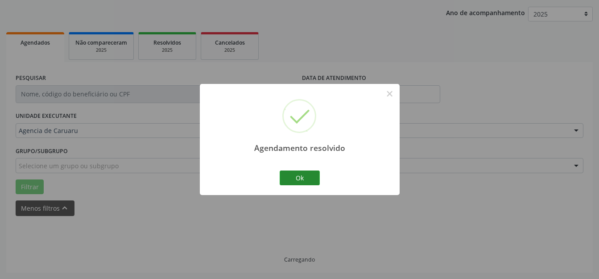
click at [301, 176] on div "Agendamento resolvido × Ok Cancel" at bounding box center [300, 139] width 200 height 111
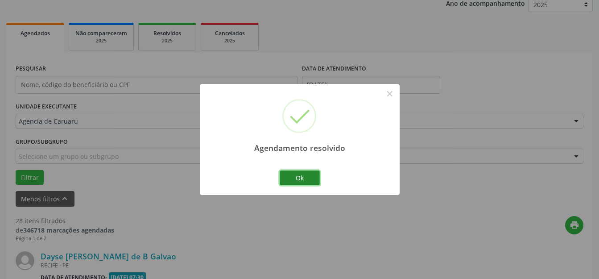
click at [309, 181] on button "Ok" at bounding box center [300, 178] width 40 height 15
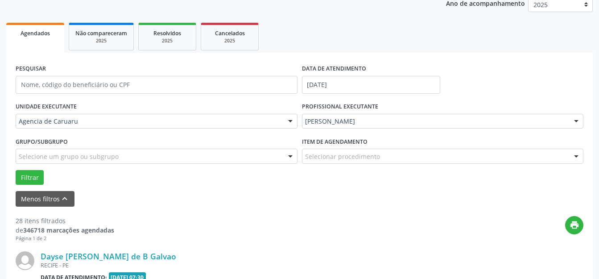
scroll to position [245, 0]
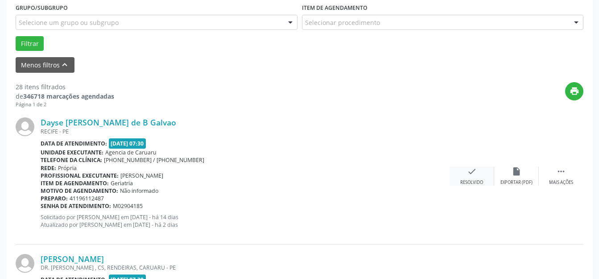
click at [465, 179] on div "Resolvido" at bounding box center [472, 182] width 23 height 6
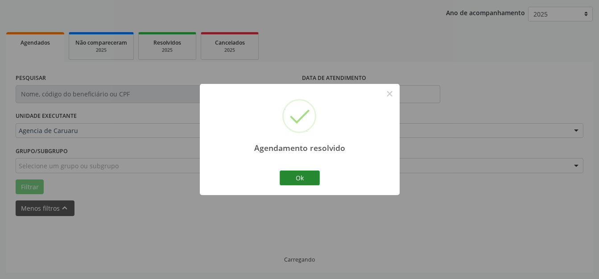
scroll to position [101, 0]
click at [296, 182] on button "Ok" at bounding box center [300, 178] width 40 height 15
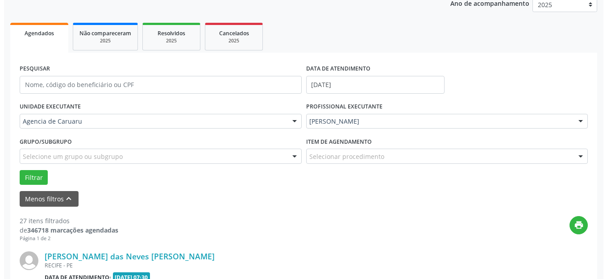
scroll to position [245, 0]
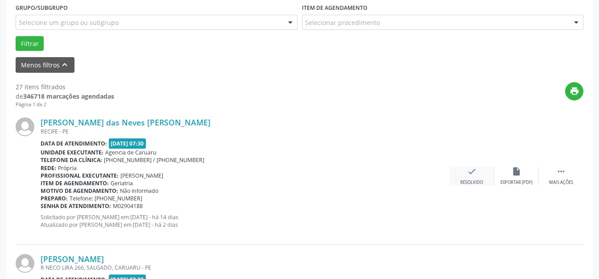
click at [466, 176] on div "check Resolvido" at bounding box center [472, 176] width 45 height 19
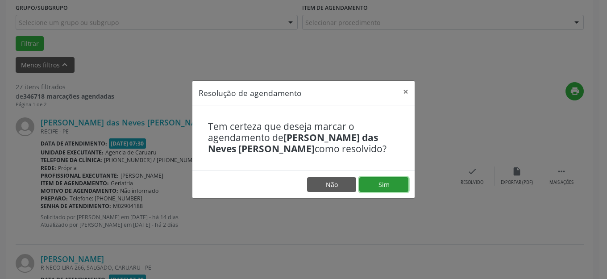
click at [375, 183] on button "Sim" at bounding box center [383, 184] width 49 height 15
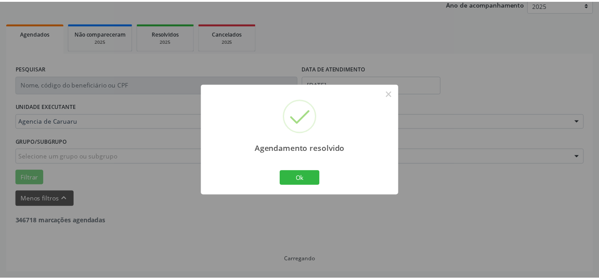
scroll to position [111, 0]
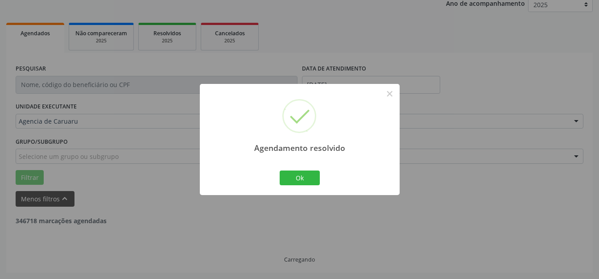
click at [306, 186] on div "Ok Cancel" at bounding box center [300, 177] width 44 height 19
click at [305, 180] on button "Ok" at bounding box center [300, 178] width 40 height 15
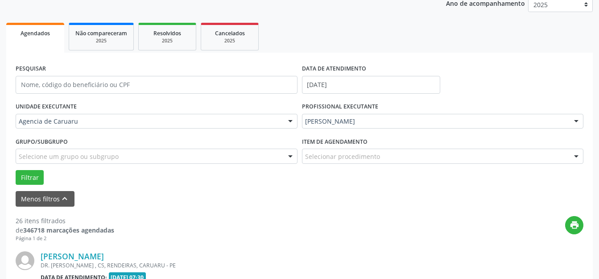
scroll to position [245, 0]
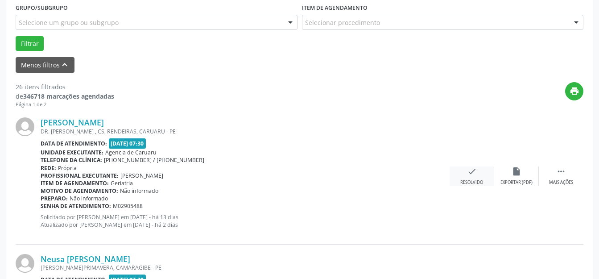
click at [485, 175] on div "check Resolvido" at bounding box center [472, 176] width 45 height 19
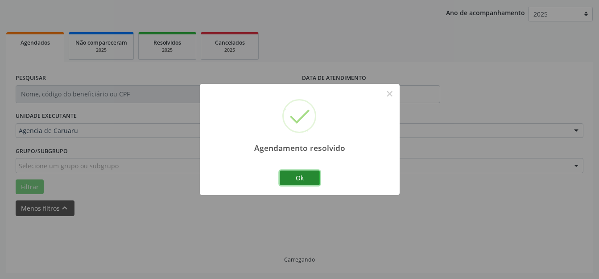
click at [313, 177] on button "Ok" at bounding box center [300, 178] width 40 height 15
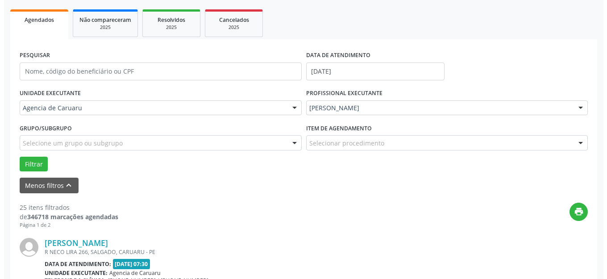
scroll to position [200, 0]
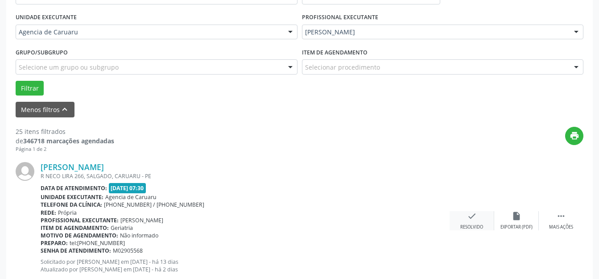
click at [474, 215] on icon "check" at bounding box center [472, 216] width 10 height 10
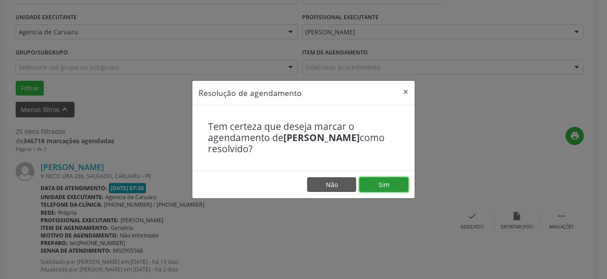
click at [385, 187] on button "Sim" at bounding box center [383, 184] width 49 height 15
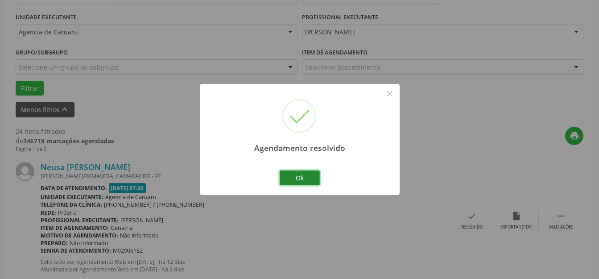
click at [296, 179] on button "Ok" at bounding box center [300, 178] width 40 height 15
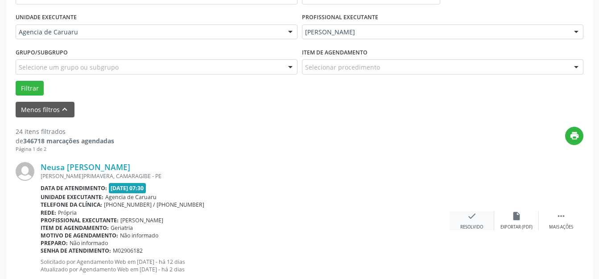
click at [484, 221] on div "check Resolvido" at bounding box center [472, 220] width 45 height 19
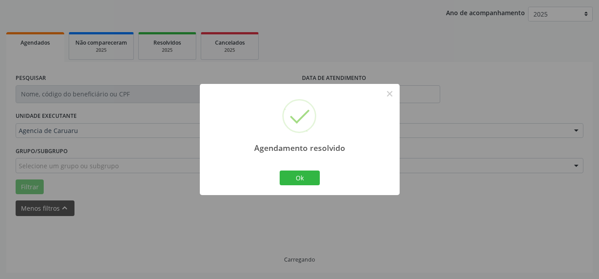
scroll to position [101, 0]
click at [285, 168] on div "Agendamento resolvido × Ok Cancel" at bounding box center [300, 139] width 200 height 111
click at [291, 174] on button "Ok" at bounding box center [300, 178] width 40 height 15
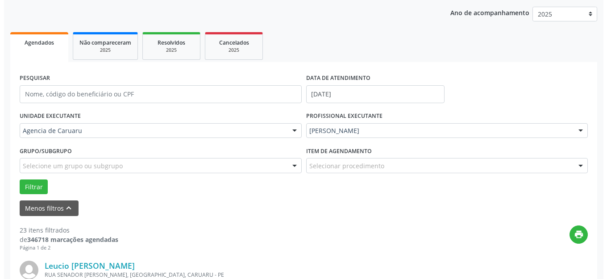
scroll to position [235, 0]
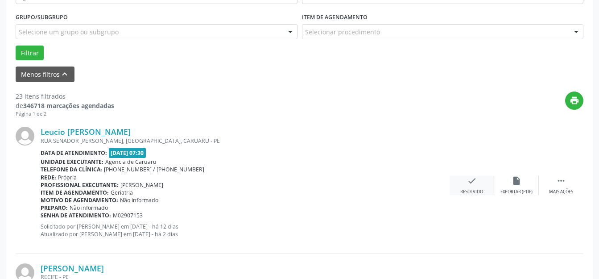
click at [478, 190] on div "Resolvido" at bounding box center [472, 192] width 23 height 6
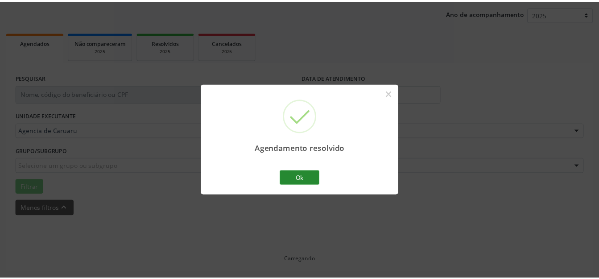
scroll to position [101, 0]
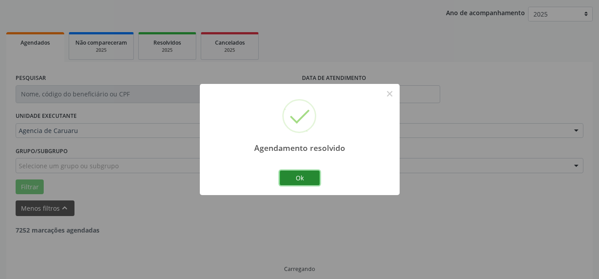
click at [306, 178] on button "Ok" at bounding box center [300, 178] width 40 height 15
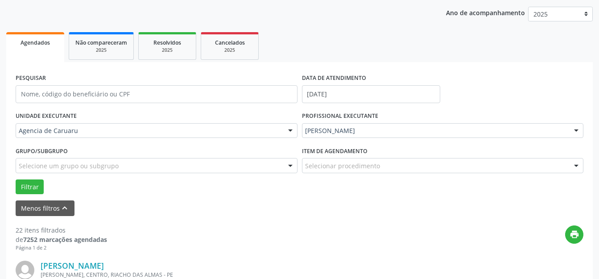
scroll to position [245, 0]
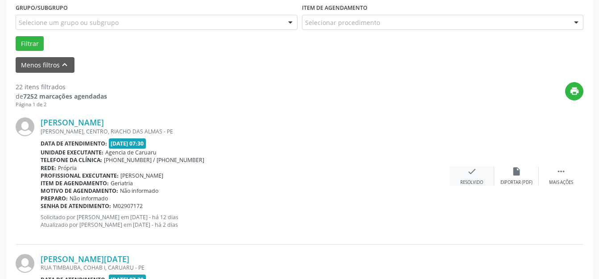
drag, startPoint x: 452, startPoint y: 164, endPoint x: 460, endPoint y: 172, distance: 11.7
click at [452, 164] on div "[PERSON_NAME] [GEOGRAPHIC_DATA], [GEOGRAPHIC_DATA], [GEOGRAPHIC_DATA] Data de a…" at bounding box center [300, 176] width 568 height 136
click at [460, 172] on div "check Resolvido" at bounding box center [472, 176] width 45 height 19
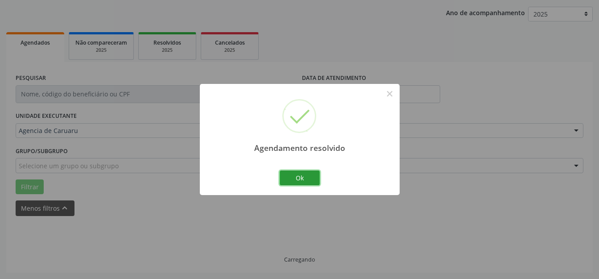
click at [305, 178] on button "Ok" at bounding box center [300, 178] width 40 height 15
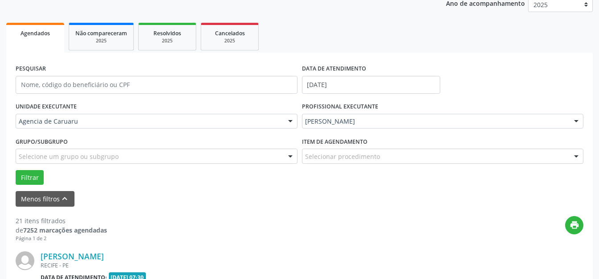
scroll to position [200, 0]
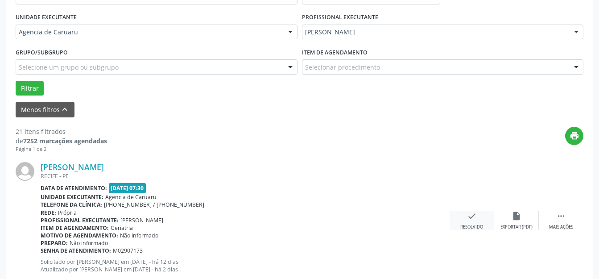
click at [471, 216] on icon "check" at bounding box center [472, 216] width 10 height 10
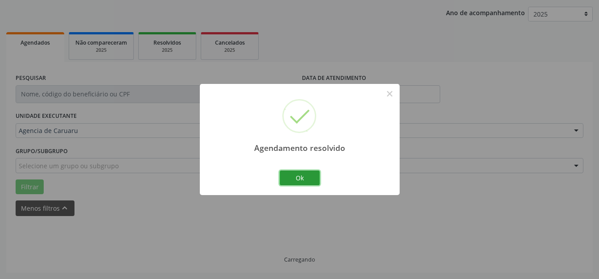
click at [300, 178] on button "Ok" at bounding box center [300, 178] width 40 height 15
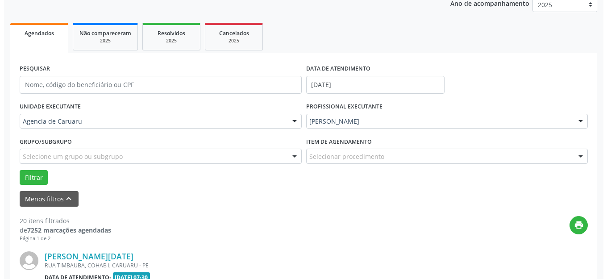
scroll to position [245, 0]
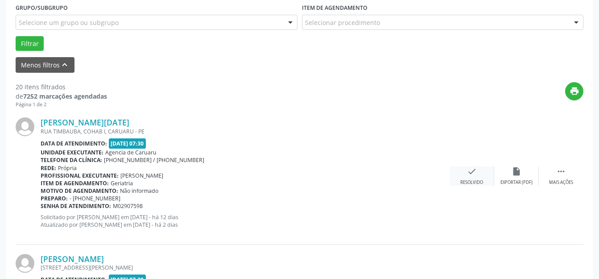
click at [483, 175] on div "check Resolvido" at bounding box center [472, 176] width 45 height 19
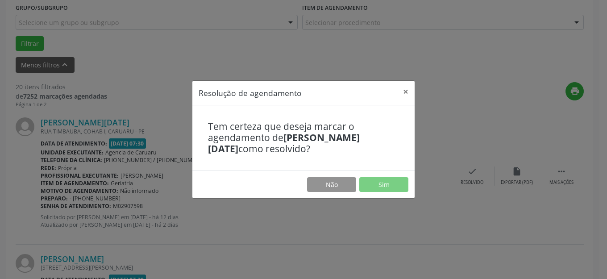
click at [375, 175] on footer "Não Sim" at bounding box center [303, 185] width 222 height 28
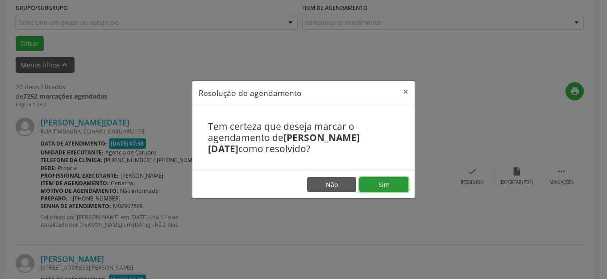
click at [379, 179] on button "Sim" at bounding box center [383, 184] width 49 height 15
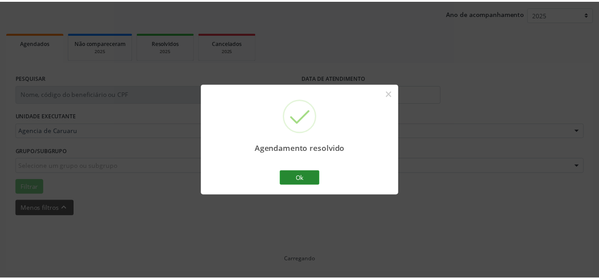
scroll to position [101, 0]
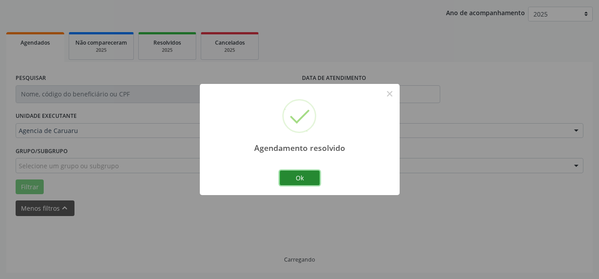
click at [300, 173] on button "Ok" at bounding box center [300, 178] width 40 height 15
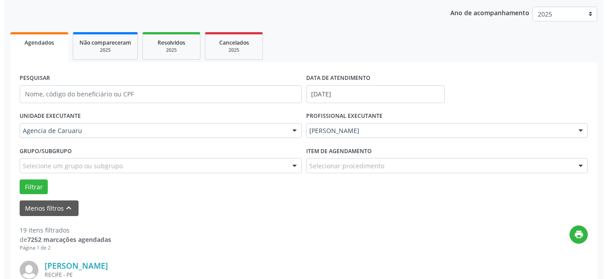
scroll to position [200, 0]
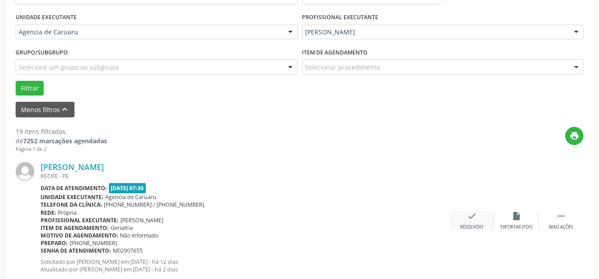
click at [467, 221] on div "check Resolvido" at bounding box center [472, 220] width 45 height 19
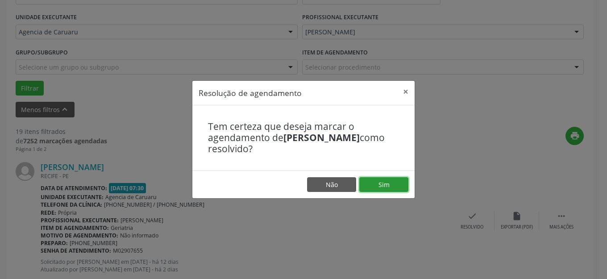
click at [387, 186] on button "Sim" at bounding box center [383, 184] width 49 height 15
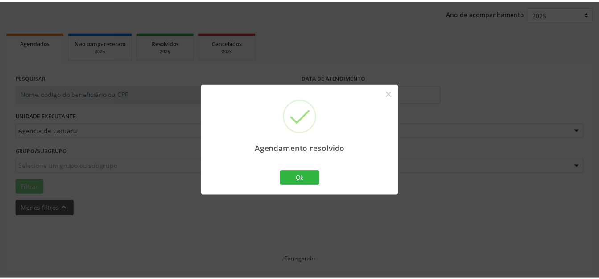
scroll to position [101, 0]
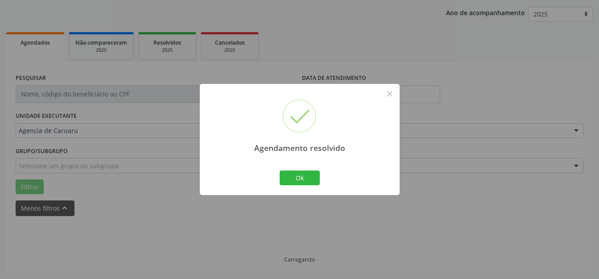
click at [315, 177] on div "Agendamento resolvido × Ok Cancel" at bounding box center [300, 139] width 200 height 111
click at [316, 176] on button "Ok" at bounding box center [300, 178] width 40 height 15
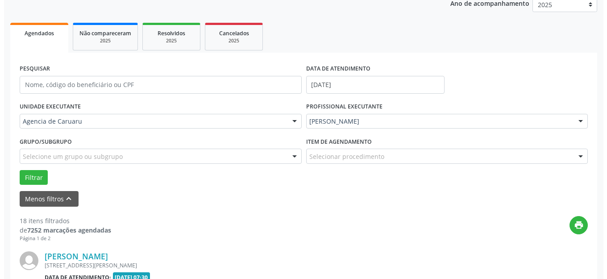
scroll to position [245, 0]
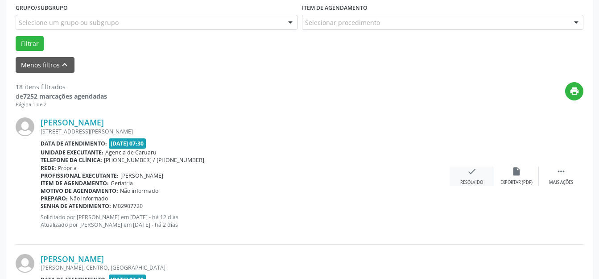
click at [474, 174] on icon "check" at bounding box center [472, 172] width 10 height 10
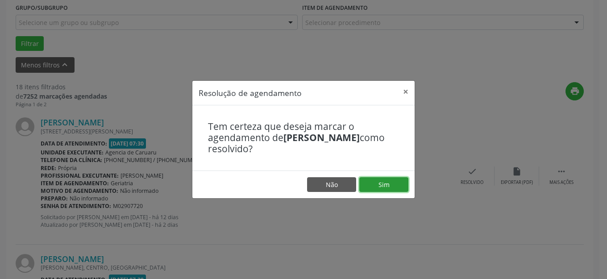
click at [391, 182] on button "Sim" at bounding box center [383, 184] width 49 height 15
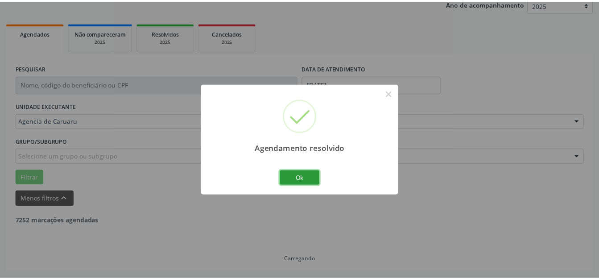
scroll to position [111, 0]
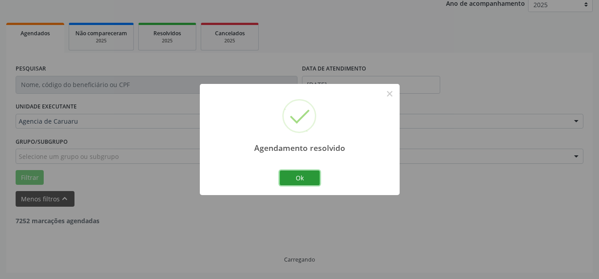
click at [308, 177] on button "Ok" at bounding box center [300, 178] width 40 height 15
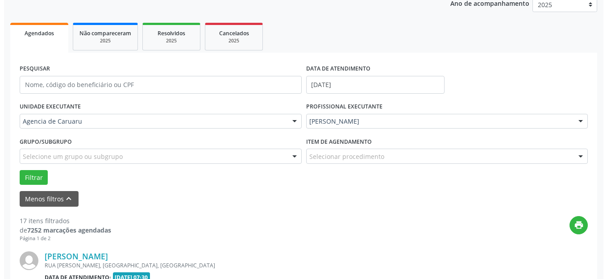
scroll to position [245, 0]
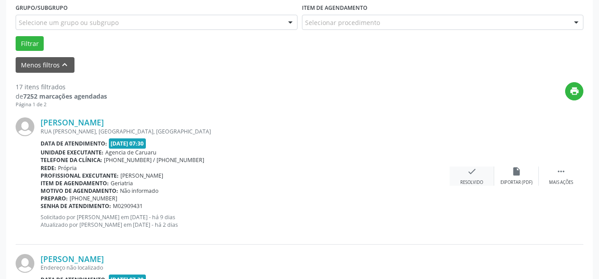
click at [472, 171] on icon "check" at bounding box center [472, 172] width 10 height 10
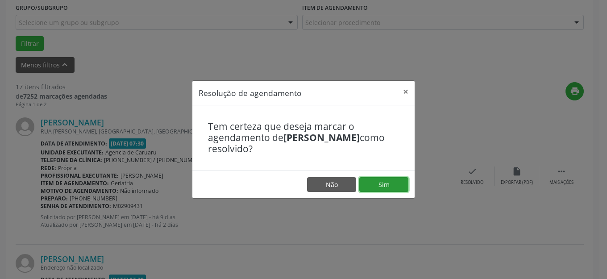
click at [393, 187] on button "Sim" at bounding box center [383, 184] width 49 height 15
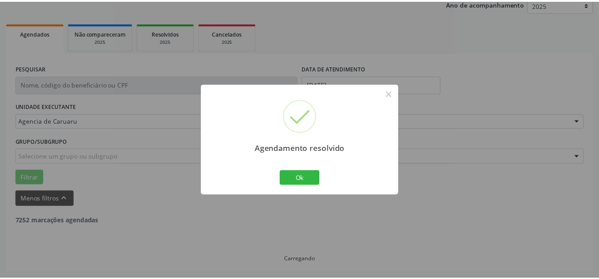
scroll to position [111, 0]
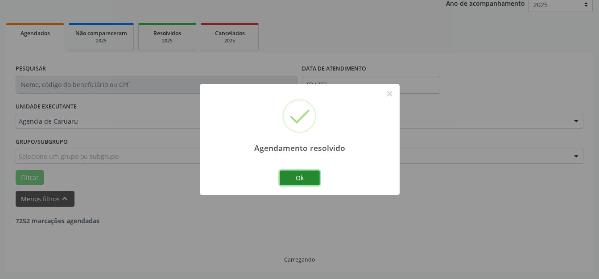
click at [313, 183] on button "Ok" at bounding box center [300, 178] width 40 height 15
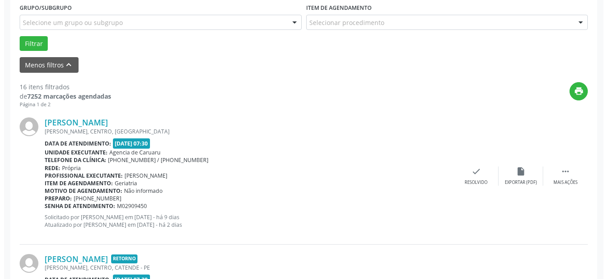
scroll to position [289, 0]
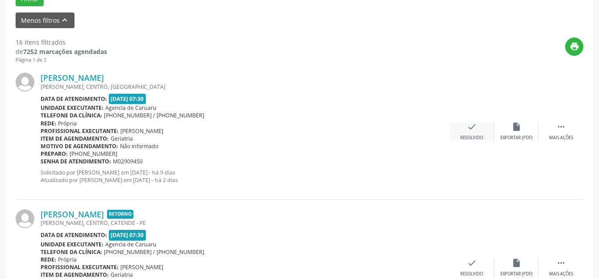
click at [471, 136] on div "Resolvido" at bounding box center [472, 138] width 23 height 6
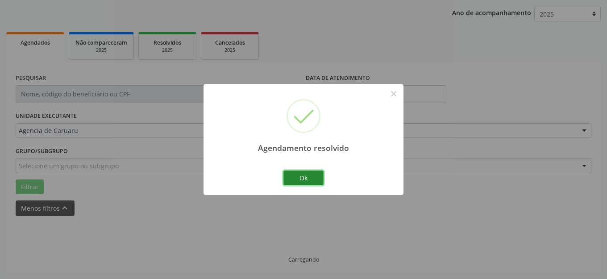
click at [299, 167] on div "Agendamento resolvido × Ok Cancel" at bounding box center [304, 139] width 200 height 111
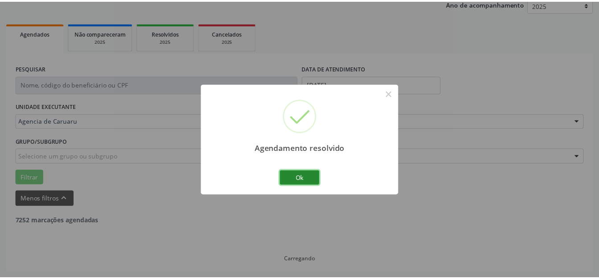
scroll to position [101, 0]
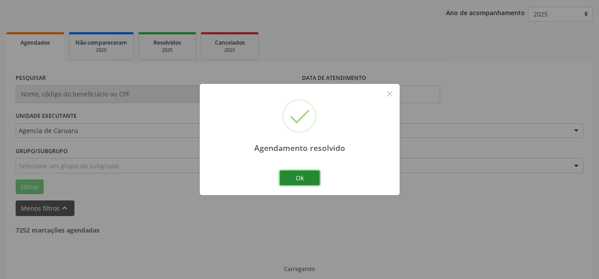
click at [299, 173] on button "Ok" at bounding box center [300, 178] width 40 height 15
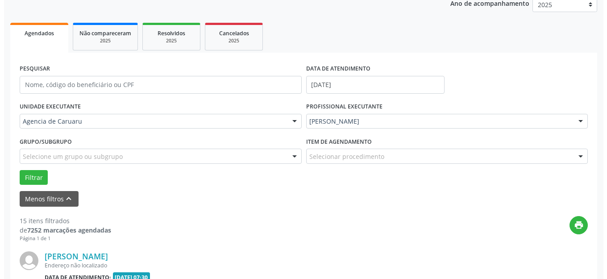
scroll to position [289, 0]
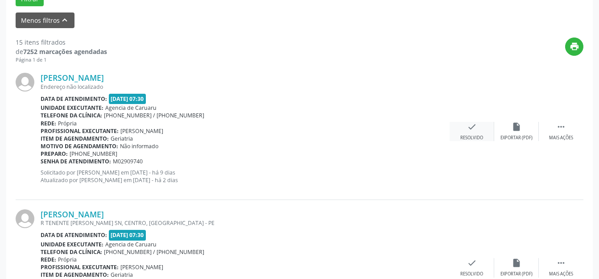
click at [479, 139] on div "Resolvido" at bounding box center [472, 138] width 23 height 6
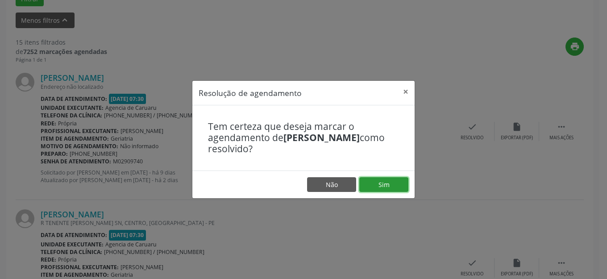
click at [391, 183] on button "Sim" at bounding box center [383, 184] width 49 height 15
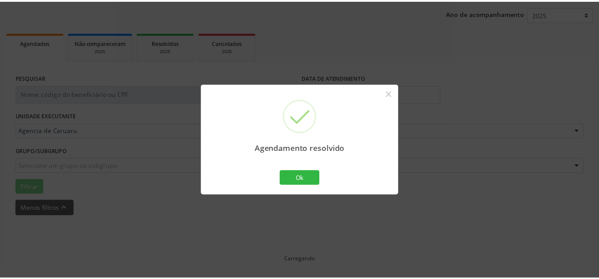
scroll to position [101, 0]
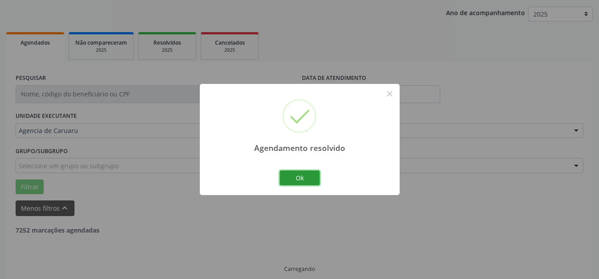
click at [287, 173] on button "Ok" at bounding box center [300, 178] width 40 height 15
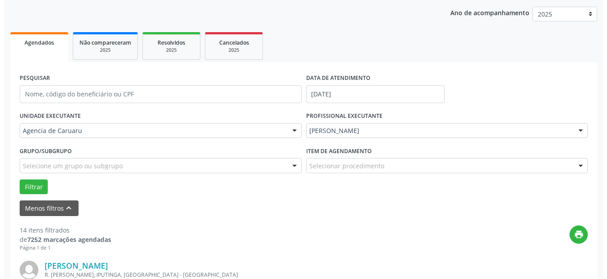
scroll to position [289, 0]
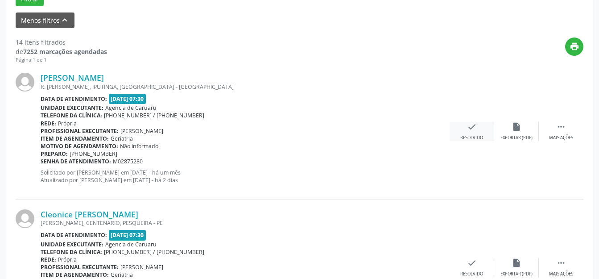
click at [478, 127] on div "check Resolvido" at bounding box center [472, 131] width 45 height 19
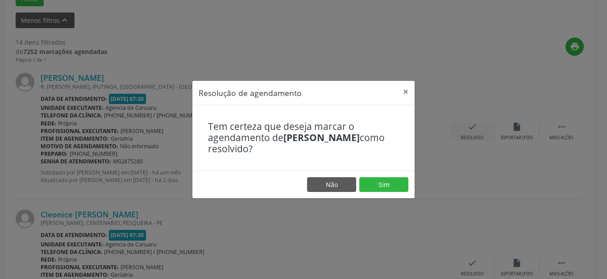
click at [381, 193] on footer "Não Sim" at bounding box center [303, 185] width 222 height 28
click at [397, 187] on button "Sim" at bounding box center [383, 184] width 49 height 15
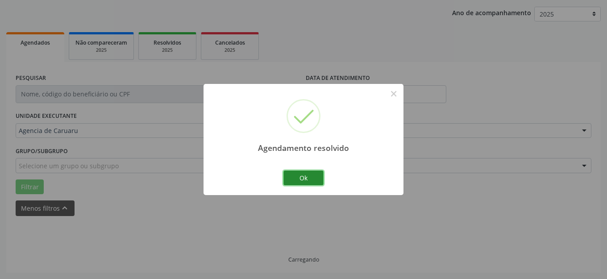
click at [307, 184] on button "Ok" at bounding box center [303, 178] width 40 height 15
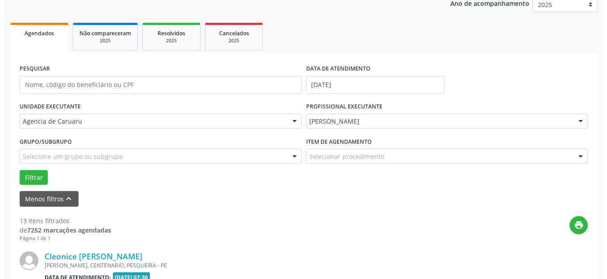
scroll to position [200, 0]
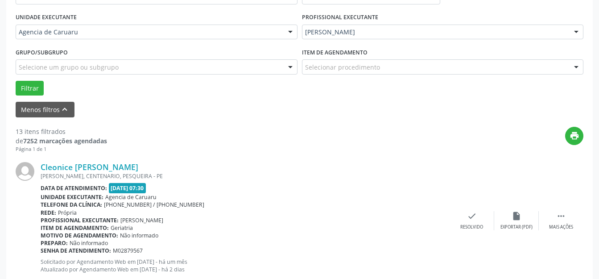
click at [460, 209] on div "Cleonice [PERSON_NAME] [PERSON_NAME], CENTENARIO, [GEOGRAPHIC_DATA] - PE Data d…" at bounding box center [300, 221] width 568 height 136
click at [461, 216] on div "check Resolvido" at bounding box center [472, 220] width 45 height 19
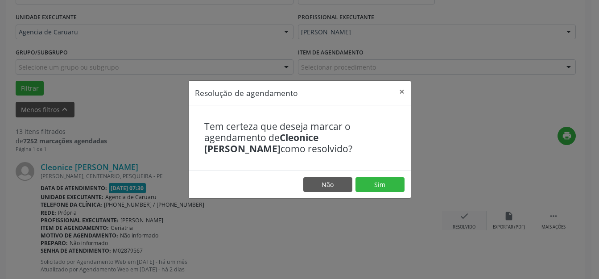
click at [361, 176] on footer "Não Sim" at bounding box center [300, 185] width 222 height 28
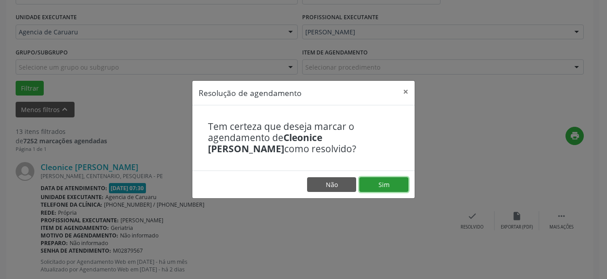
click at [381, 186] on button "Sim" at bounding box center [383, 184] width 49 height 15
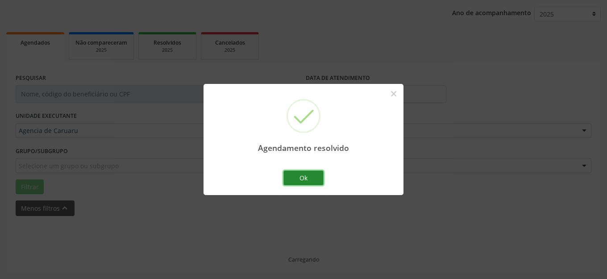
click at [307, 179] on button "Ok" at bounding box center [303, 178] width 40 height 15
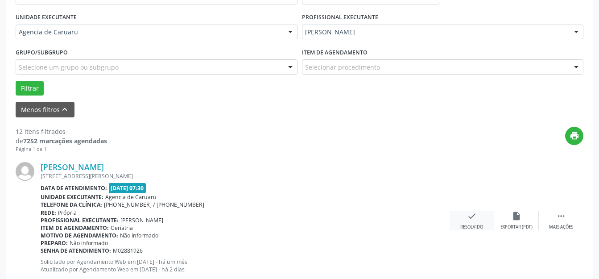
click at [482, 220] on div "check Resolvido" at bounding box center [472, 220] width 45 height 19
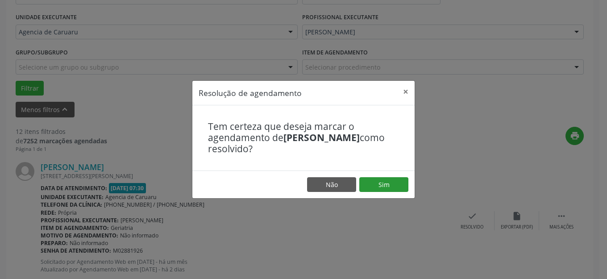
click at [395, 175] on footer "Não Sim" at bounding box center [303, 185] width 222 height 28
click at [387, 190] on button "Sim" at bounding box center [383, 184] width 49 height 15
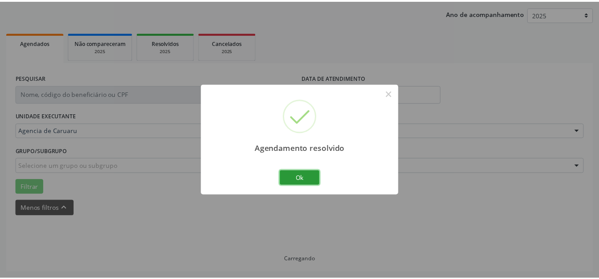
scroll to position [111, 0]
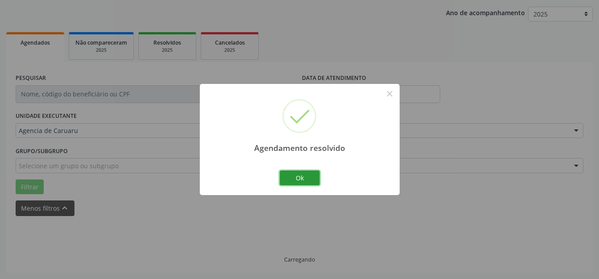
click at [318, 180] on button "Ok" at bounding box center [300, 178] width 40 height 15
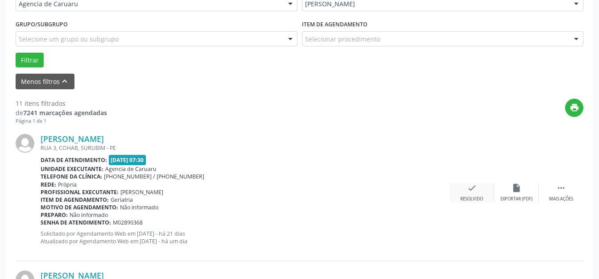
scroll to position [245, 0]
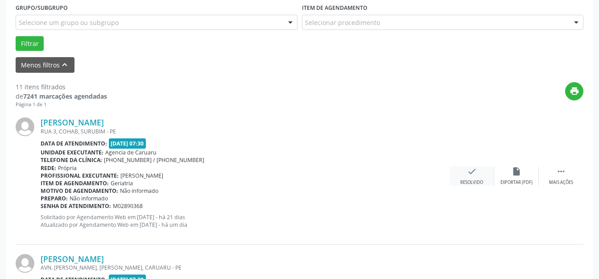
click at [472, 173] on icon "check" at bounding box center [472, 172] width 10 height 10
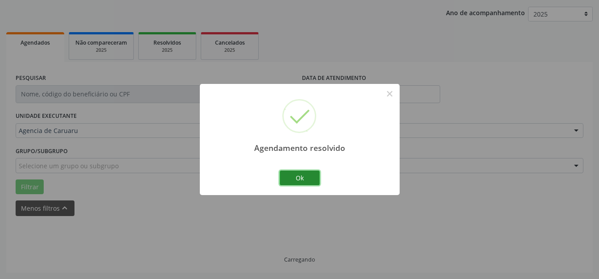
click at [298, 174] on button "Ok" at bounding box center [300, 178] width 40 height 15
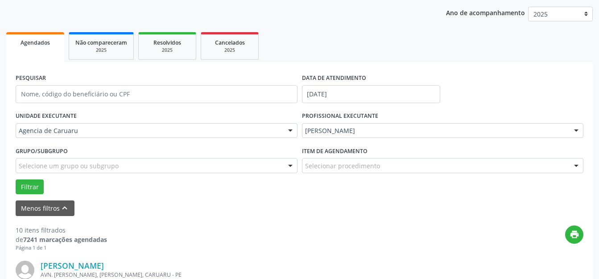
scroll to position [280, 0]
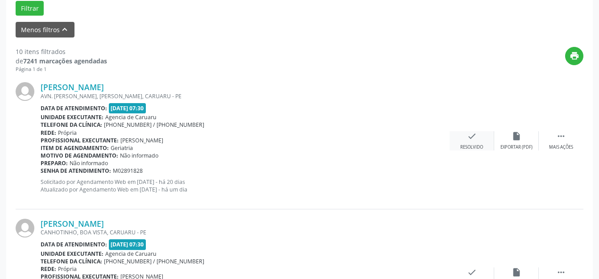
click at [460, 146] on div "check Resolvido" at bounding box center [472, 140] width 45 height 19
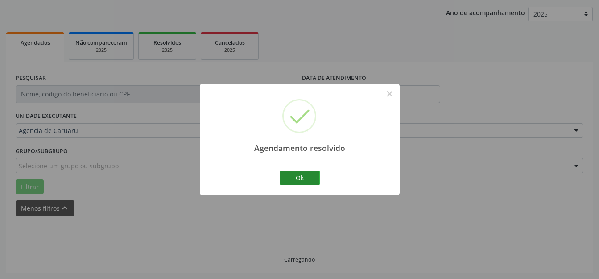
scroll to position [101, 0]
click at [302, 176] on button "Ok" at bounding box center [300, 178] width 40 height 15
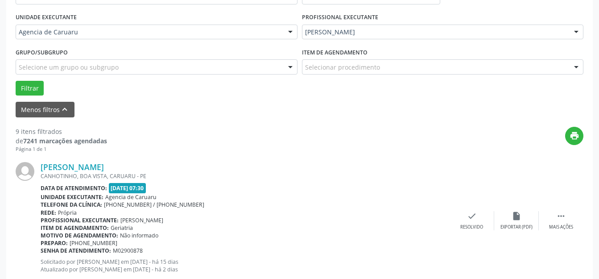
scroll to position [245, 0]
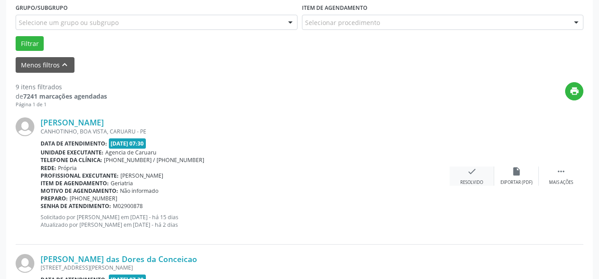
click at [475, 176] on icon "check" at bounding box center [472, 172] width 10 height 10
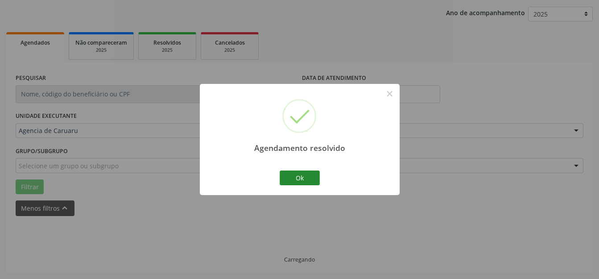
scroll to position [101, 0]
click at [286, 171] on button "Ok" at bounding box center [300, 178] width 40 height 15
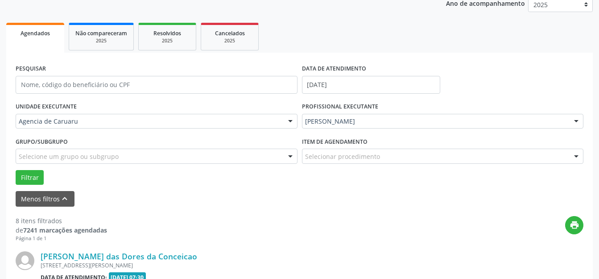
scroll to position [200, 0]
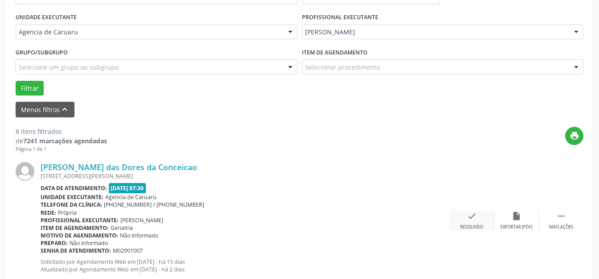
click at [476, 219] on icon "check" at bounding box center [472, 216] width 10 height 10
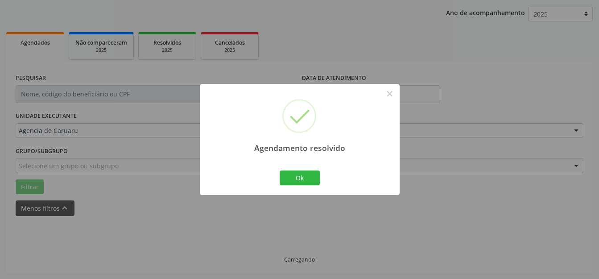
scroll to position [101, 0]
click at [296, 192] on div "Agendamento resolvido × Ok Cancel" at bounding box center [300, 139] width 200 height 111
click at [301, 159] on div "Agendamento resolvido ×" at bounding box center [300, 122] width 200 height 77
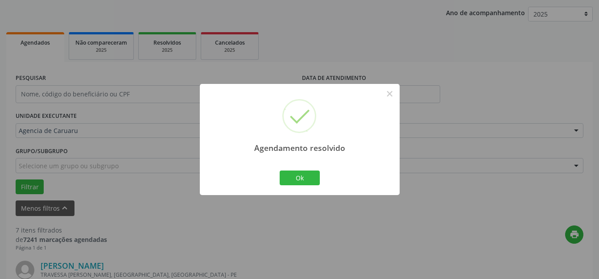
scroll to position [200, 0]
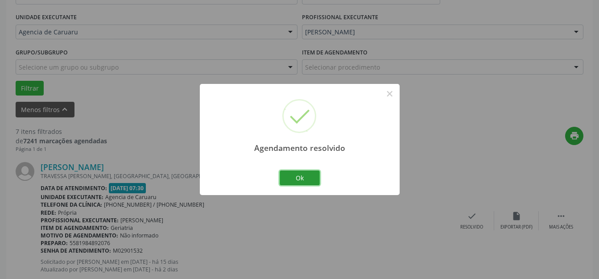
click at [303, 174] on button "Ok" at bounding box center [300, 178] width 40 height 15
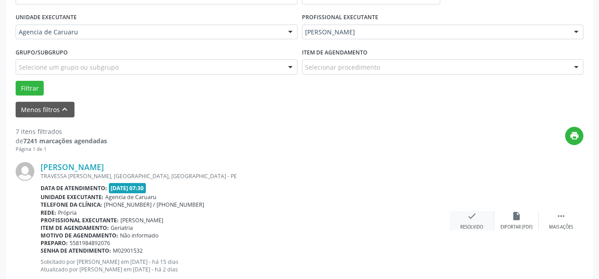
click at [485, 219] on div "check Resolvido" at bounding box center [472, 220] width 45 height 19
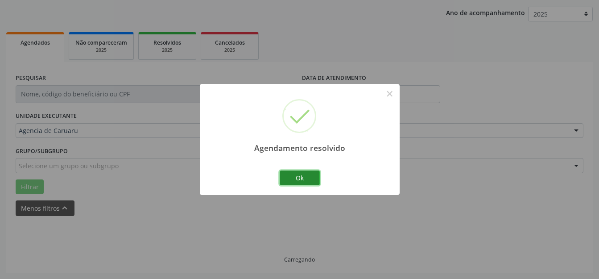
click at [315, 178] on button "Ok" at bounding box center [300, 178] width 40 height 15
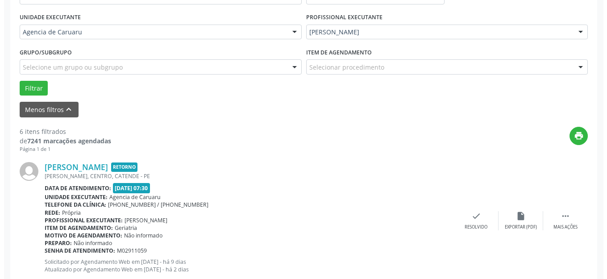
scroll to position [245, 0]
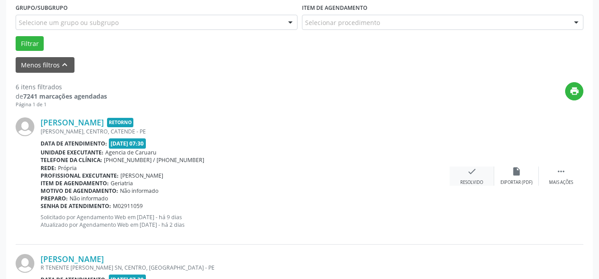
click at [473, 181] on div "Resolvido" at bounding box center [472, 182] width 23 height 6
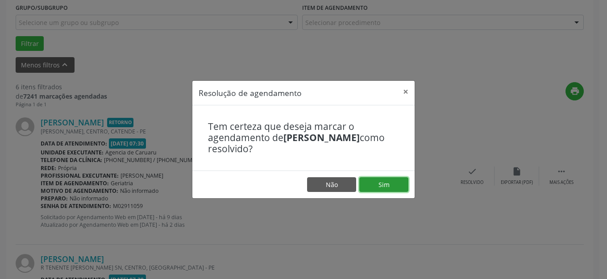
click at [393, 183] on button "Sim" at bounding box center [383, 184] width 49 height 15
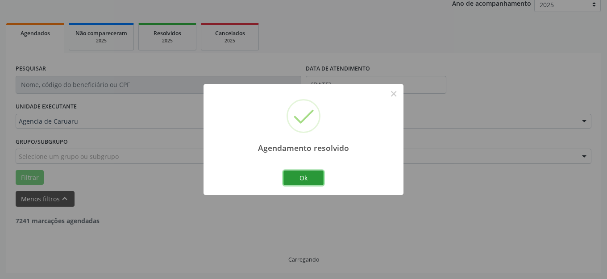
click at [300, 183] on button "Ok" at bounding box center [303, 178] width 40 height 15
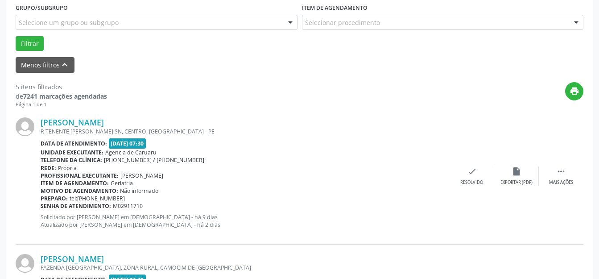
click at [466, 164] on div "[PERSON_NAME] R TENENTE GALDINO SN, CENTRO, [GEOGRAPHIC_DATA] - PE Data de aten…" at bounding box center [300, 176] width 568 height 136
click at [465, 180] on div "Resolvido" at bounding box center [472, 182] width 23 height 6
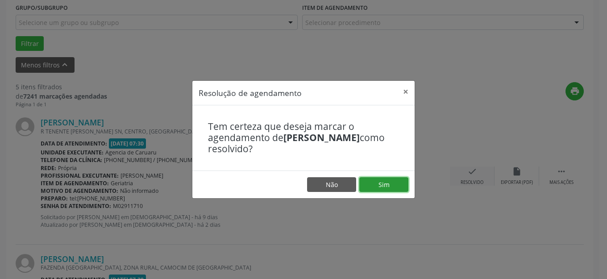
click at [387, 177] on button "Sim" at bounding box center [383, 184] width 49 height 15
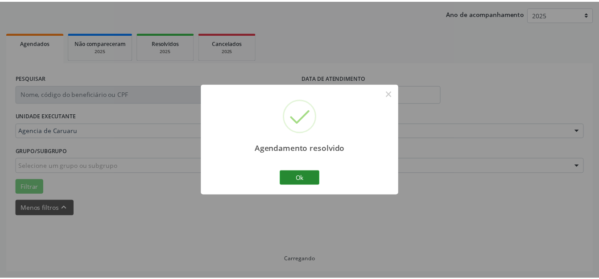
scroll to position [111, 0]
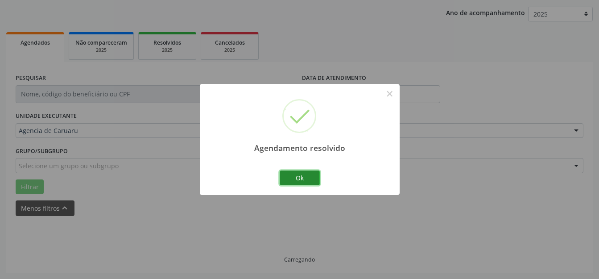
click at [316, 176] on button "Ok" at bounding box center [300, 178] width 40 height 15
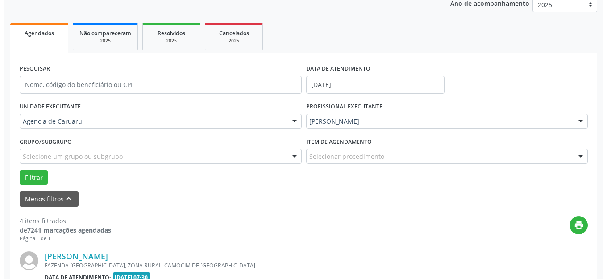
scroll to position [155, 0]
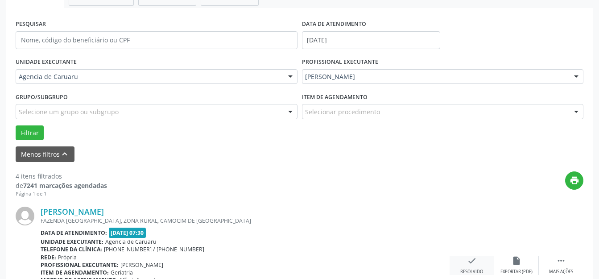
click at [465, 260] on div "check Resolvido" at bounding box center [472, 265] width 45 height 19
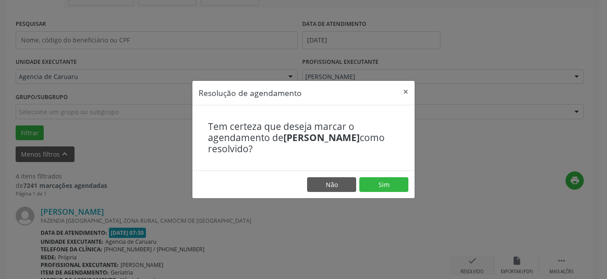
click at [370, 176] on footer "Não Sim" at bounding box center [303, 185] width 222 height 28
click at [382, 186] on button "Sim" at bounding box center [383, 184] width 49 height 15
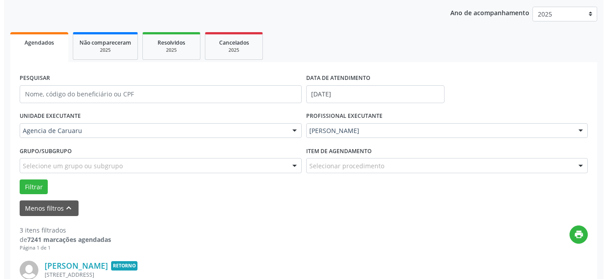
scroll to position [235, 0]
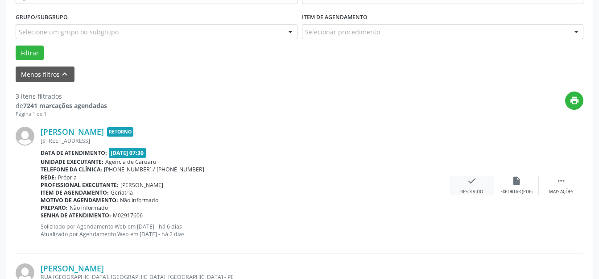
click at [475, 184] on icon "check" at bounding box center [472, 181] width 10 height 10
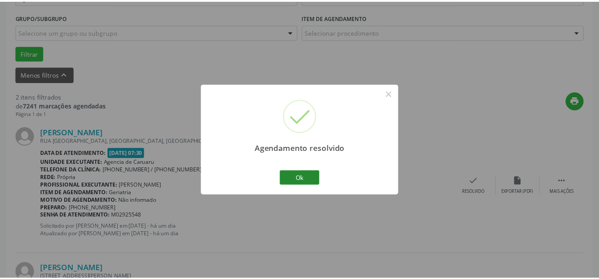
scroll to position [101, 0]
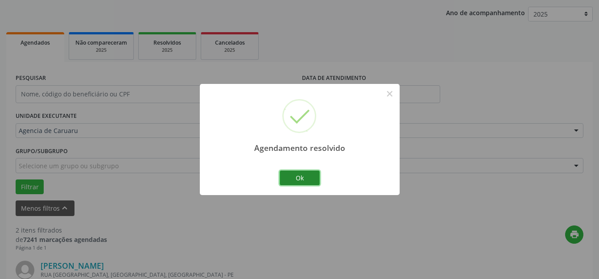
click at [291, 173] on button "Ok" at bounding box center [300, 178] width 40 height 15
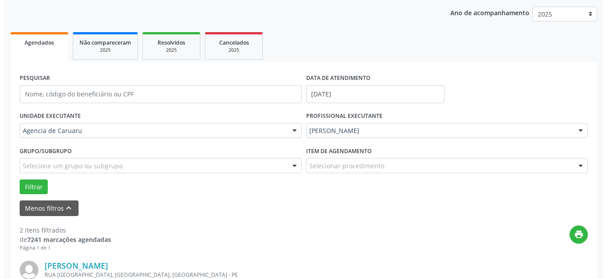
scroll to position [191, 0]
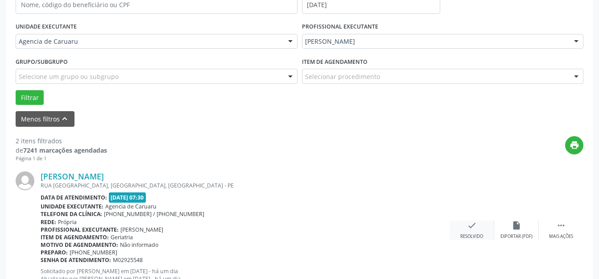
click at [474, 231] on div "check Resolvido" at bounding box center [472, 230] width 45 height 19
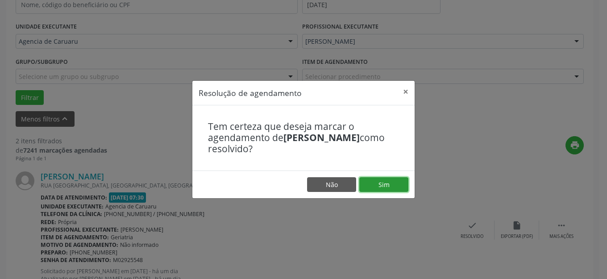
drag, startPoint x: 474, startPoint y: 231, endPoint x: 389, endPoint y: 184, distance: 97.1
click at [389, 184] on button "Sim" at bounding box center [383, 184] width 49 height 15
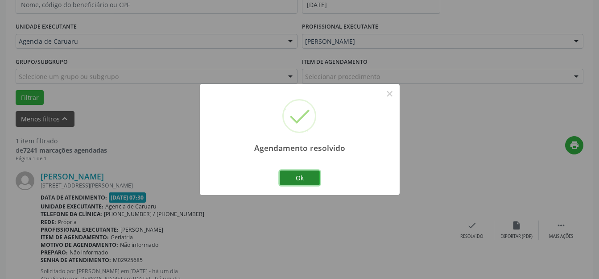
click at [305, 179] on button "Ok" at bounding box center [300, 178] width 40 height 15
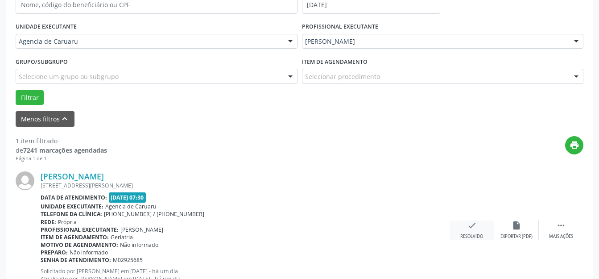
click at [466, 233] on div "check Resolvido" at bounding box center [472, 230] width 45 height 19
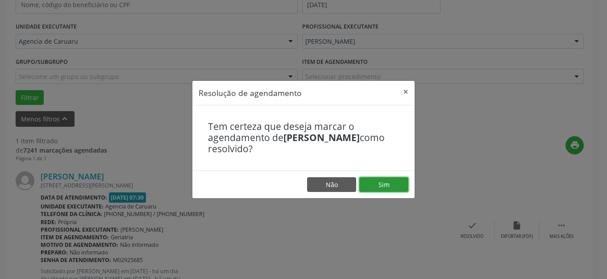
click at [388, 186] on button "Sim" at bounding box center [383, 184] width 49 height 15
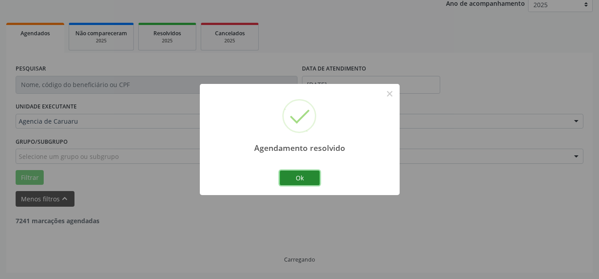
click at [292, 174] on button "Ok" at bounding box center [300, 178] width 40 height 15
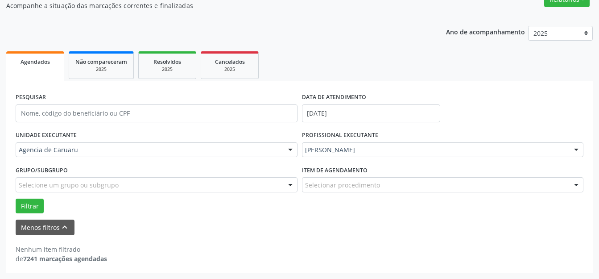
scroll to position [82, 0]
click at [61, 222] on button "Menos filtros keyboard_arrow_up" at bounding box center [45, 228] width 59 height 16
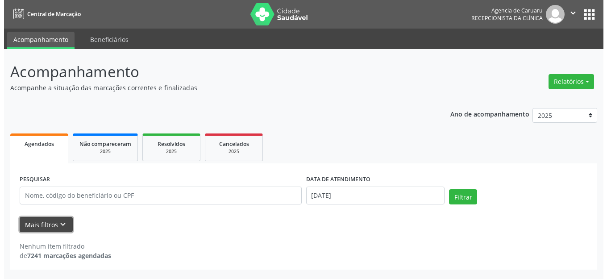
scroll to position [0, 0]
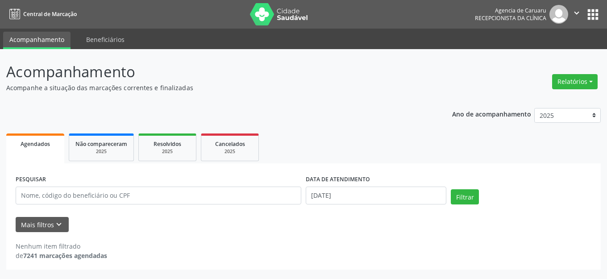
click at [183, 89] on p "Acompanhe a situação das marcações correntes e finalizadas" at bounding box center [214, 87] width 416 height 9
drag, startPoint x: 253, startPoint y: 66, endPoint x: 241, endPoint y: 75, distance: 14.9
click at [245, 72] on p "Acompanhamento" at bounding box center [214, 72] width 416 height 22
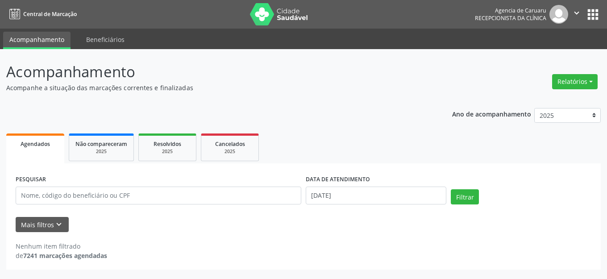
click at [241, 75] on p "Acompanhamento" at bounding box center [214, 72] width 416 height 22
click at [231, 266] on div "PESQUISAR DATA DE ATENDIMENTO [DATE] Filtrar UNIDADE EXECUTANTE Agencia de Caru…" at bounding box center [303, 216] width 595 height 106
click at [331, 252] on div "Nenhum item filtrado de 7241 marcações agendadas" at bounding box center [304, 250] width 576 height 19
